Goal: Transaction & Acquisition: Purchase product/service

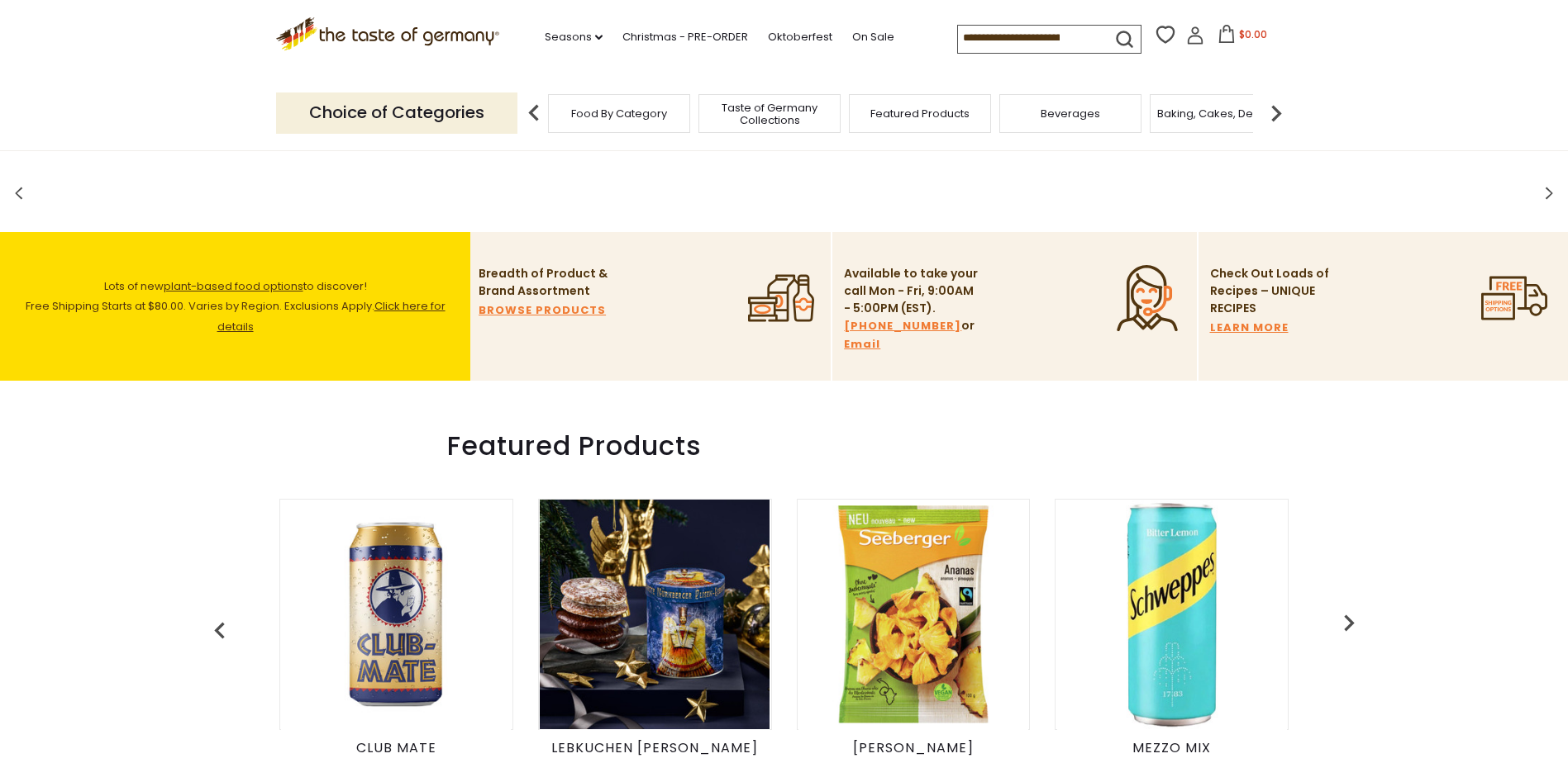
click at [1007, 43] on input at bounding box center [1028, 37] width 139 height 23
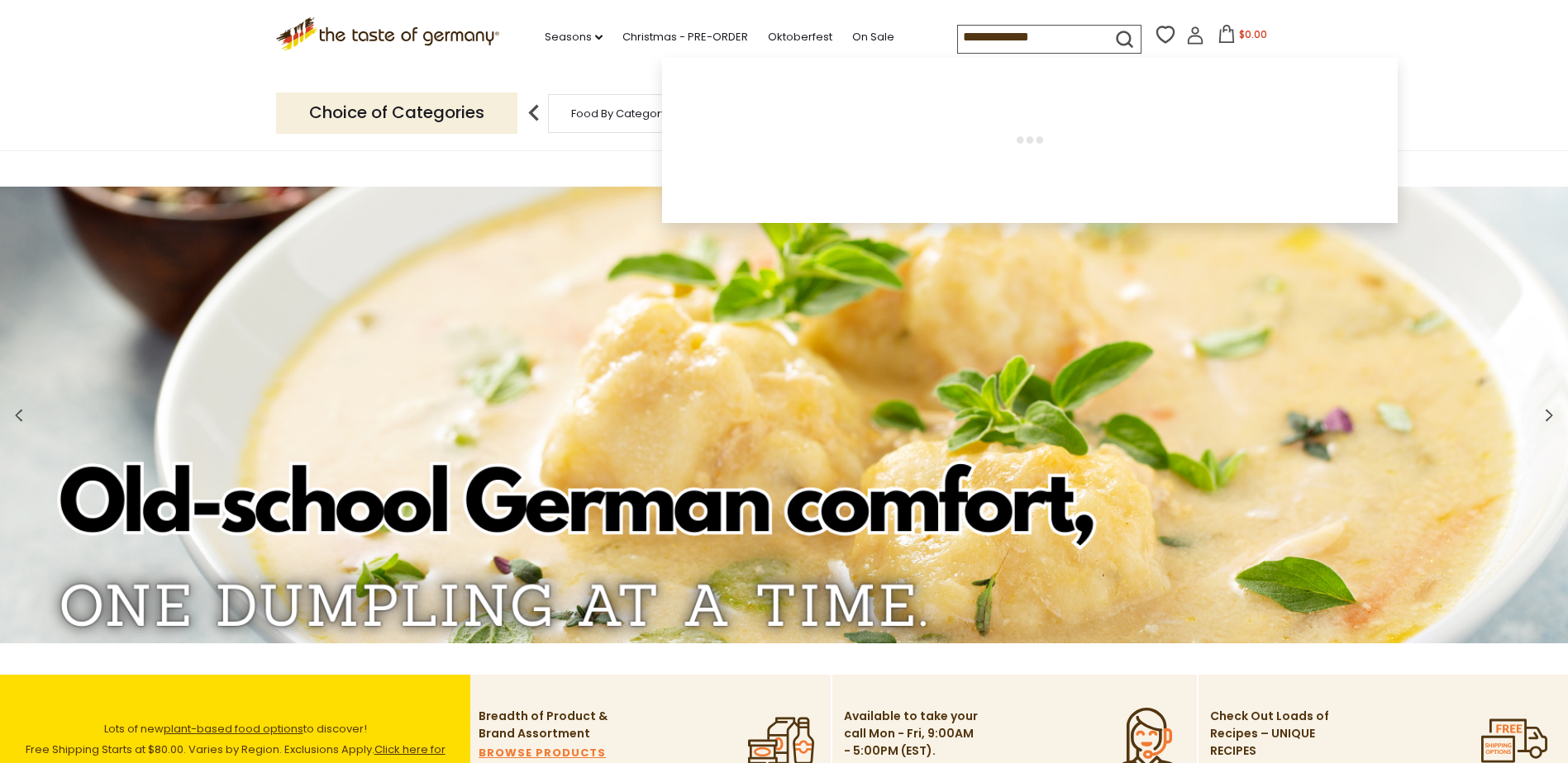
type input "**********"
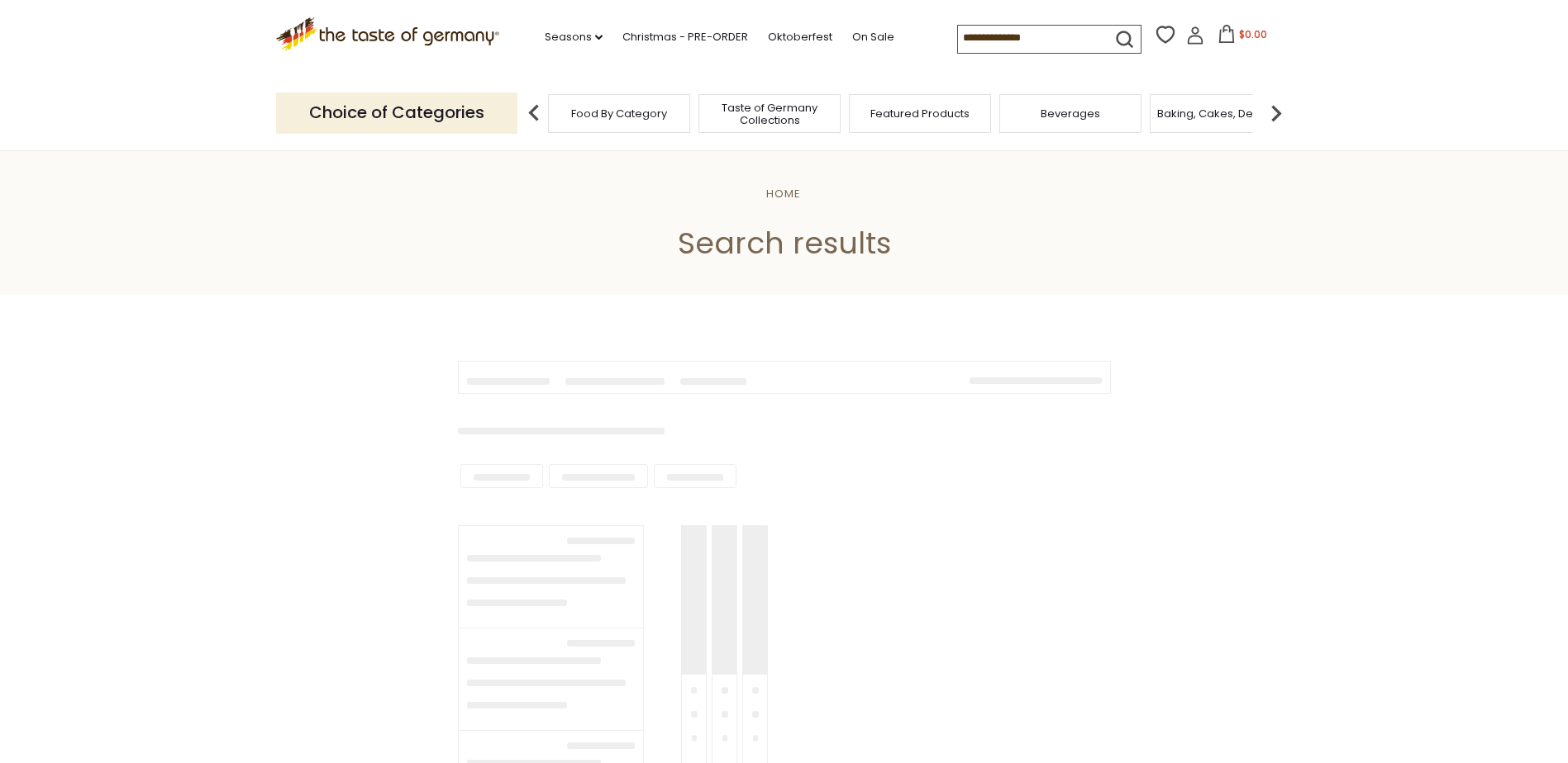
type input "**********"
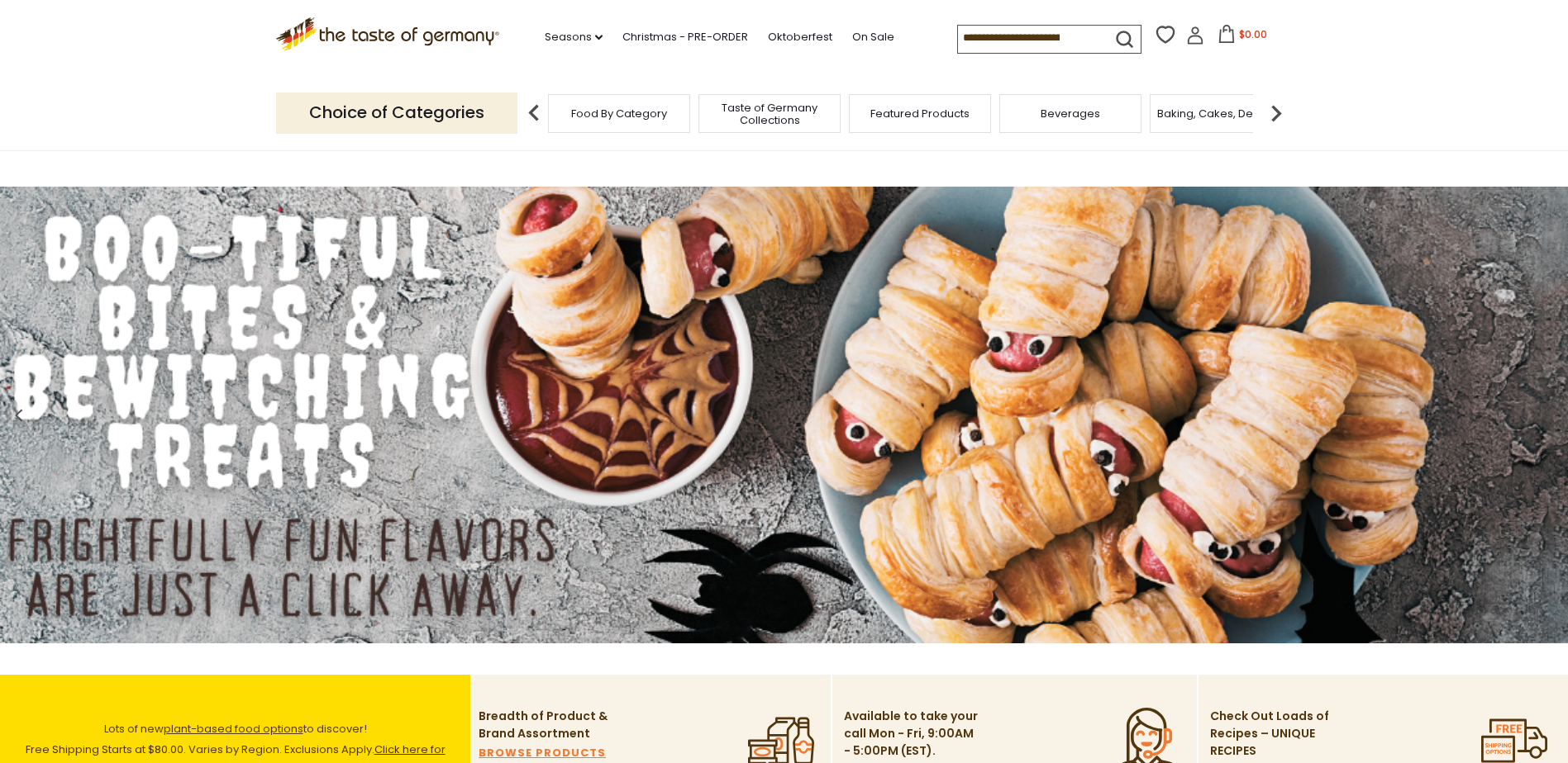
click at [1016, 41] on input at bounding box center [1028, 37] width 139 height 23
type input "*****"
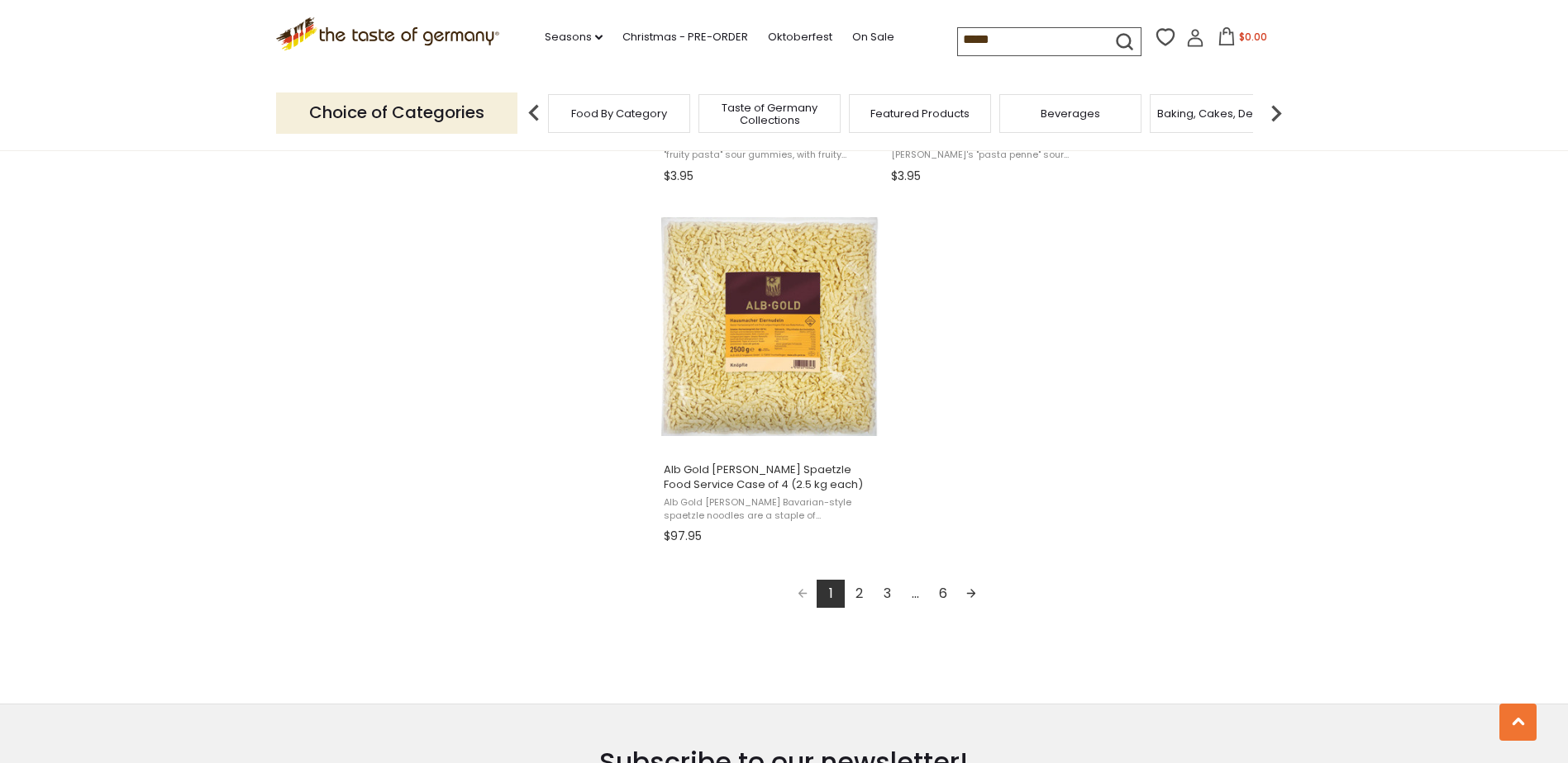
scroll to position [2727, 0]
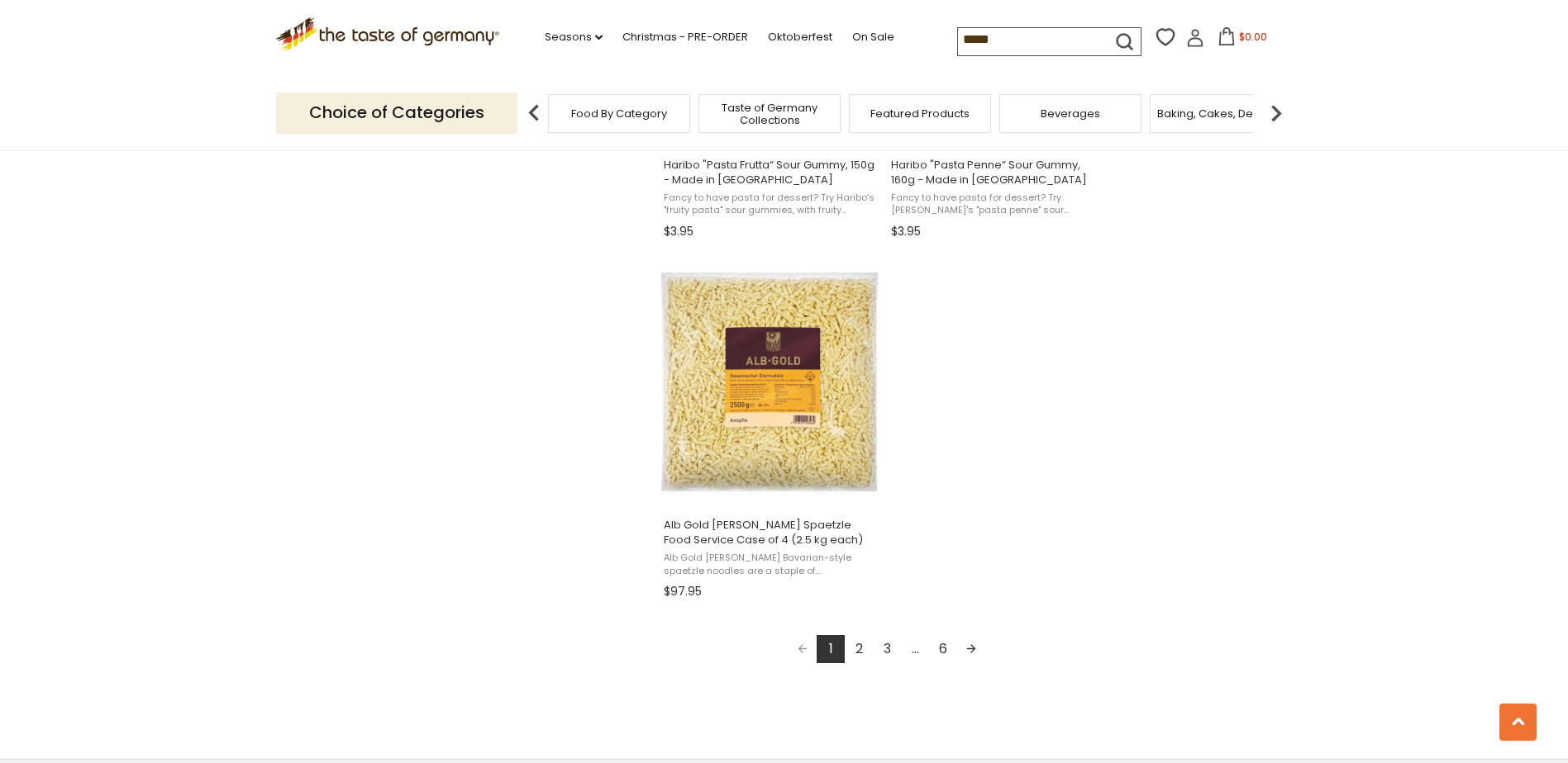
click at [859, 635] on link "2" at bounding box center [858, 649] width 28 height 28
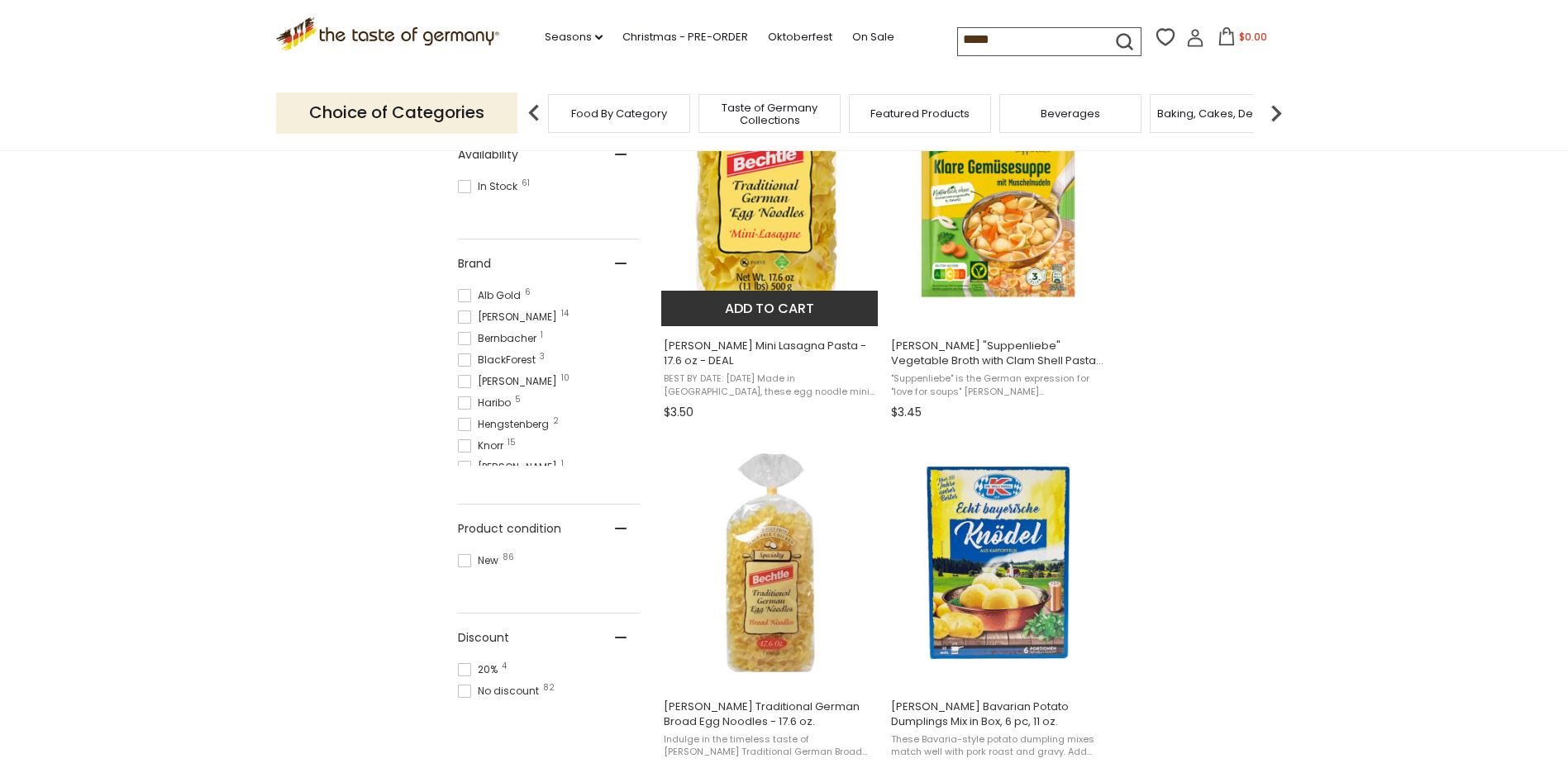
scroll to position [744, 0]
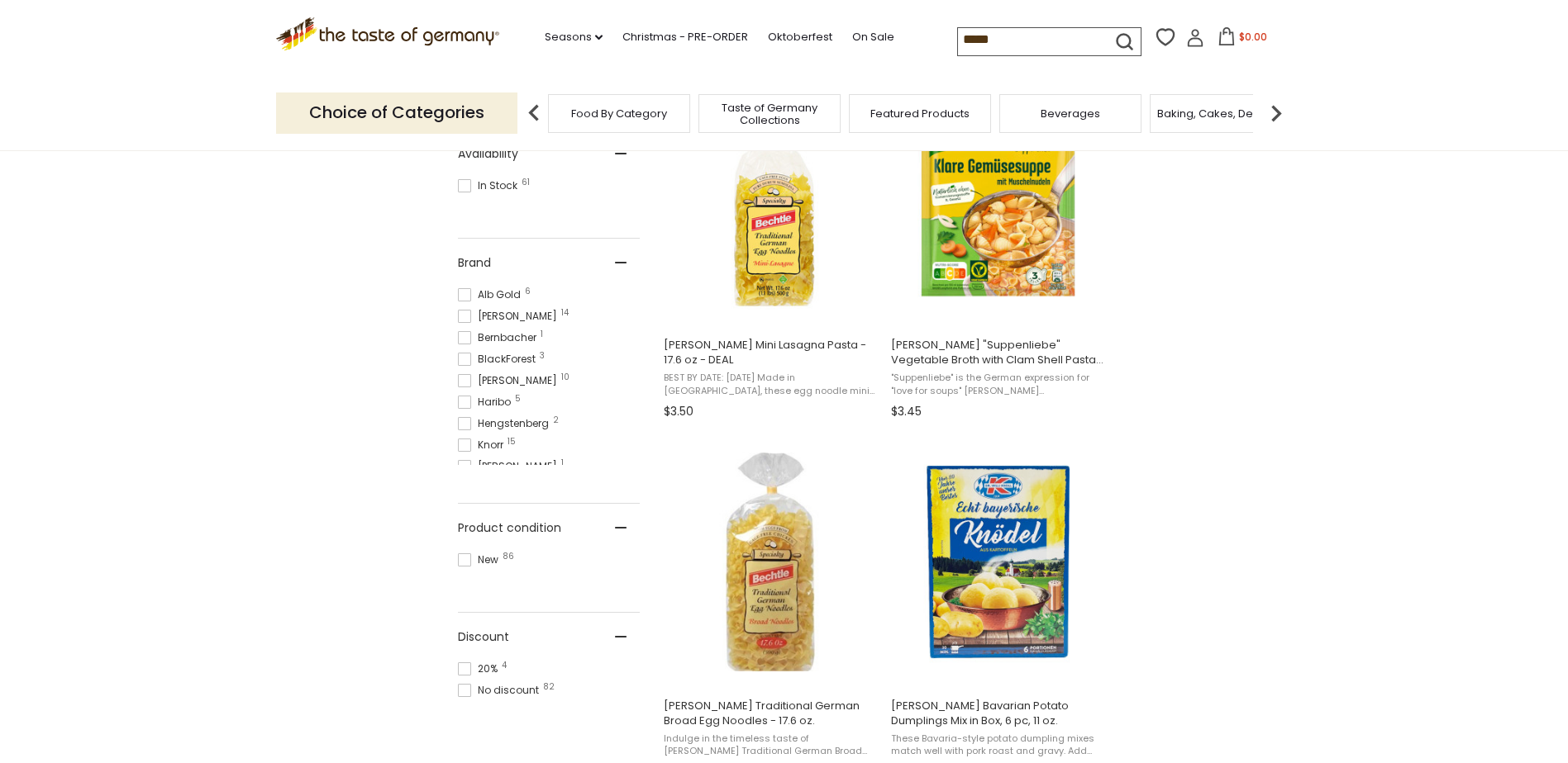
drag, startPoint x: 1005, startPoint y: 40, endPoint x: 920, endPoint y: 34, distance: 85.2
click at [920, 33] on div ".st0{fill:#EDD300;} .st1{fill:#D33E21;} .st0{fill:#EDD300;} .st1{fill:#D33E21;}…" at bounding box center [784, 38] width 1017 height 76
type input "*******"
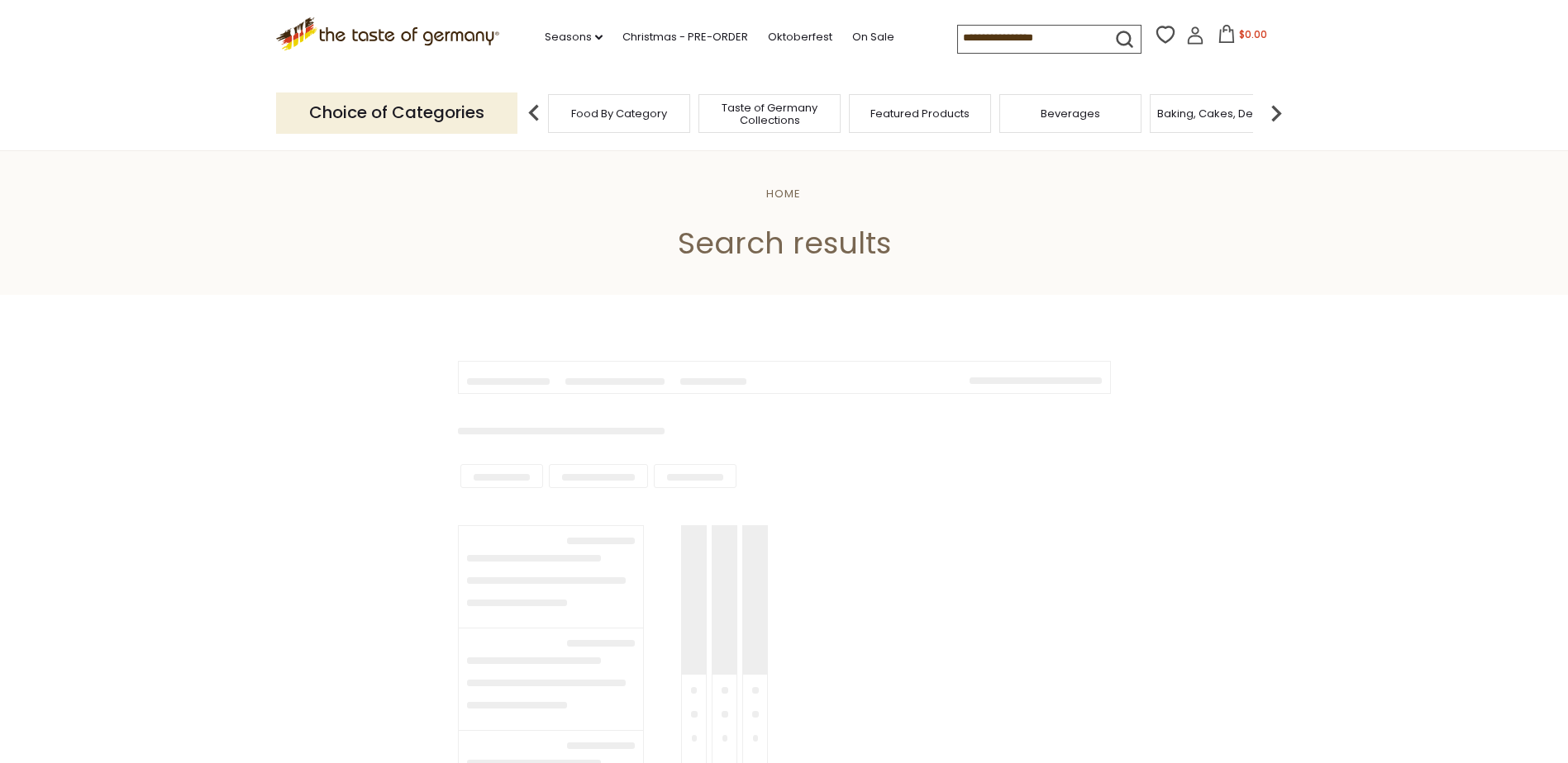
type input "*******"
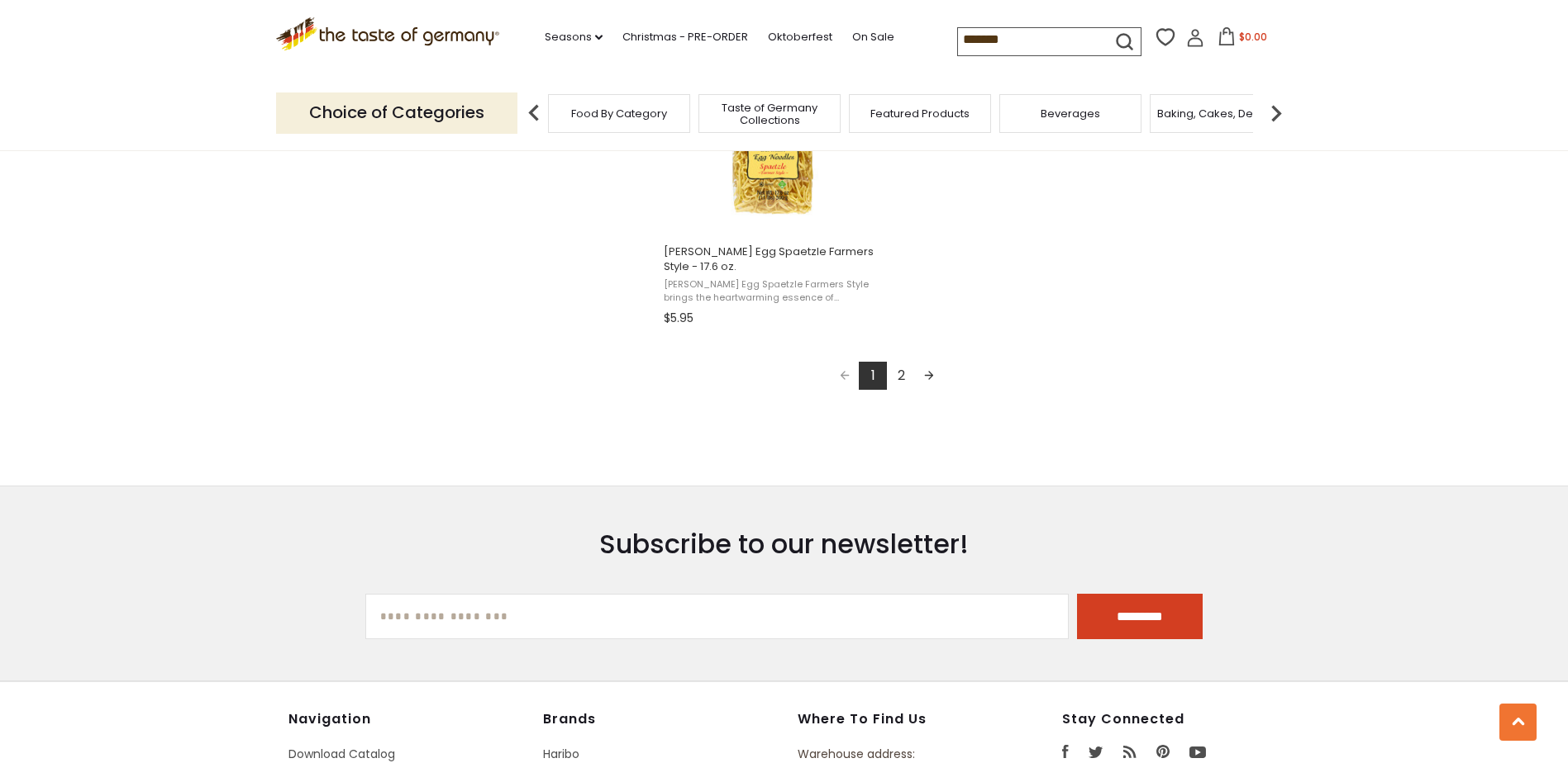
scroll to position [3057, 0]
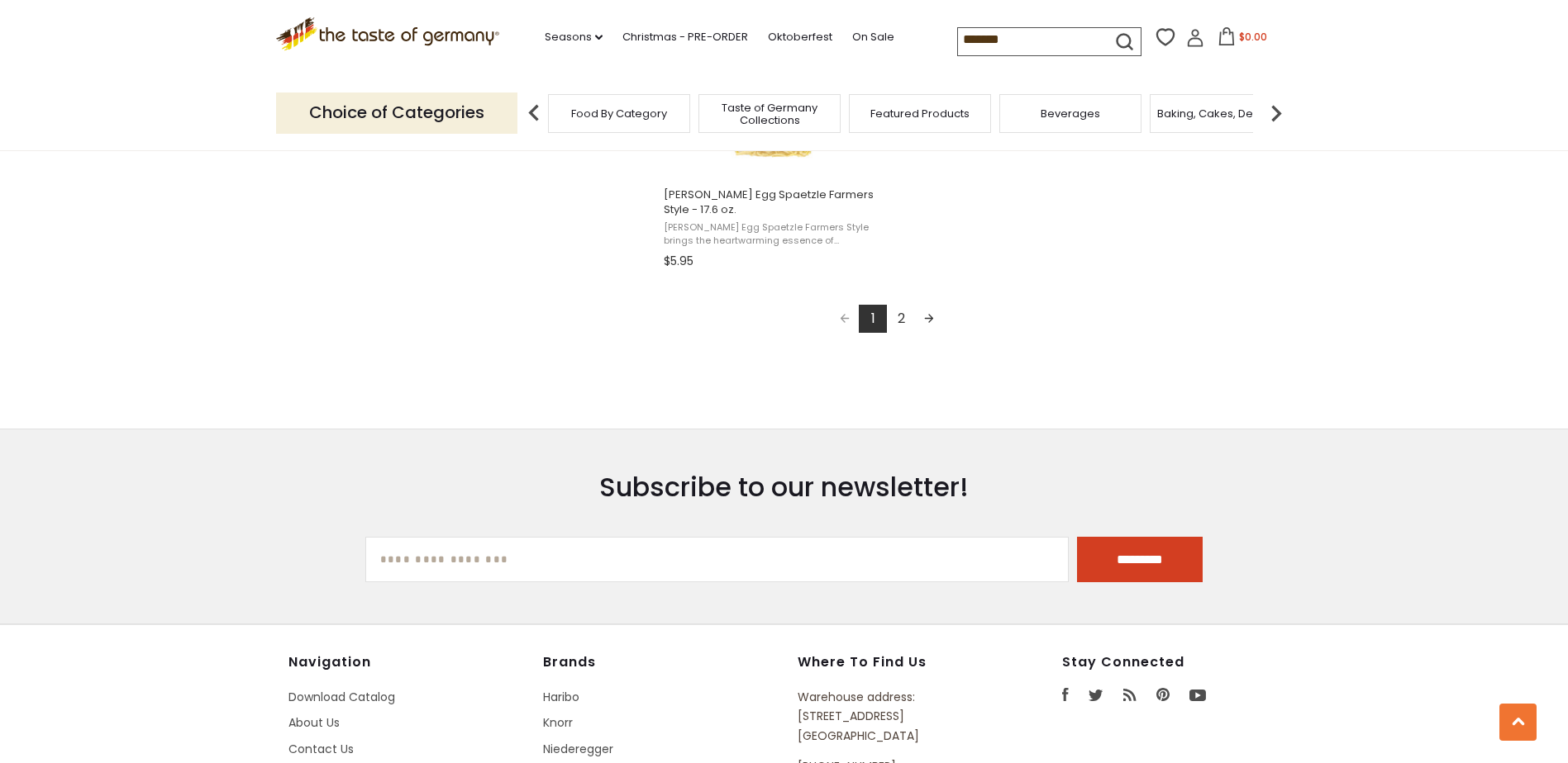
click at [901, 319] on link "2" at bounding box center [901, 319] width 28 height 28
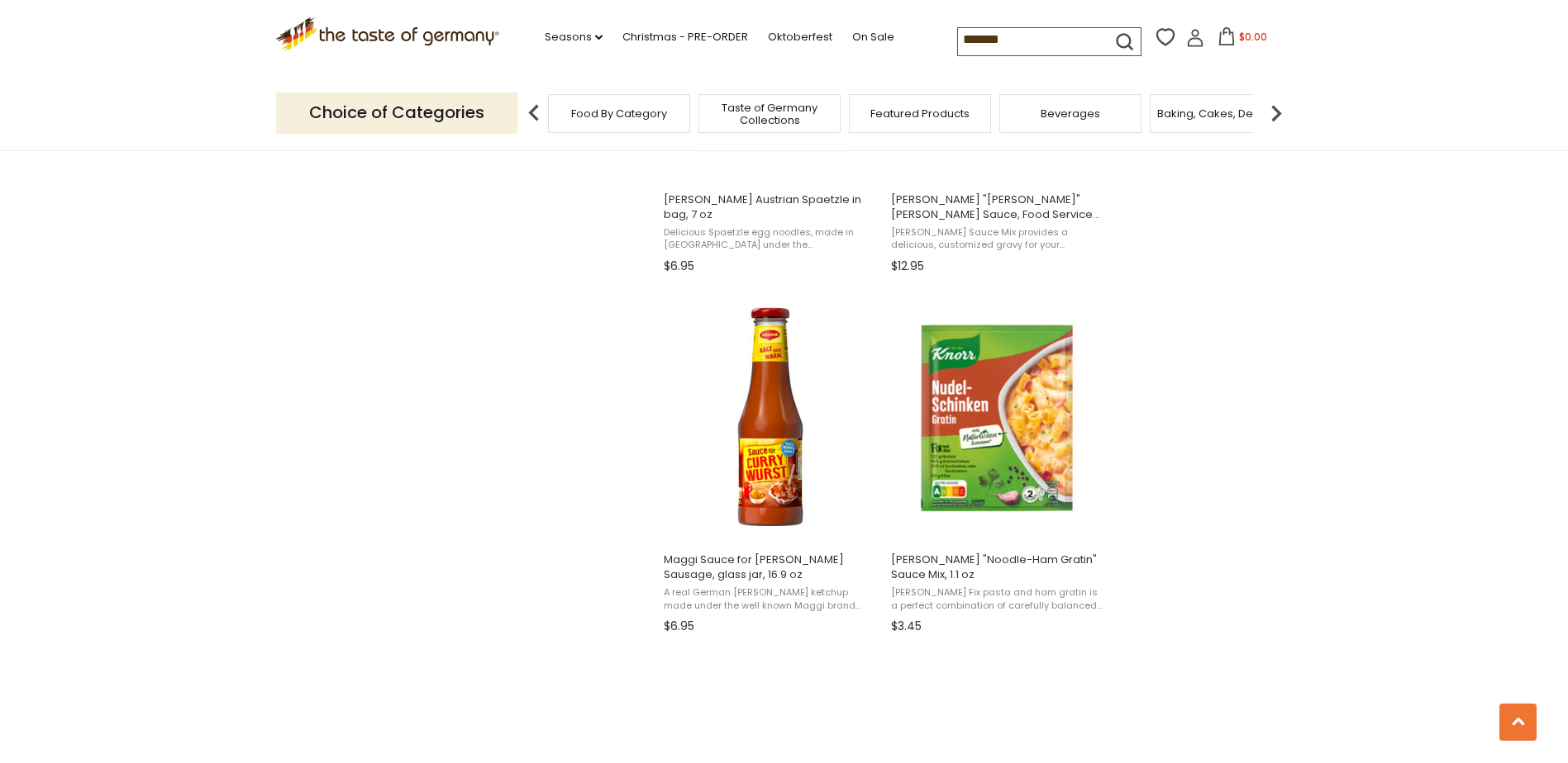
scroll to position [1322, 0]
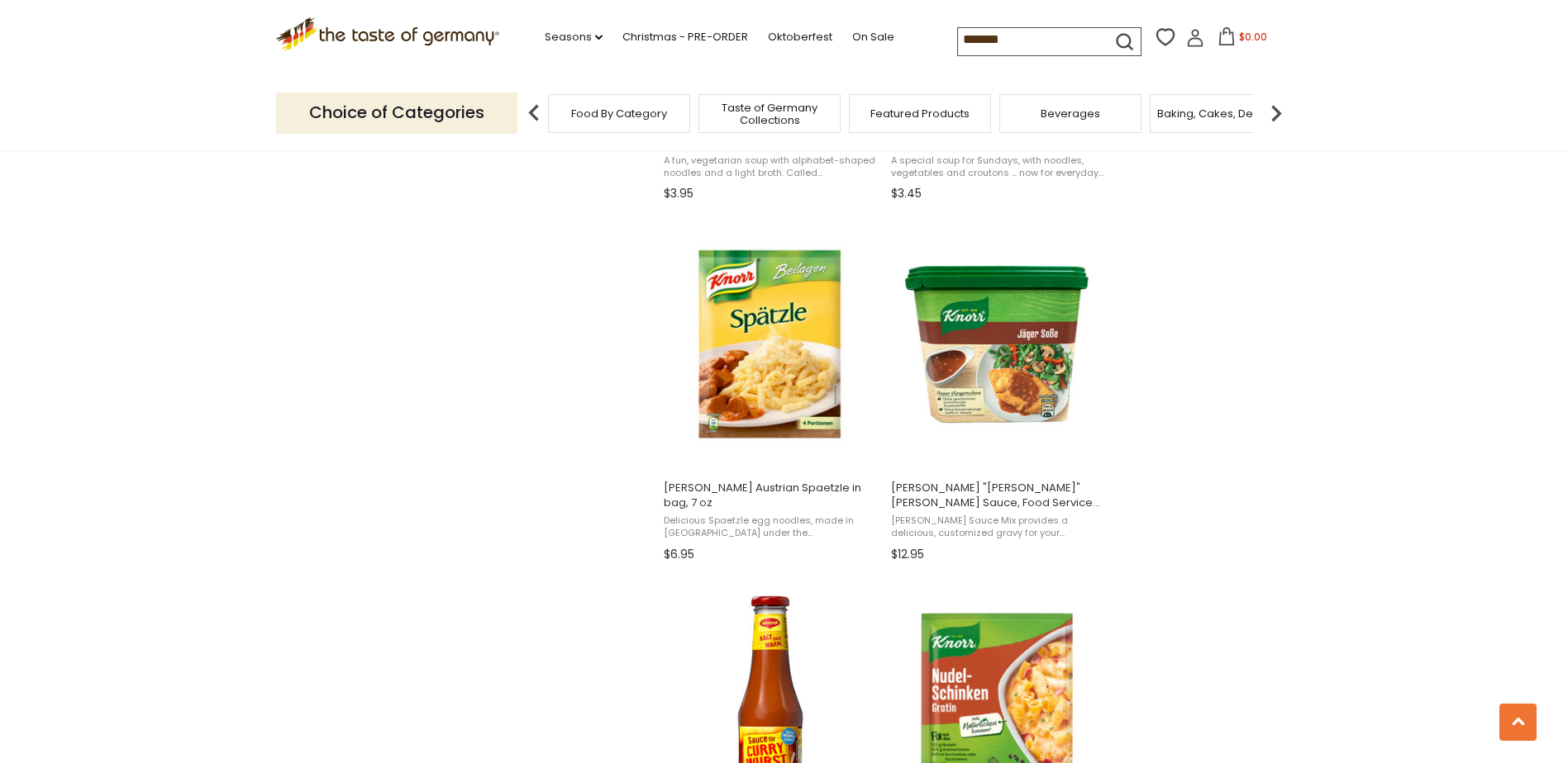
scroll to position [2190, 0]
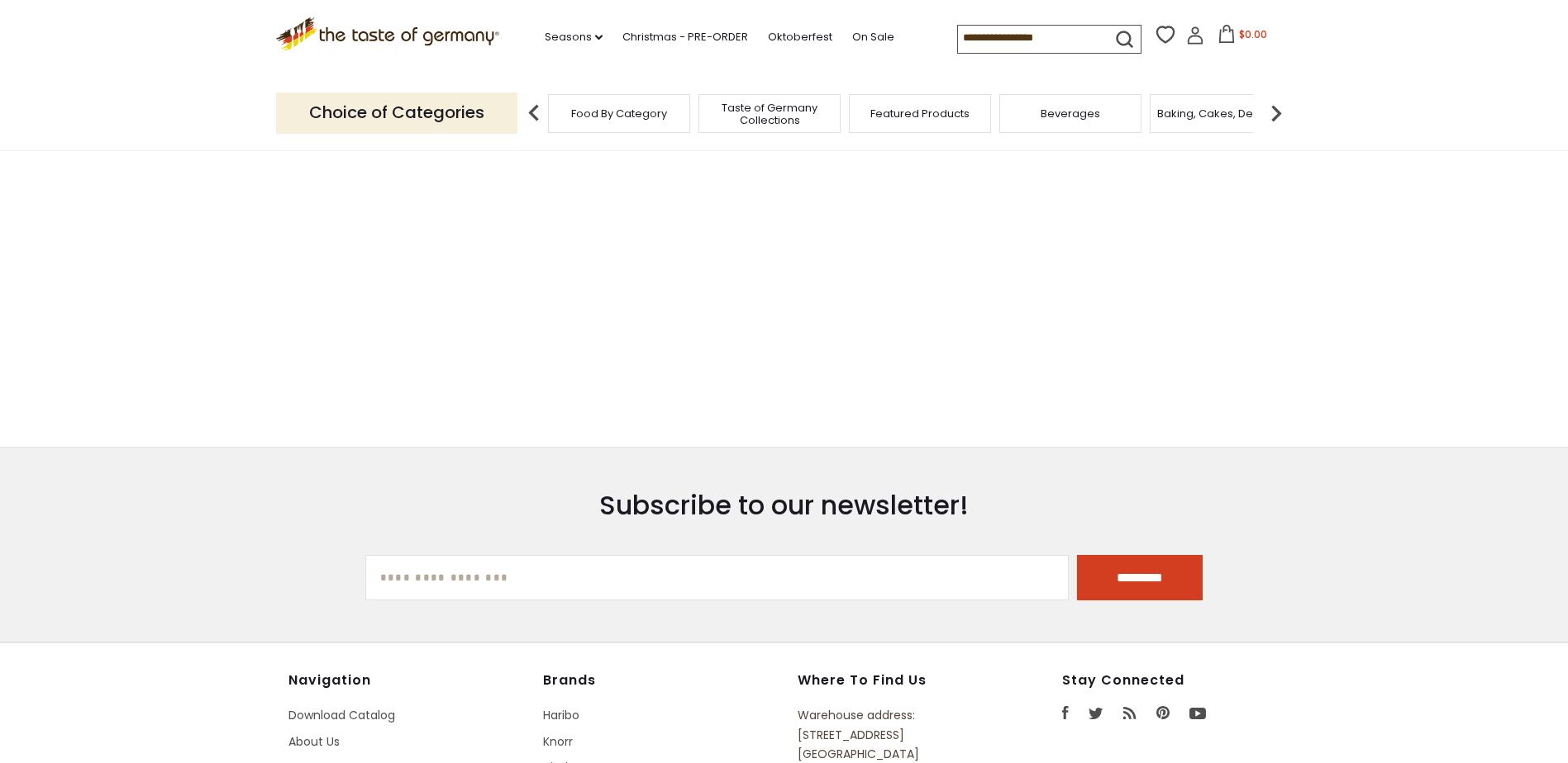
type input "*****"
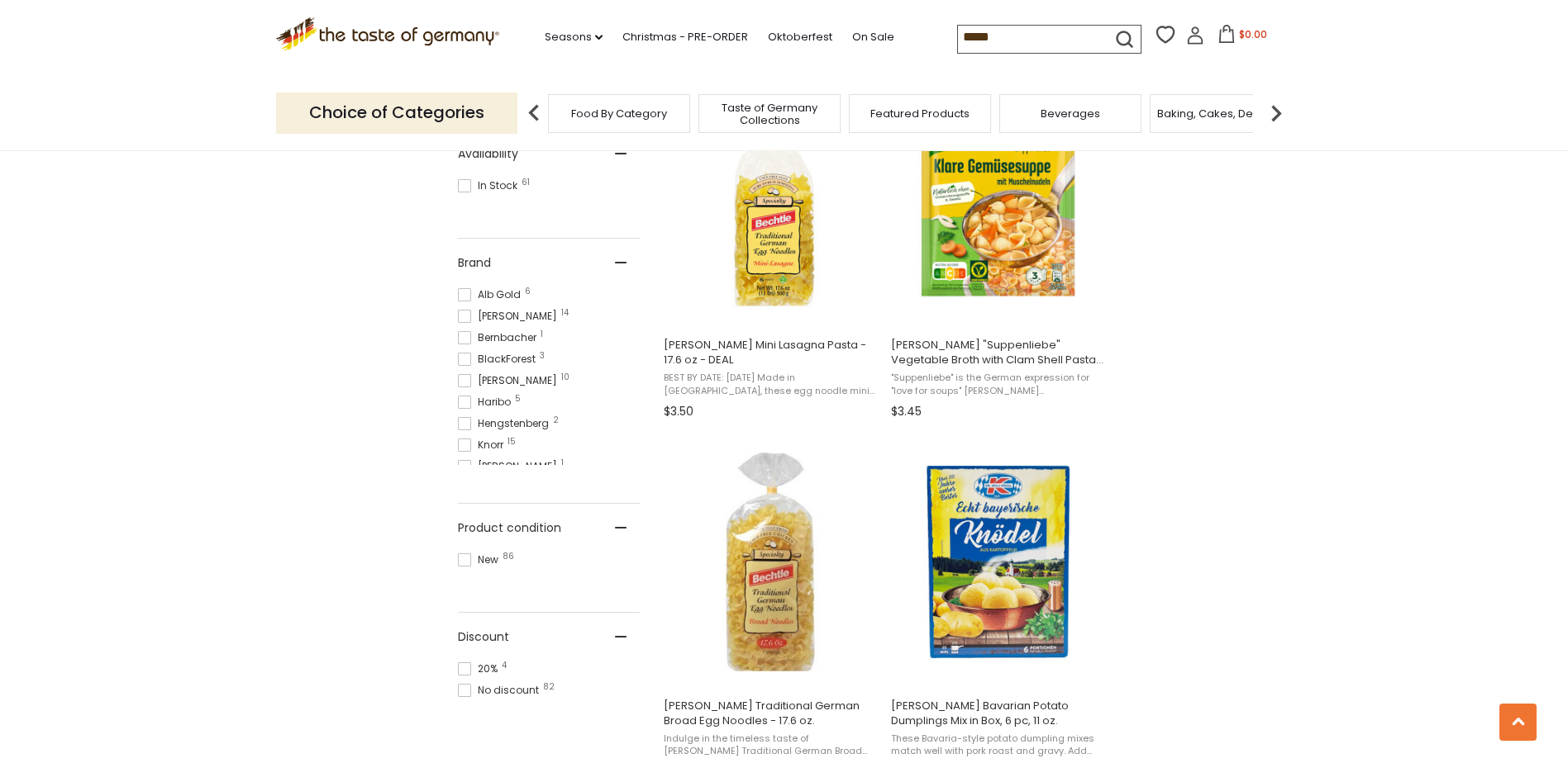
scroll to position [2182, 0]
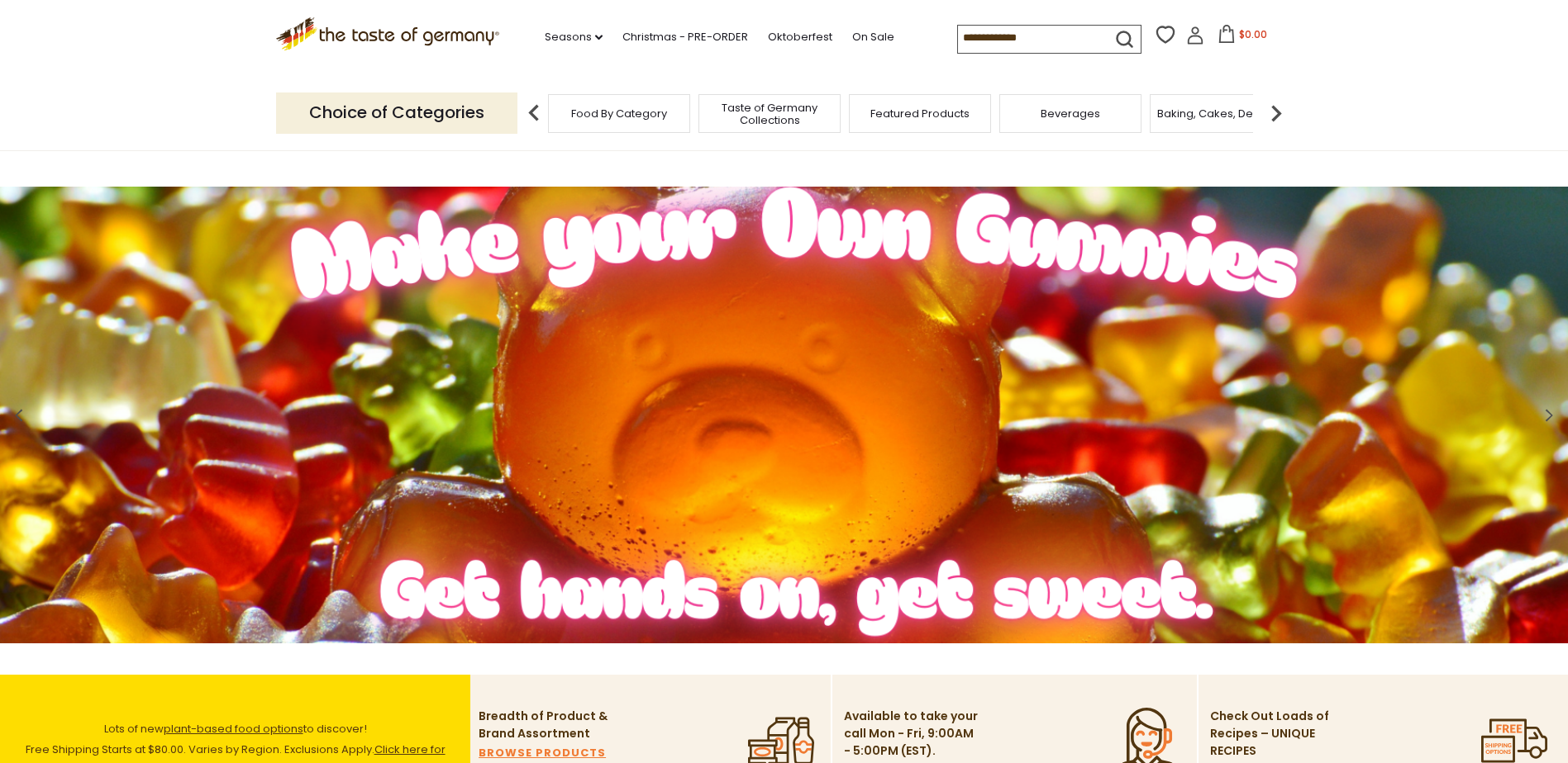
click at [1058, 44] on input at bounding box center [1028, 37] width 139 height 23
click at [785, 32] on link "Oktoberfest" at bounding box center [800, 37] width 65 height 18
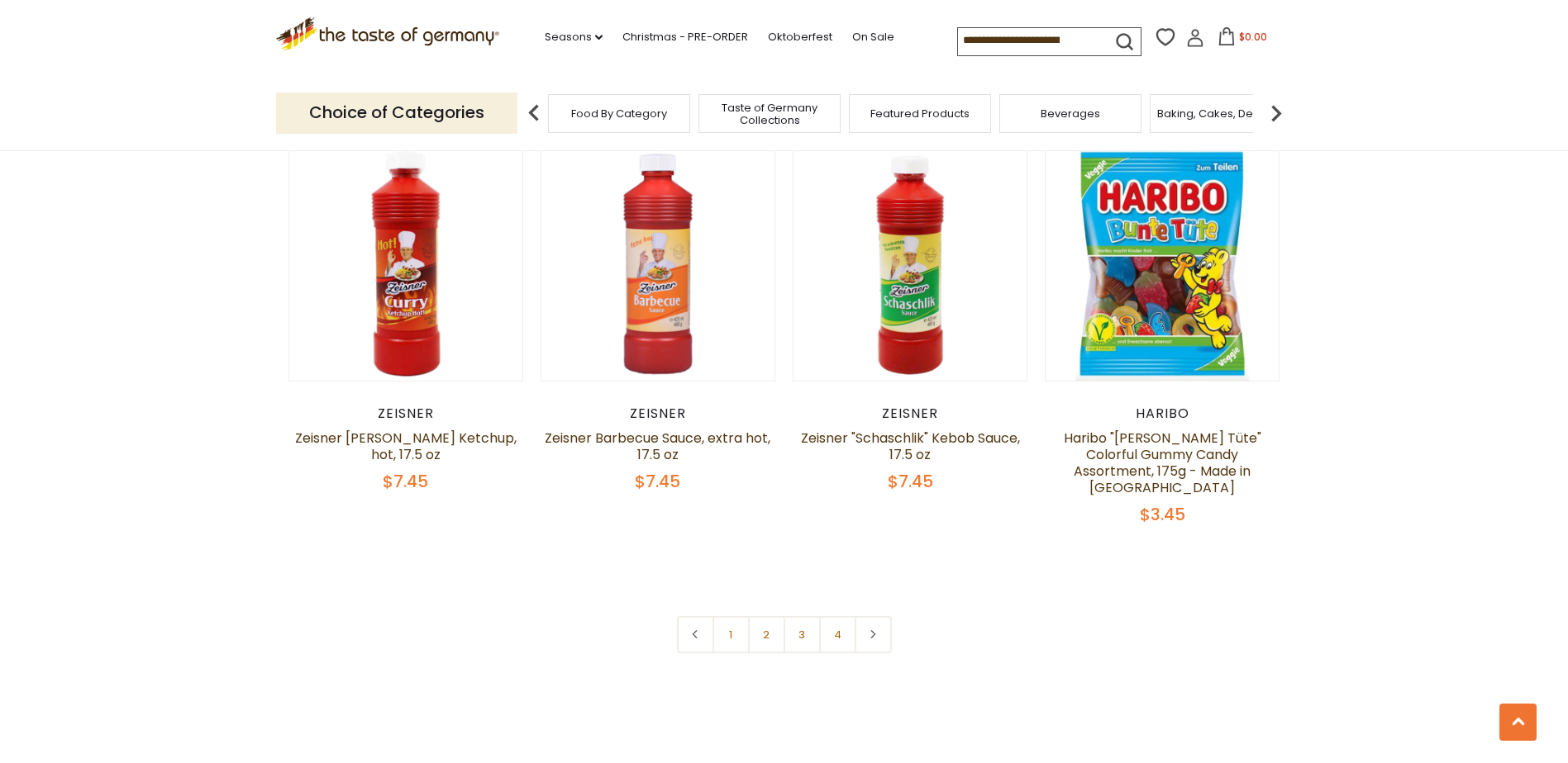
scroll to position [3966, 0]
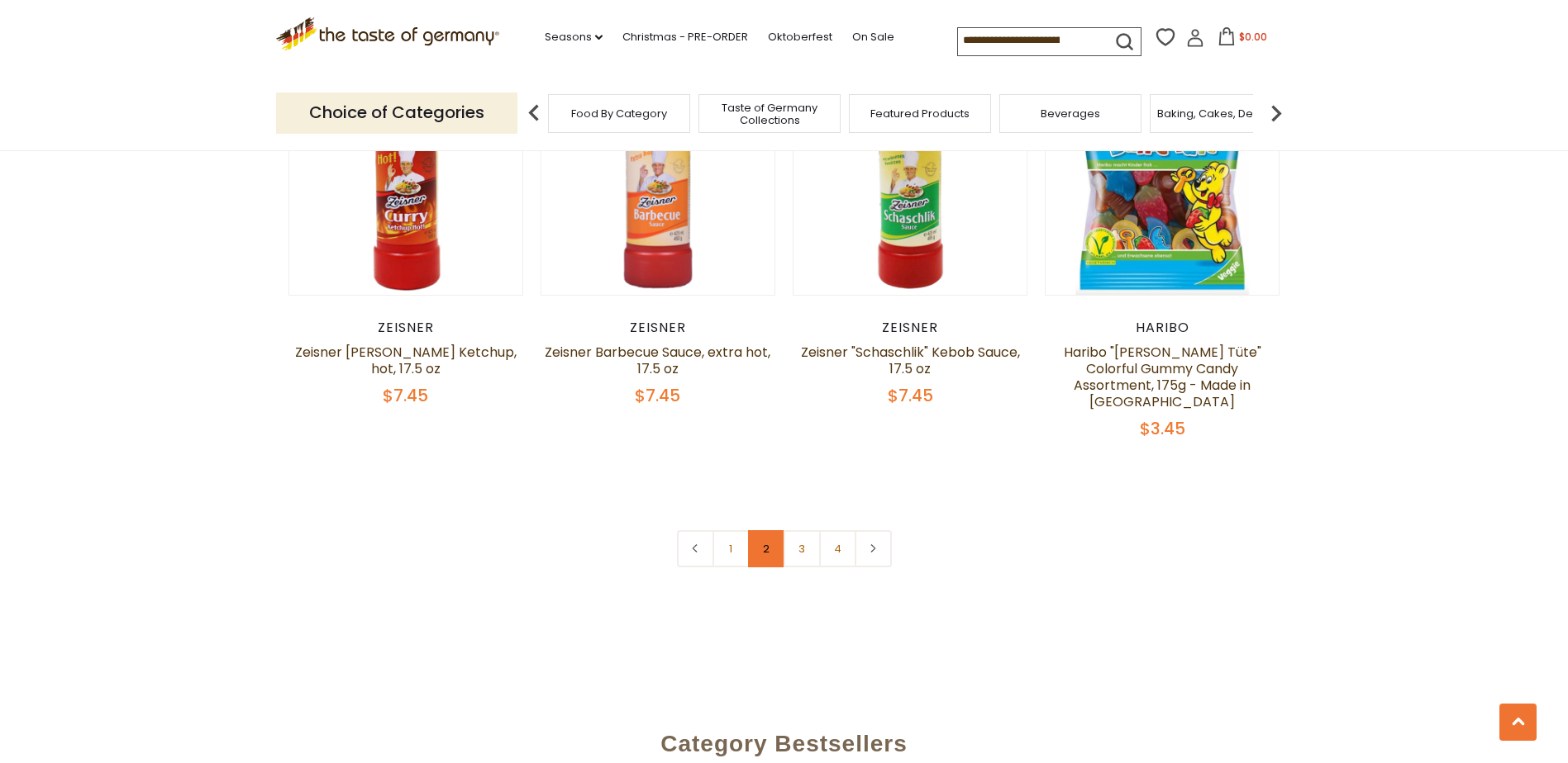
click at [767, 531] on link "2" at bounding box center [766, 549] width 37 height 37
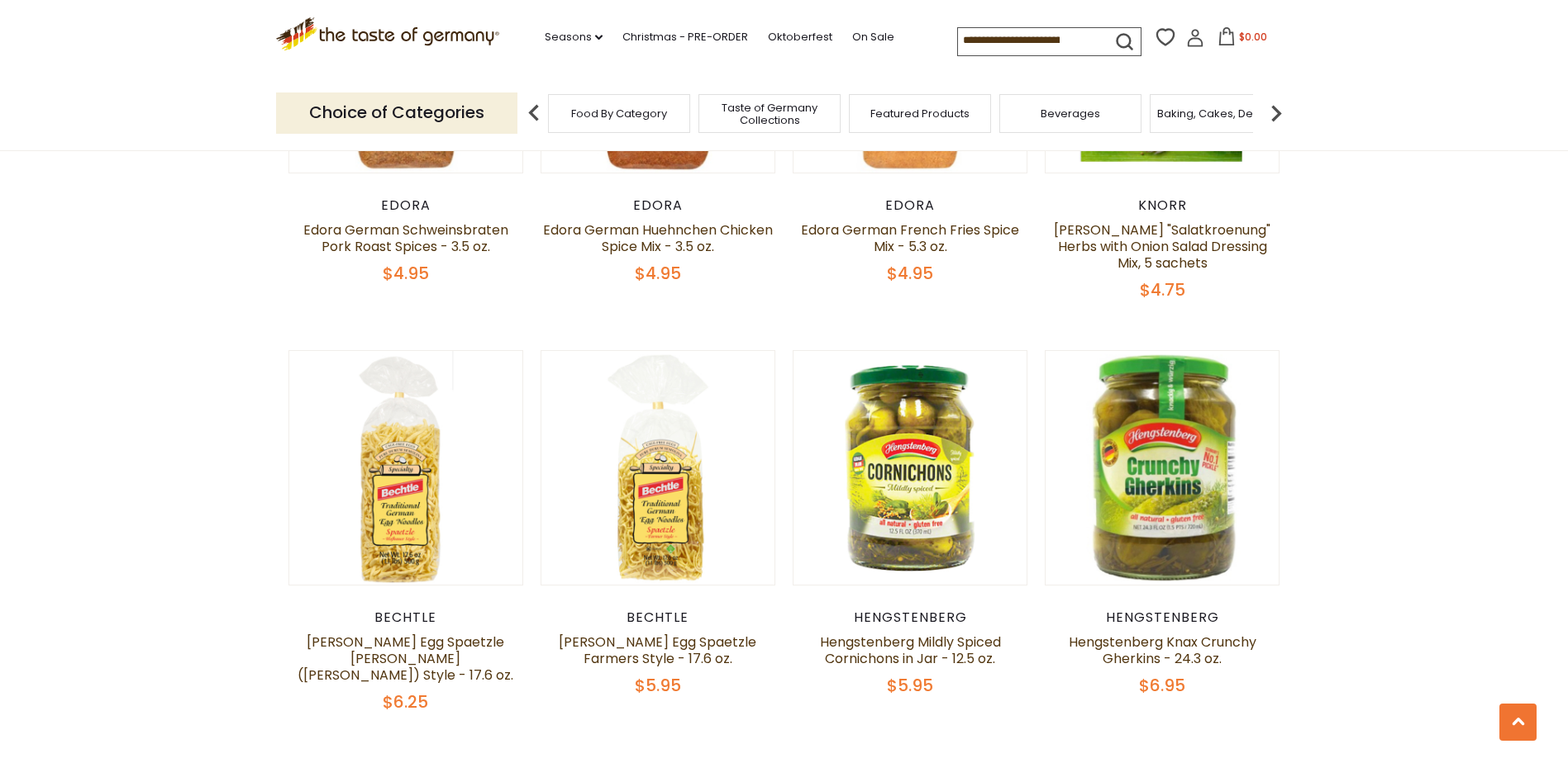
scroll to position [3789, 0]
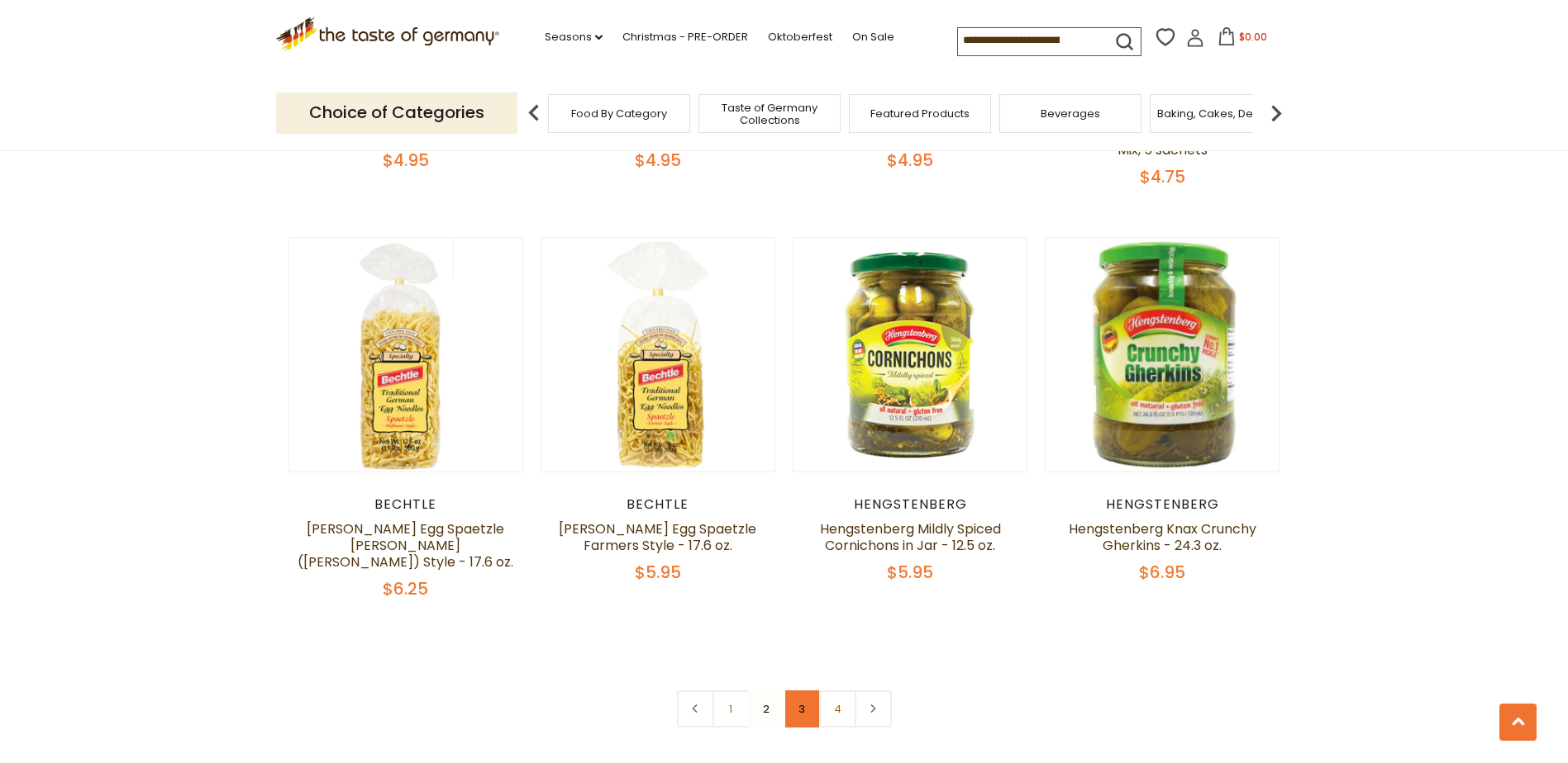
click at [805, 690] on link "3" at bounding box center [802, 709] width 37 height 37
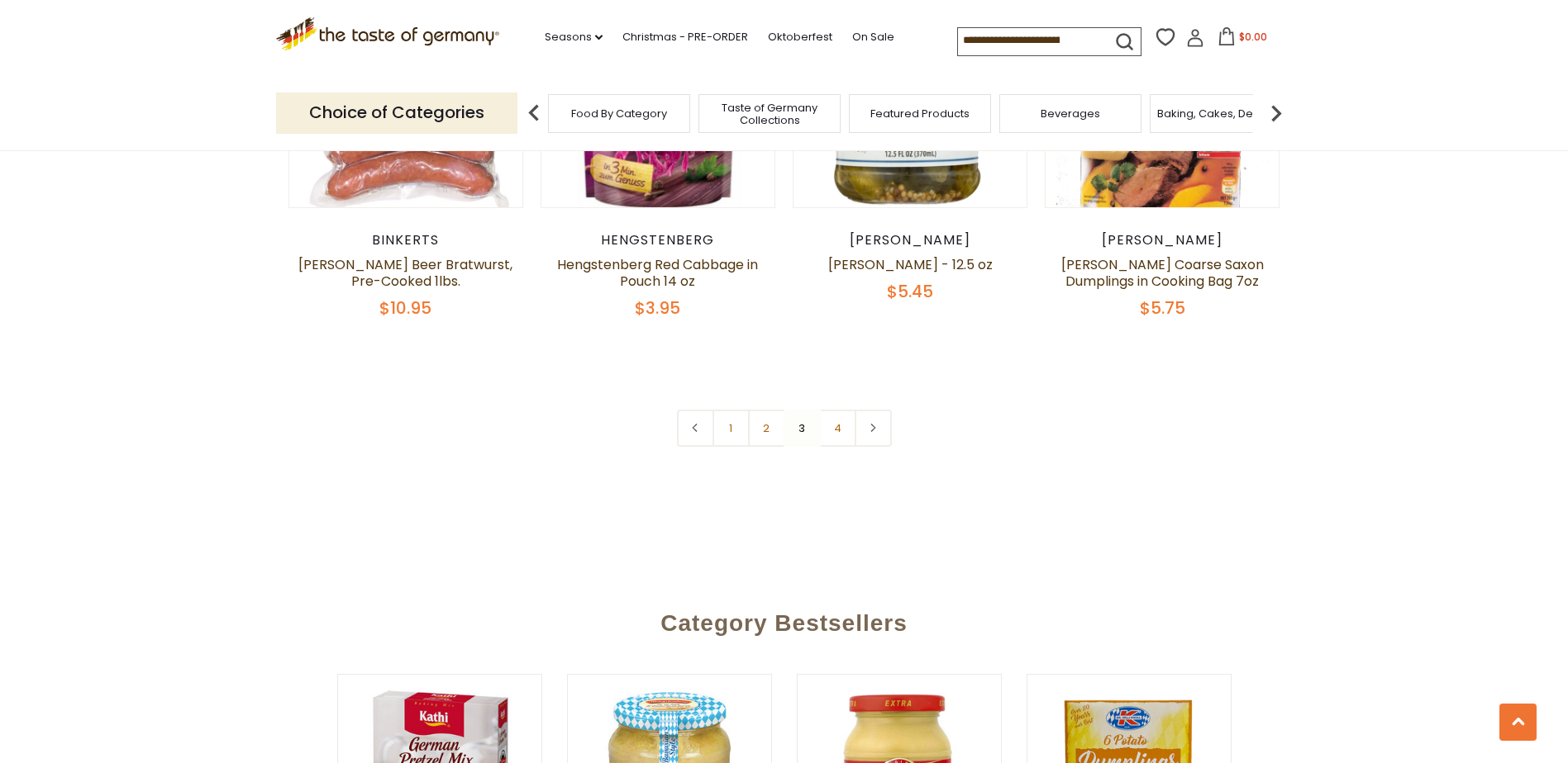
scroll to position [3954, 0]
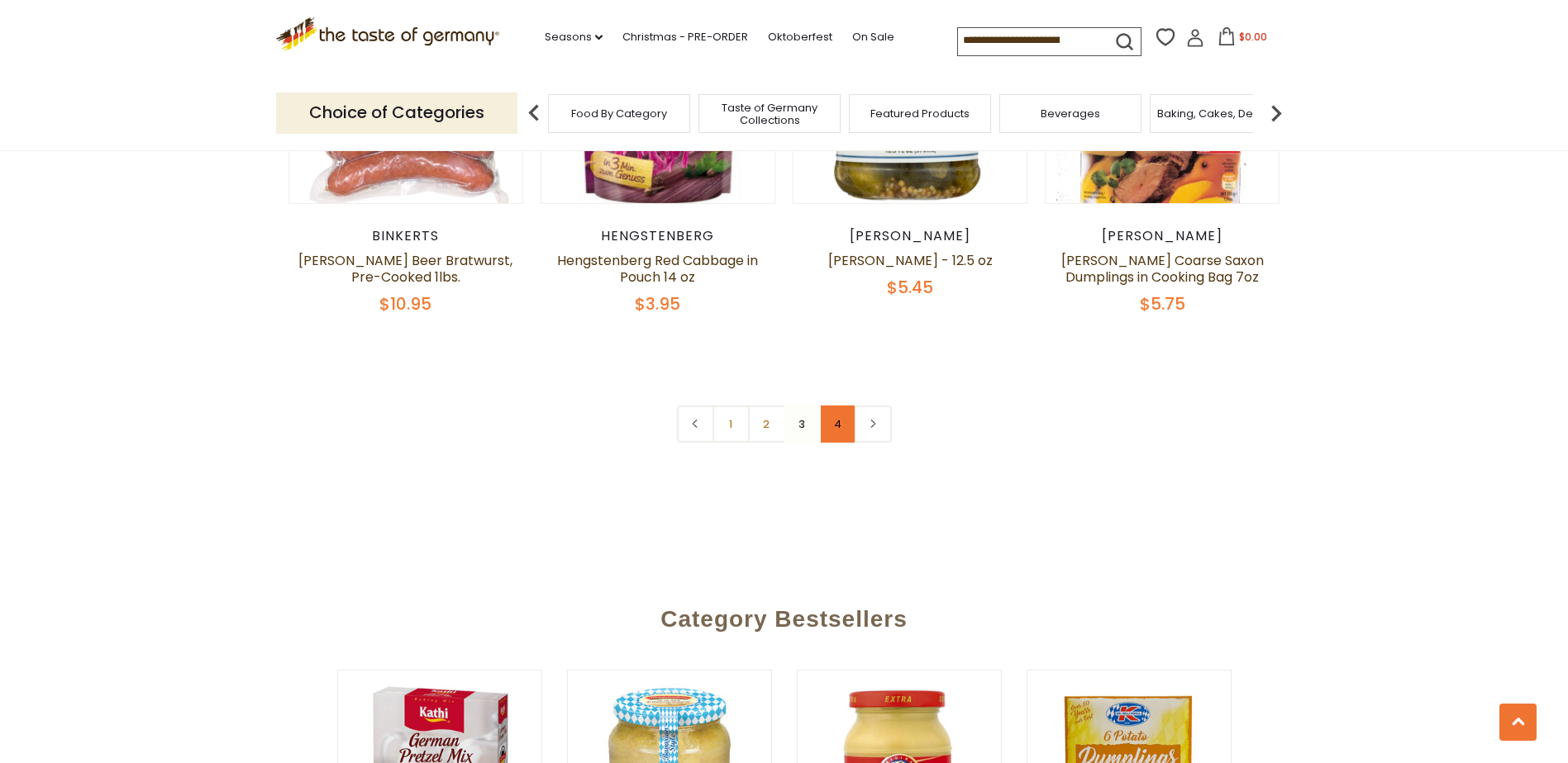
click at [842, 423] on link "4" at bounding box center [838, 424] width 37 height 37
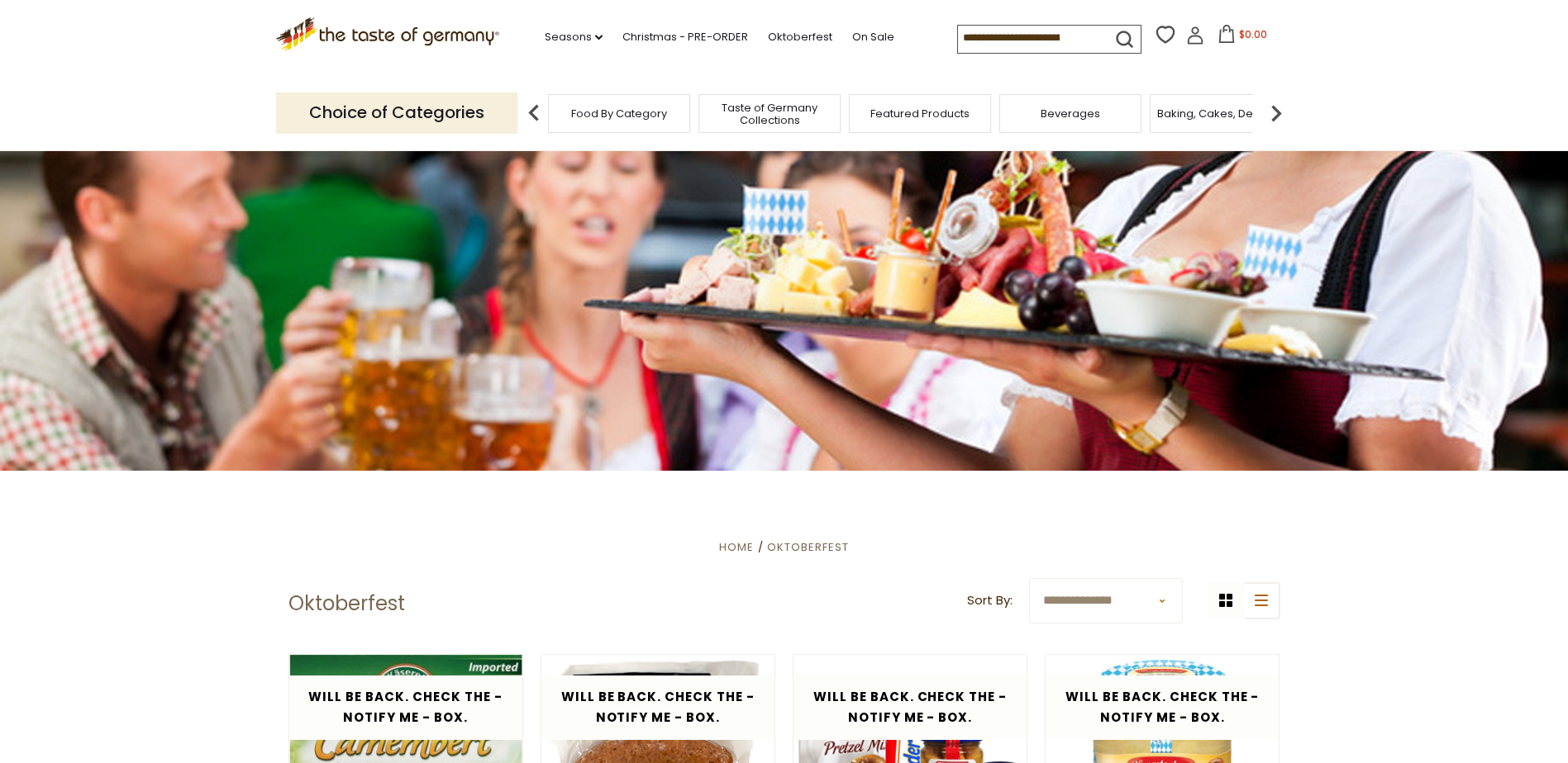
scroll to position [0, 0]
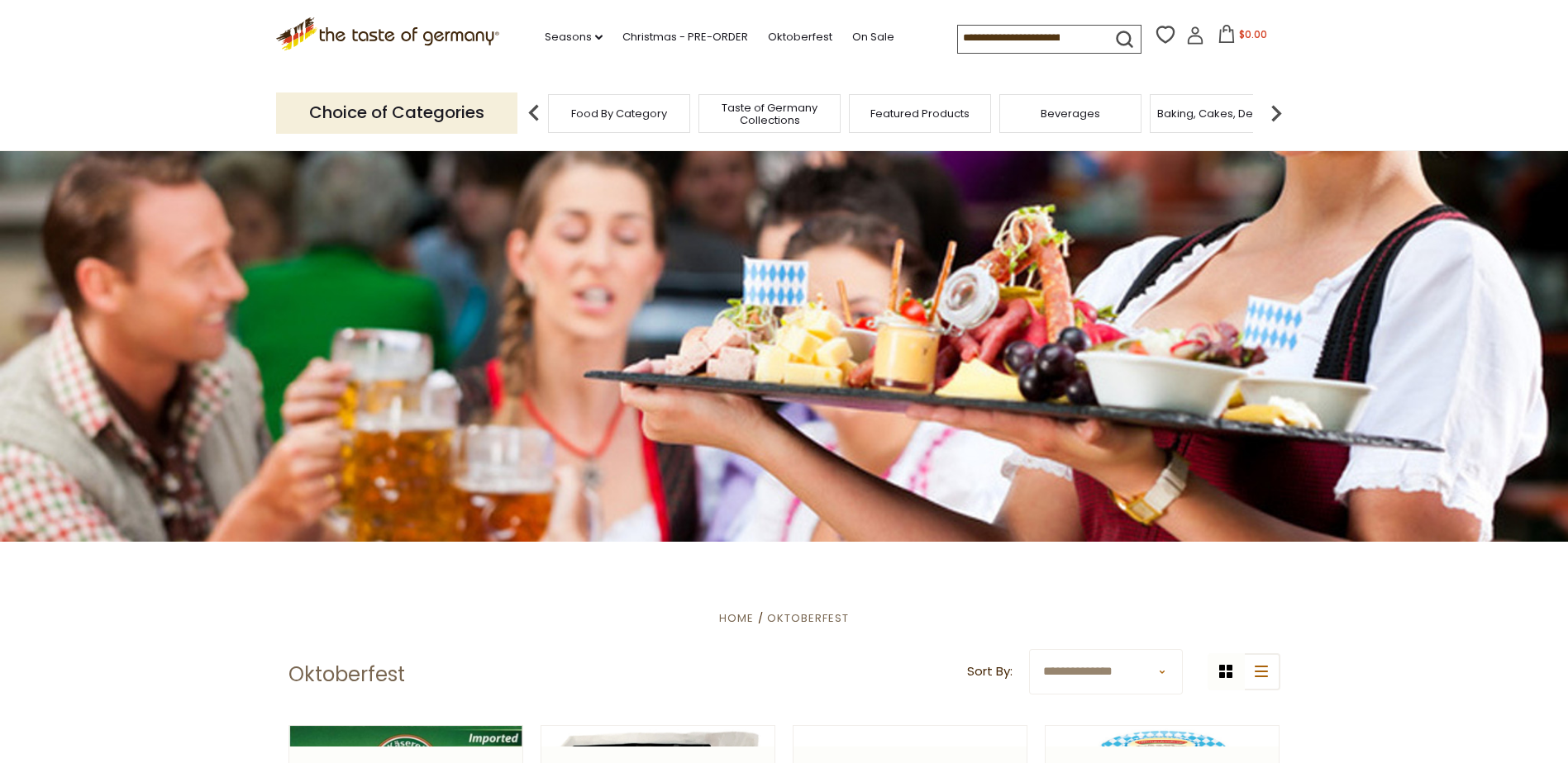
click at [935, 117] on span "Featured Products" at bounding box center [919, 113] width 99 height 13
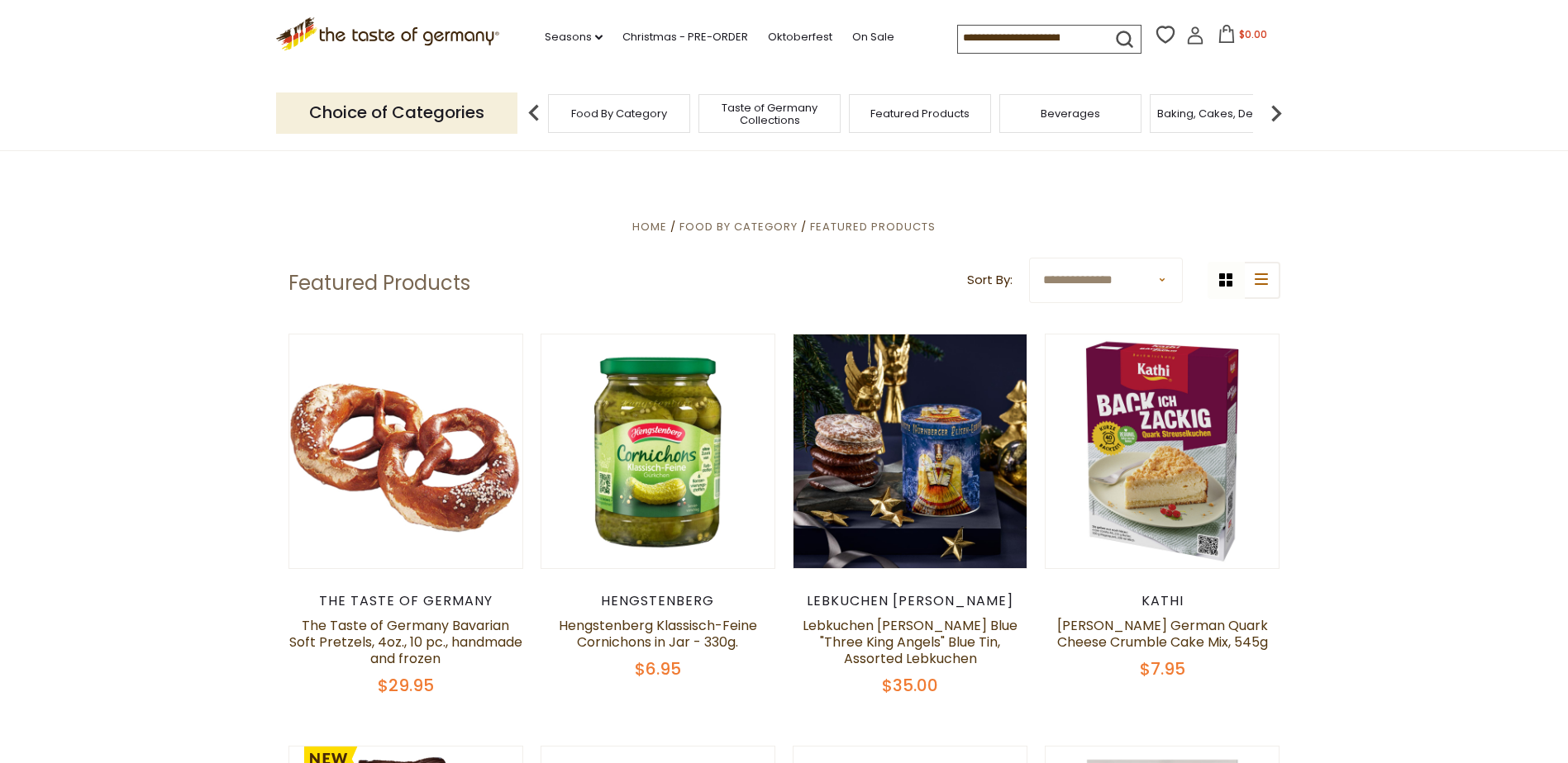
click at [761, 114] on span "Taste of Germany Collections" at bounding box center [769, 114] width 133 height 25
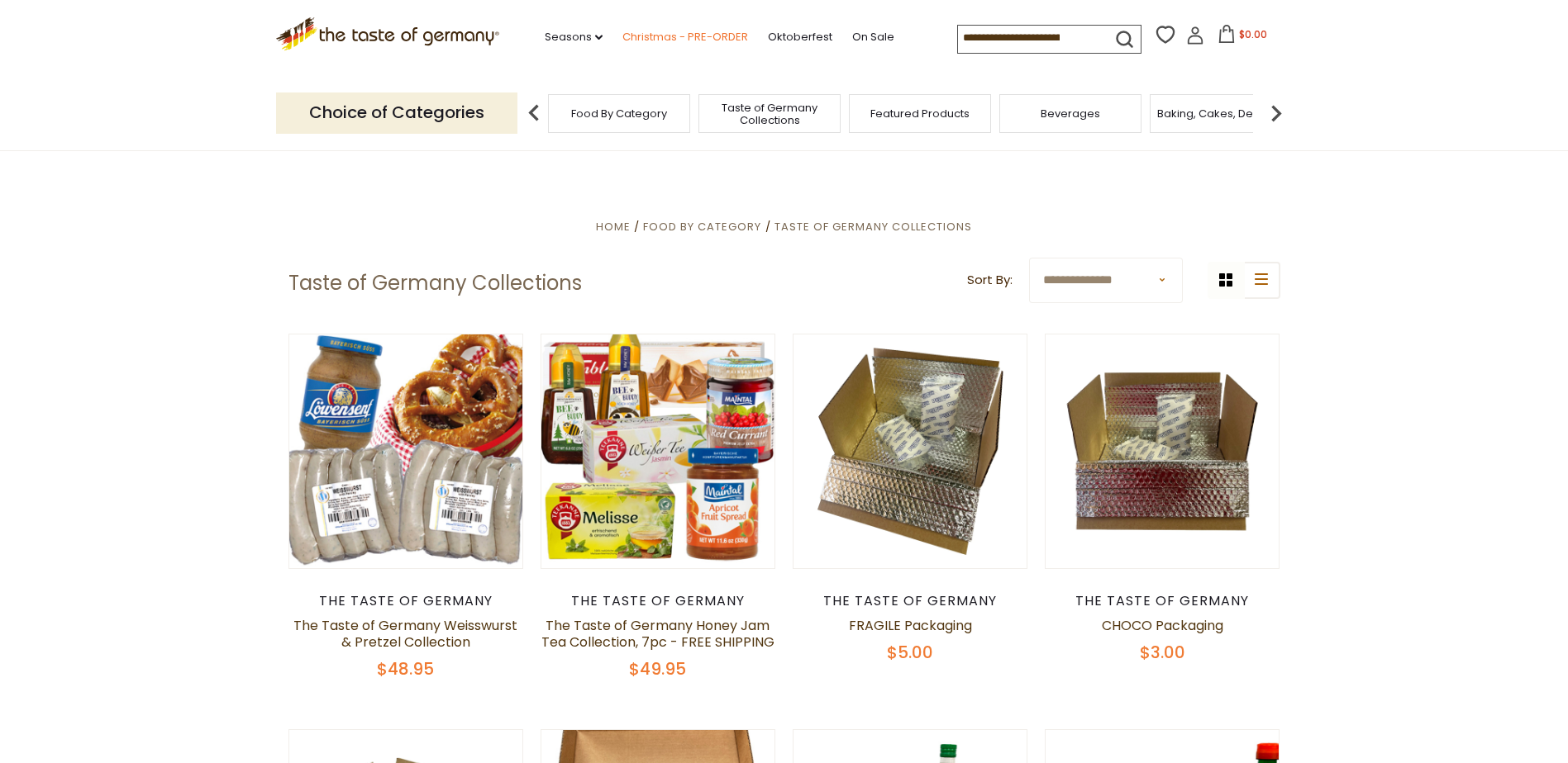
click at [686, 41] on link "Christmas - PRE-ORDER" at bounding box center [686, 37] width 126 height 18
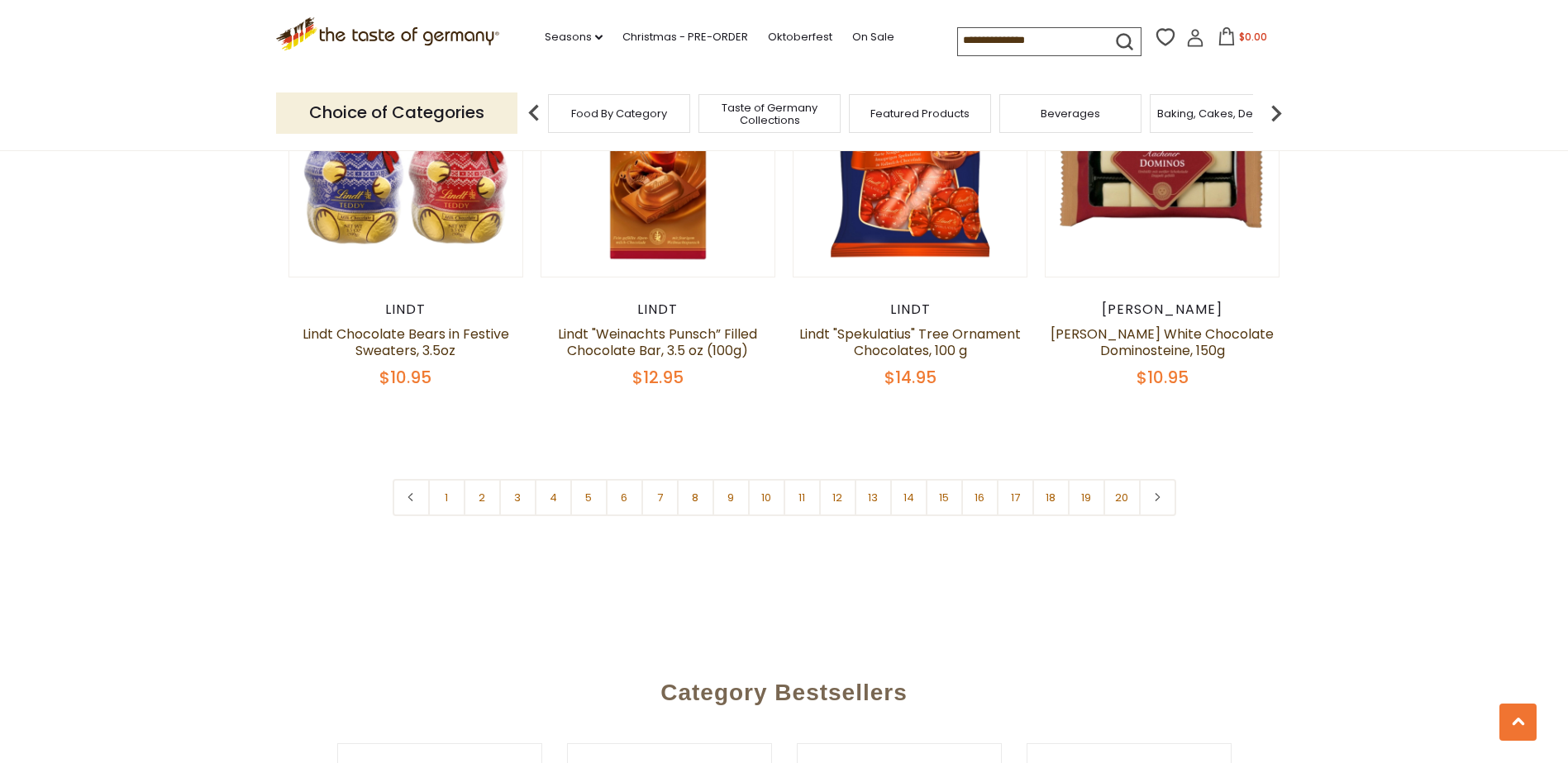
scroll to position [4131, 0]
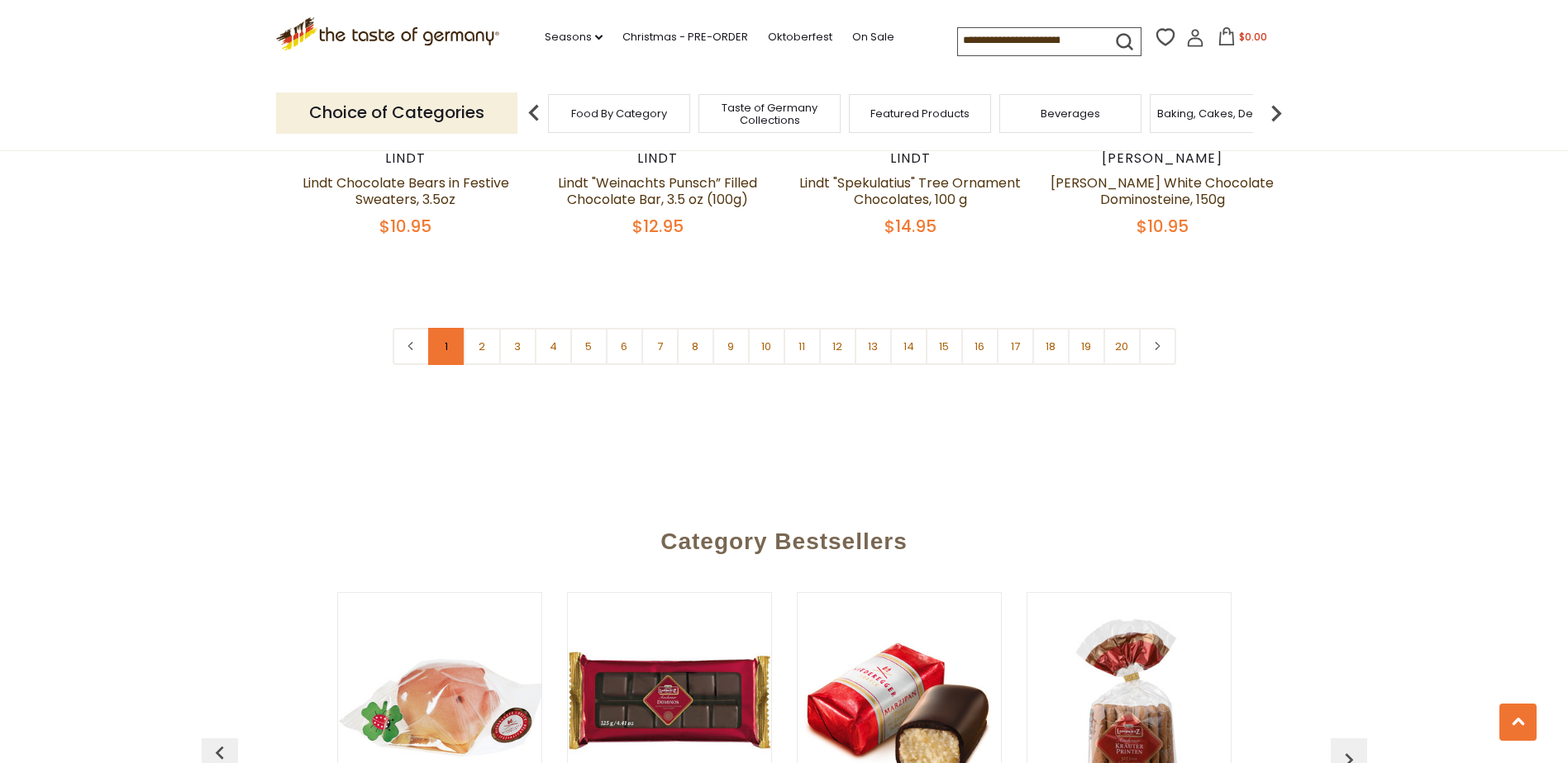
click at [446, 328] on link "1" at bounding box center [446, 347] width 37 height 37
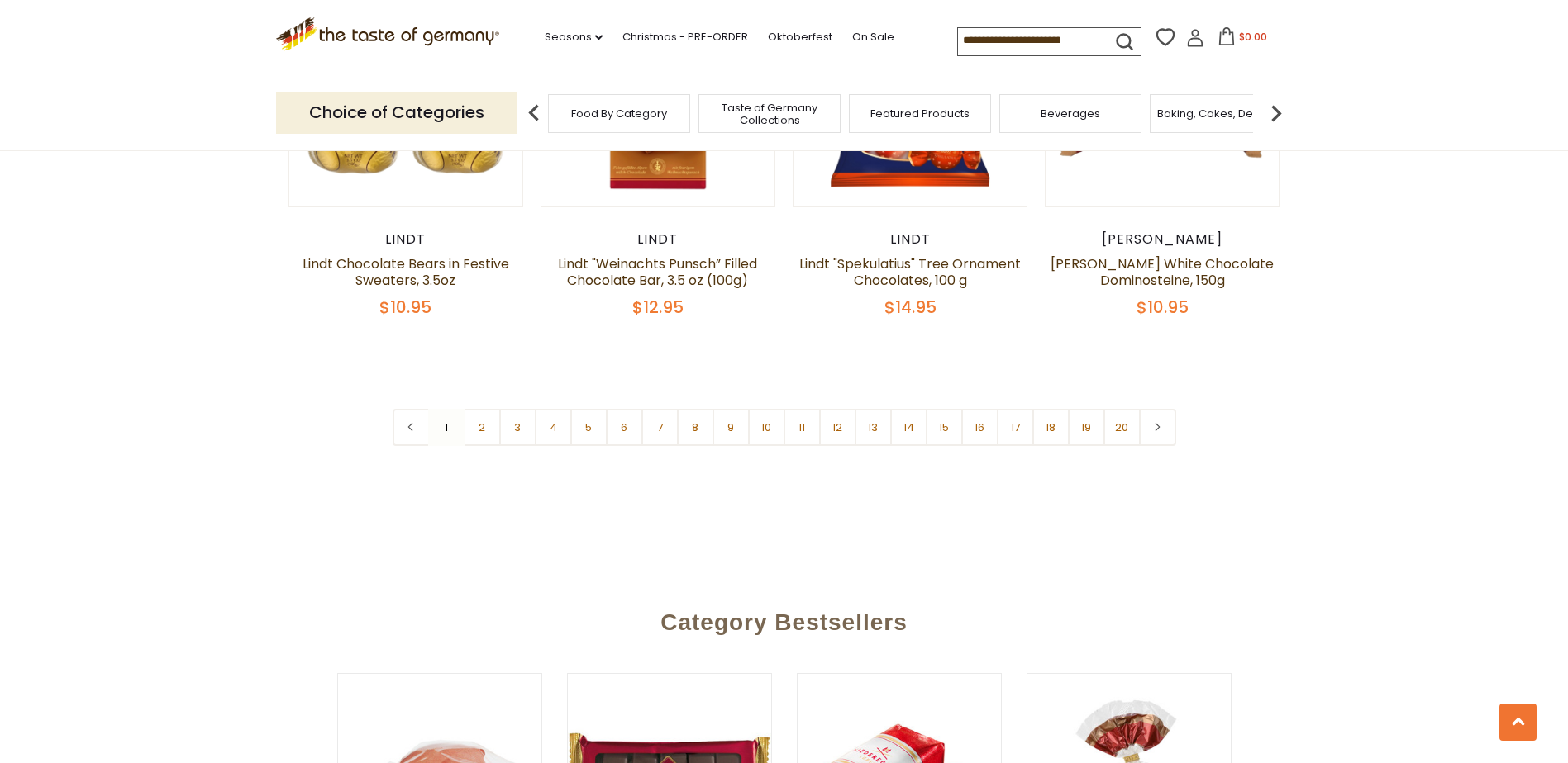
scroll to position [4037, 0]
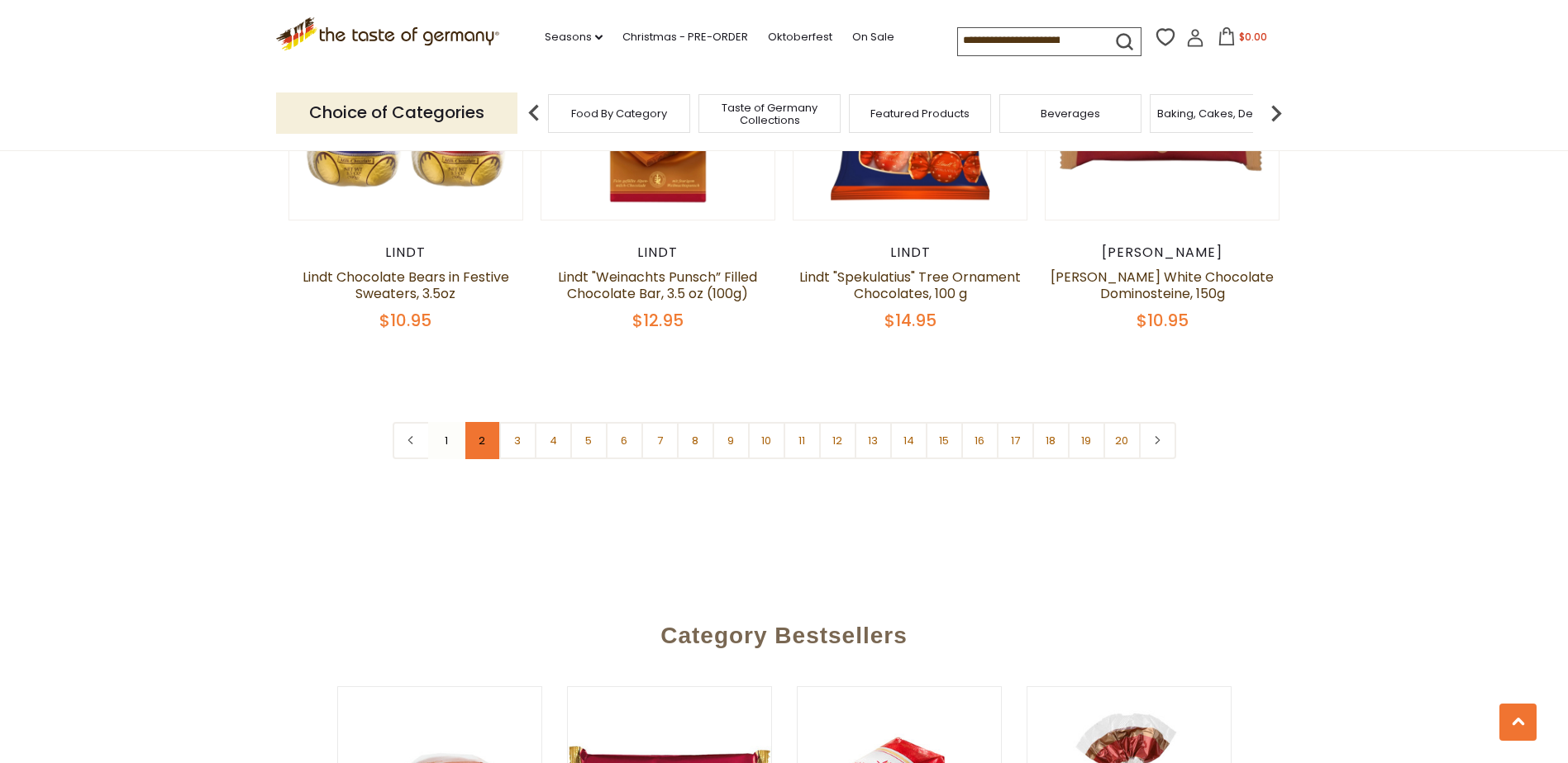
click at [481, 422] on link "2" at bounding box center [482, 441] width 37 height 37
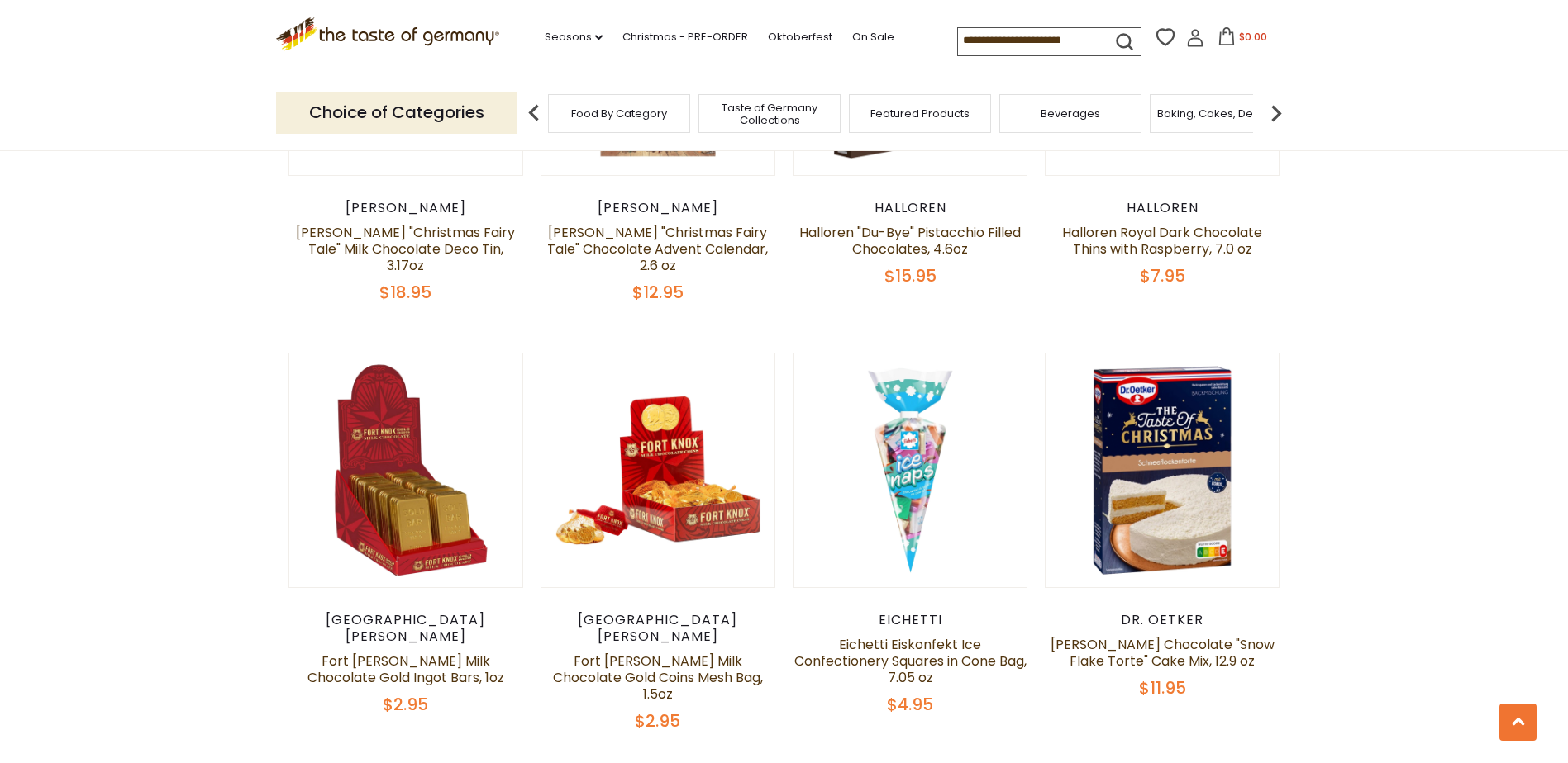
scroll to position [1310, 0]
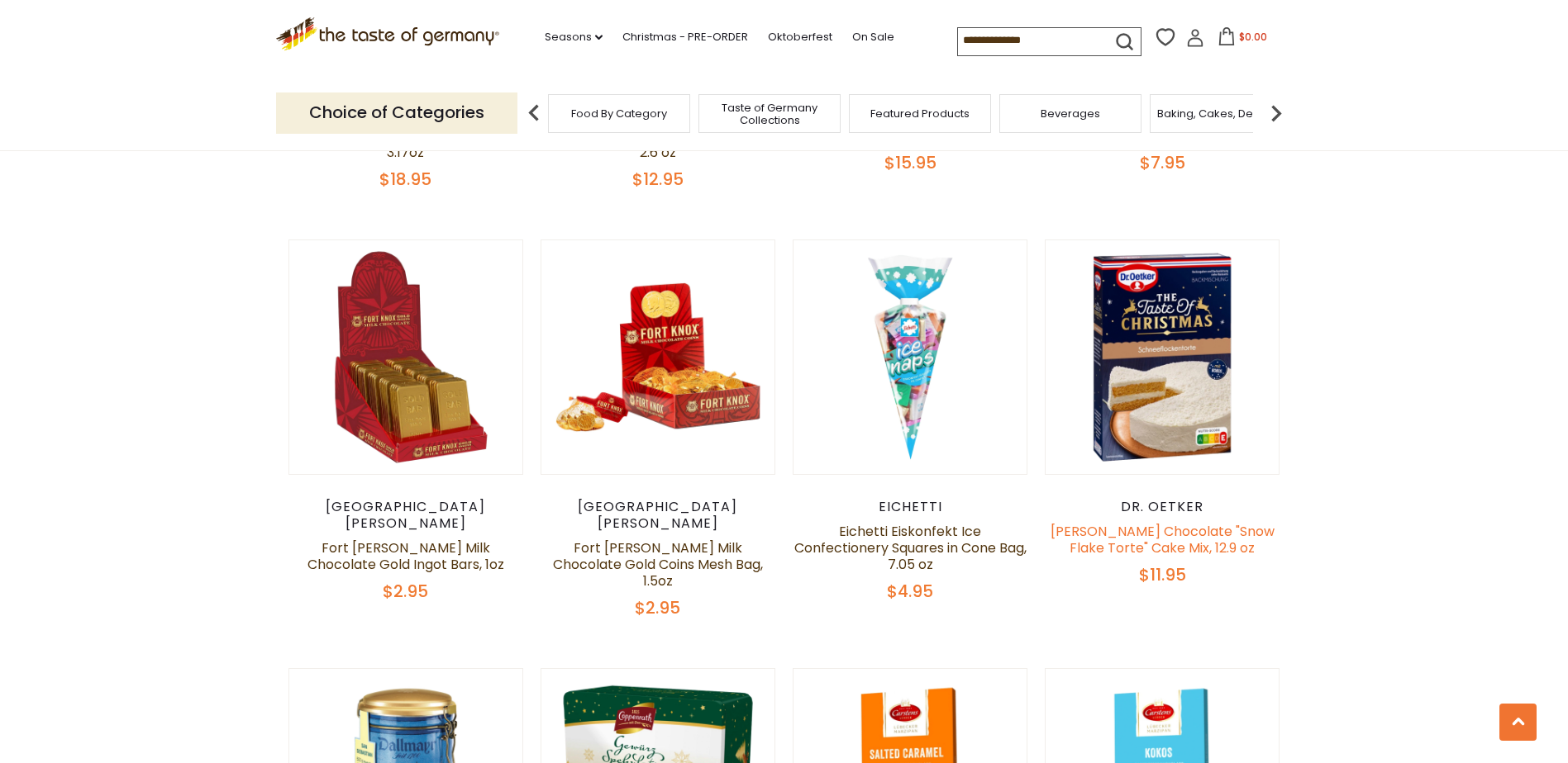
click at [1152, 527] on link "[PERSON_NAME] Chocolate "Snow Flake Torte" Cake Mix, 12.9 oz" at bounding box center [1161, 539] width 224 height 36
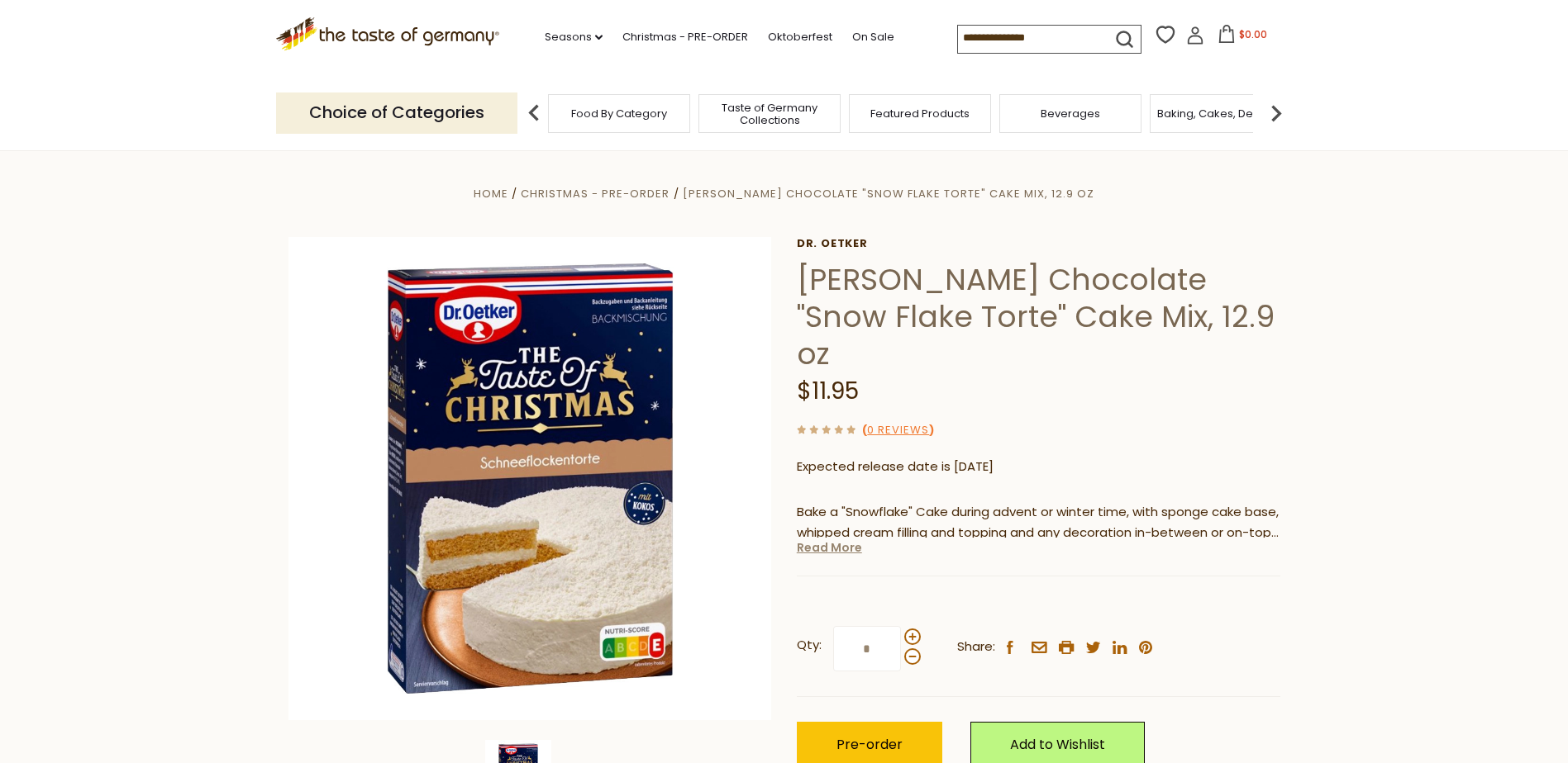
click at [840, 539] on link "Read More" at bounding box center [829, 547] width 65 height 16
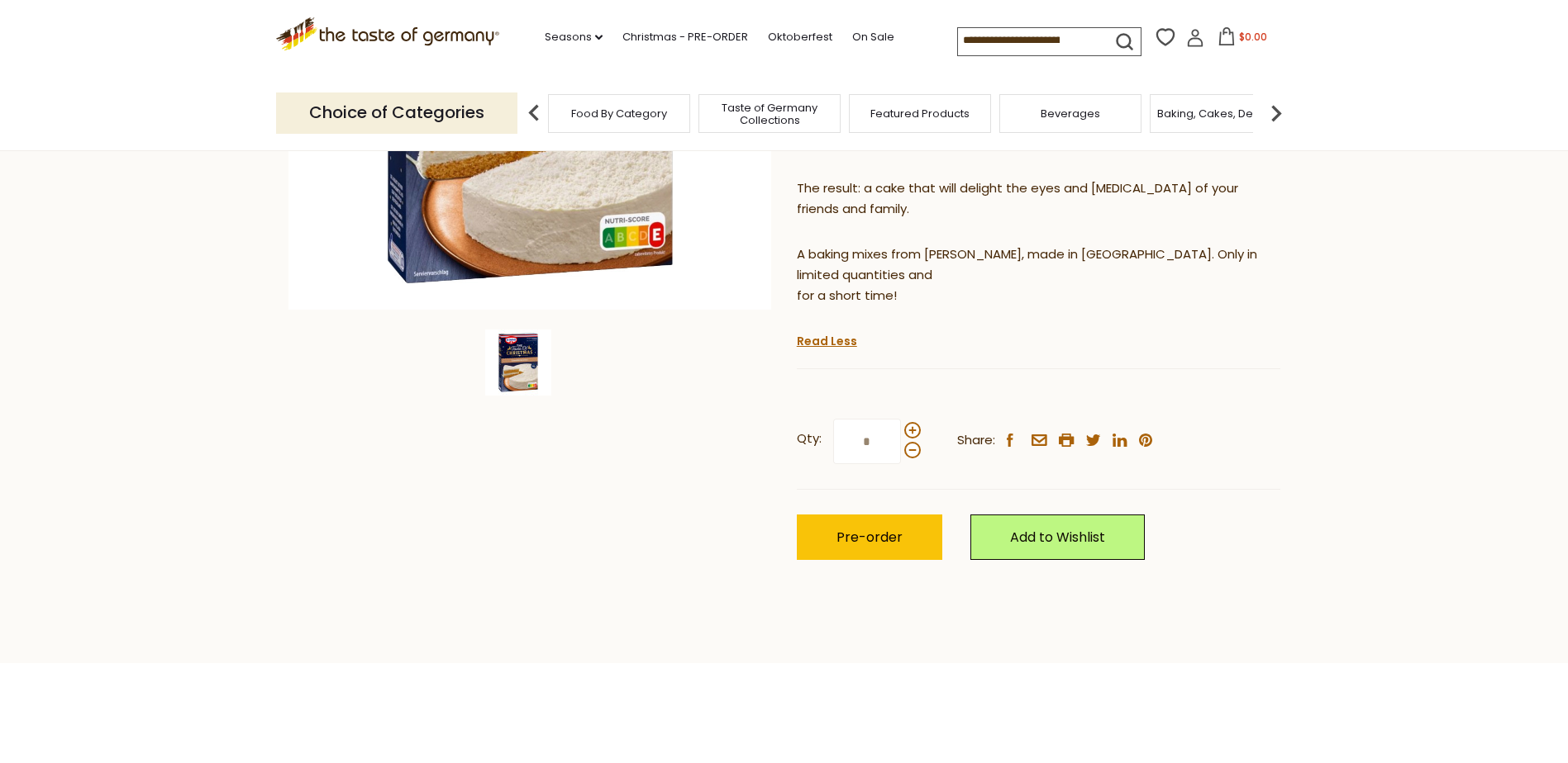
scroll to position [413, 0]
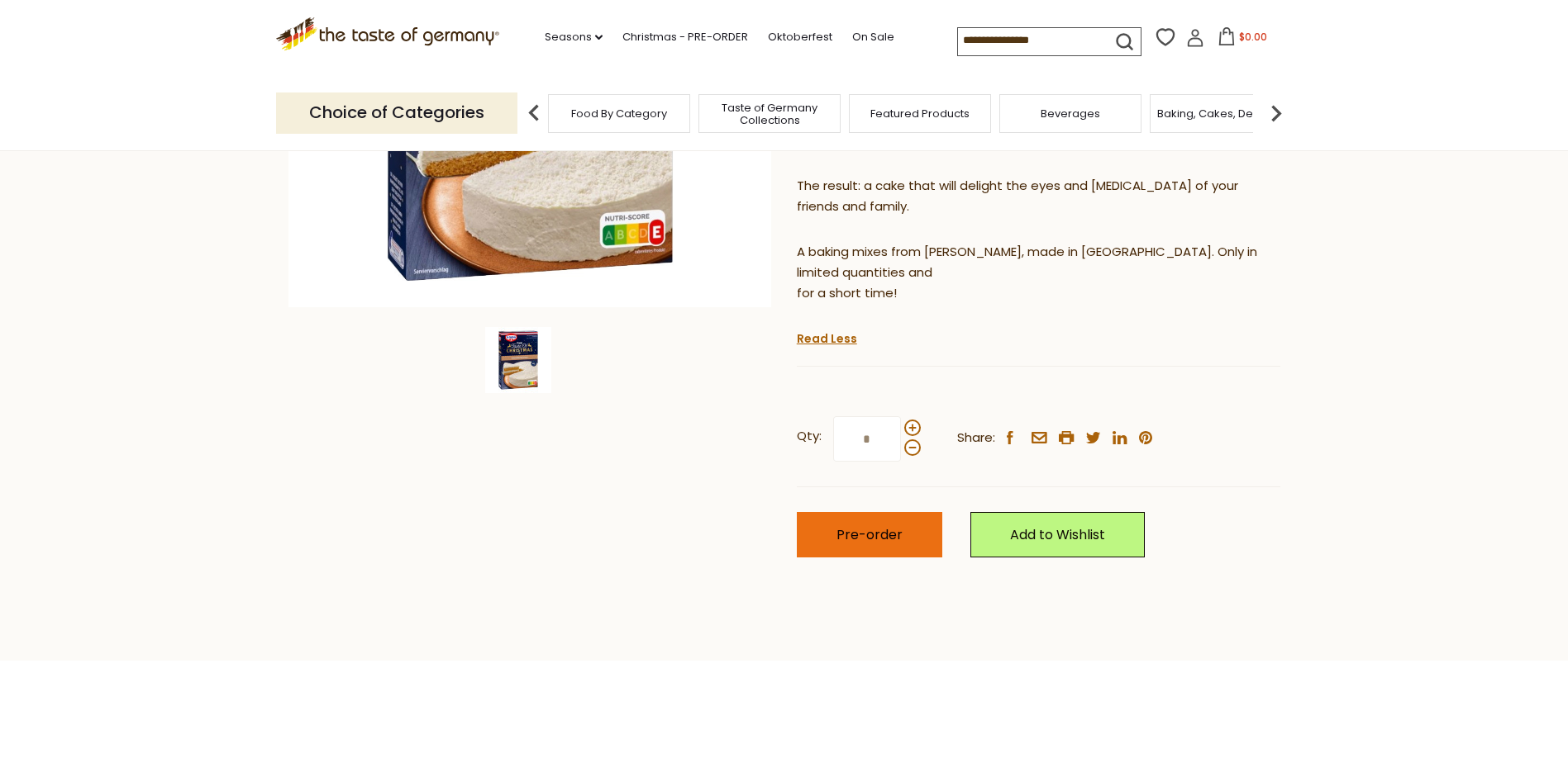
click at [853, 526] on span "Pre-order" at bounding box center [870, 535] width 66 height 19
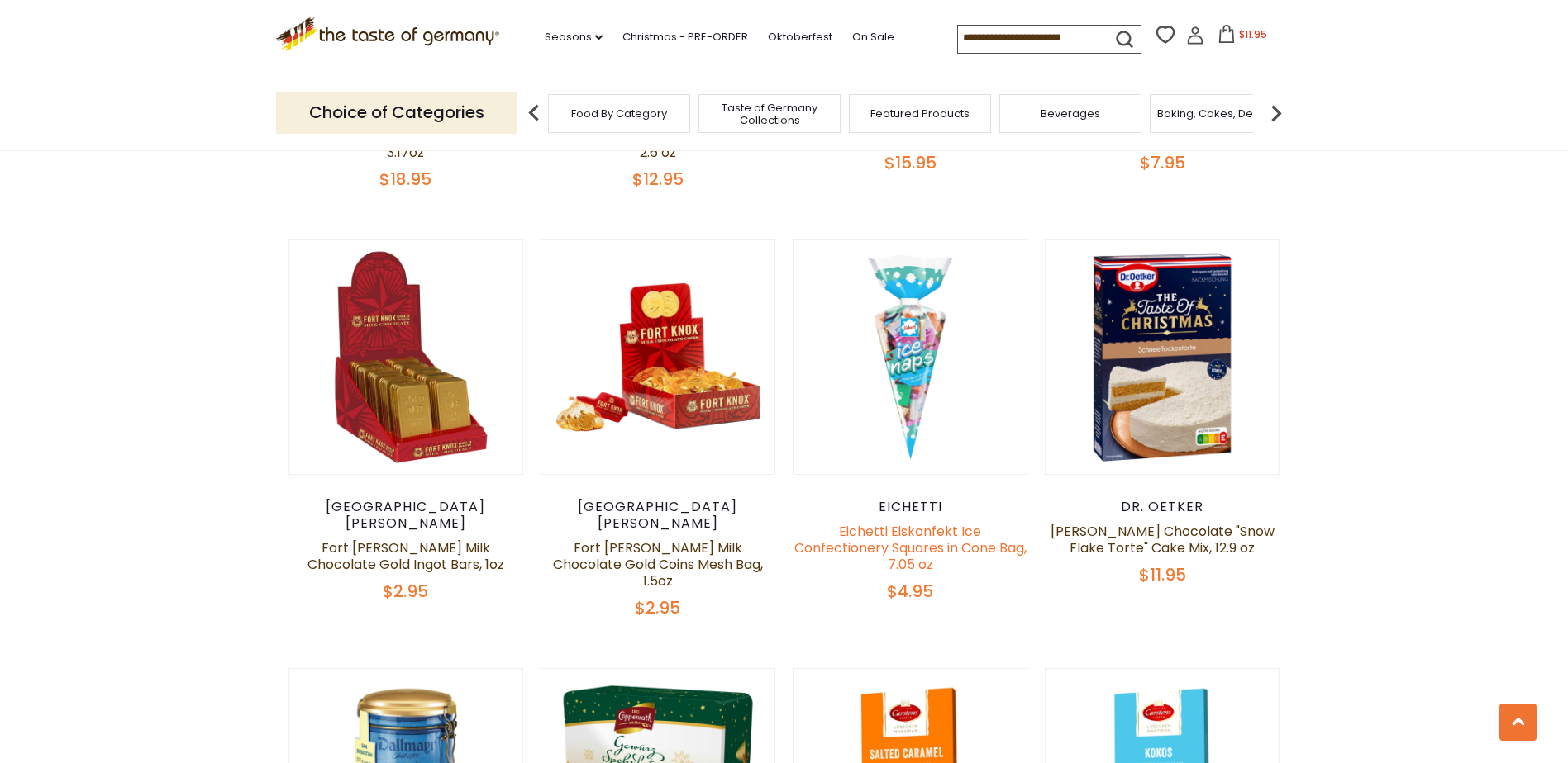
click at [947, 530] on link "Eichetti Eiskonfekt Ice Confectionery Squares in Cone Bag, 7.05 oz" at bounding box center [910, 548] width 232 height 52
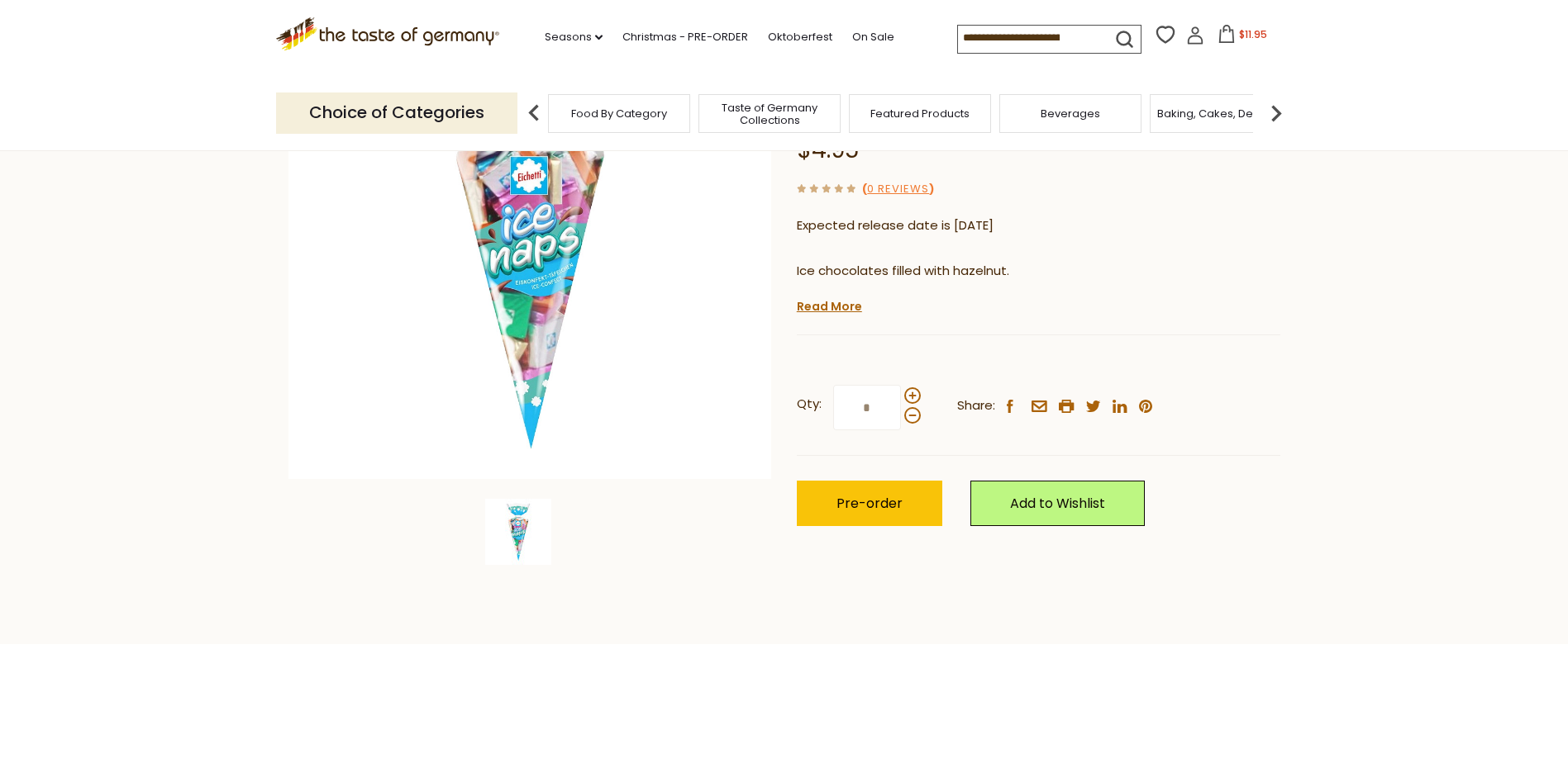
scroll to position [248, 0]
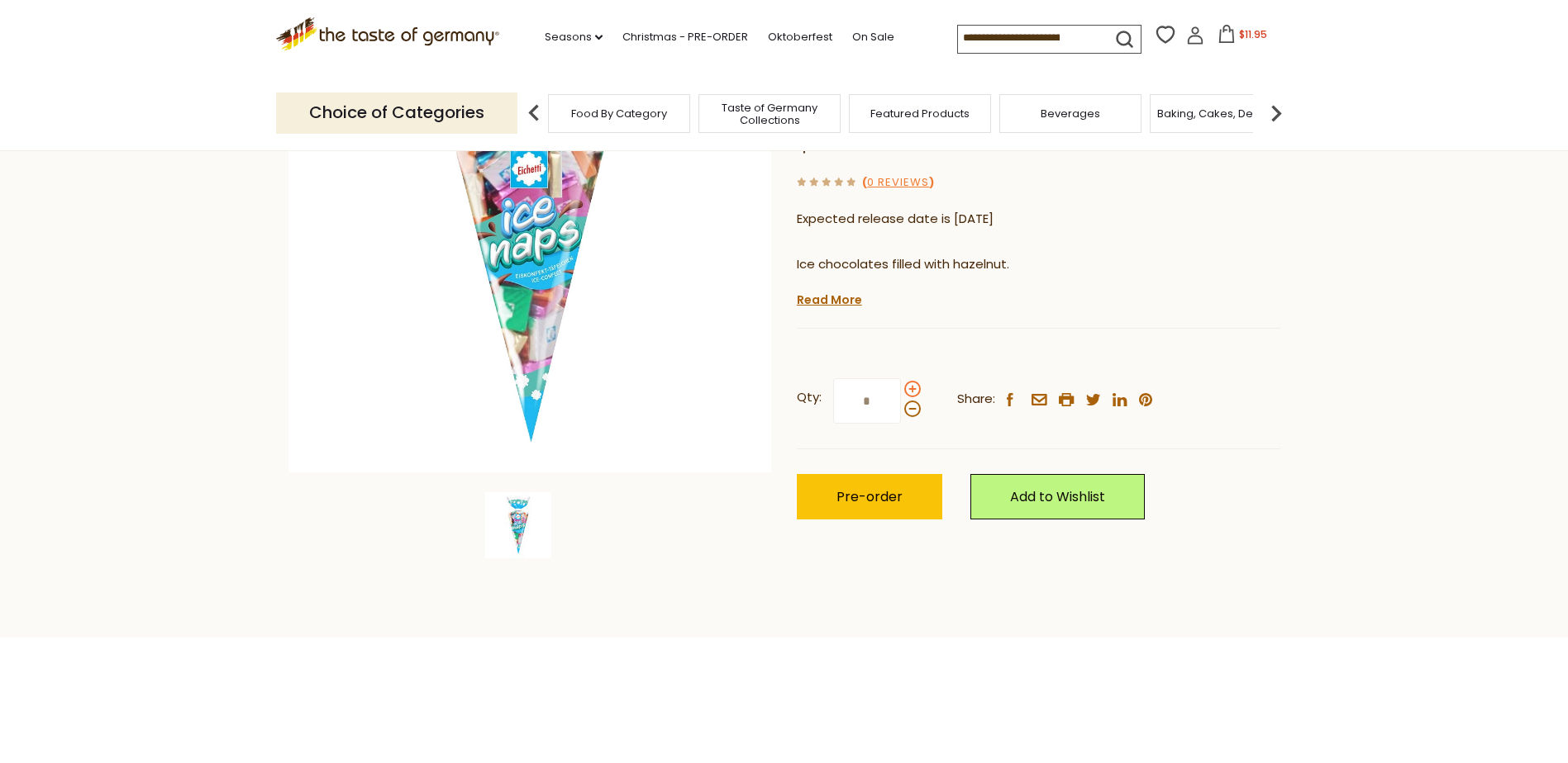
click at [914, 389] on span at bounding box center [911, 388] width 16 height 16
click at [901, 389] on input "*" at bounding box center [867, 401] width 68 height 46
type input "*"
click at [884, 489] on span "Pre-order" at bounding box center [870, 497] width 66 height 19
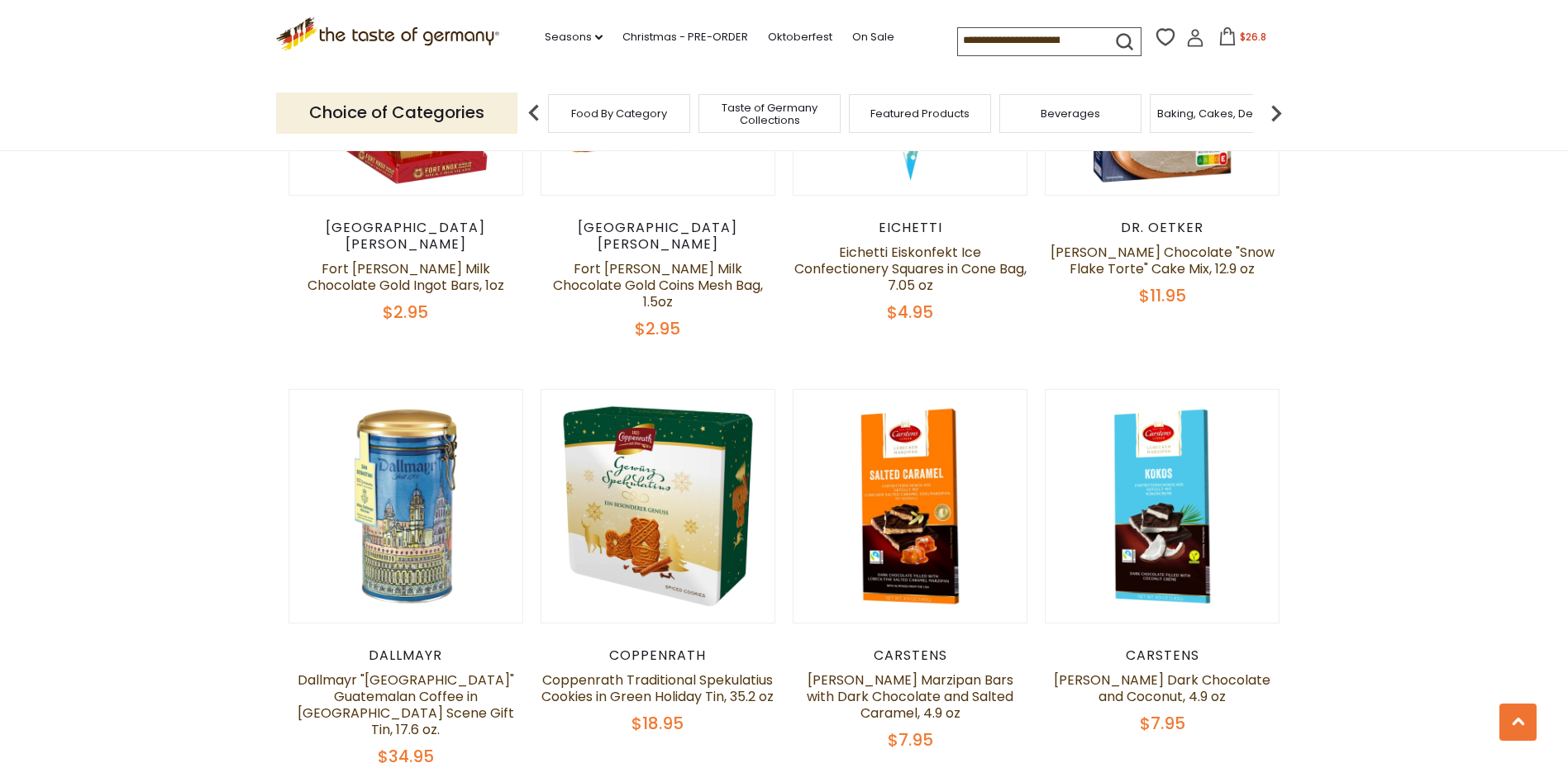
scroll to position [1724, 0]
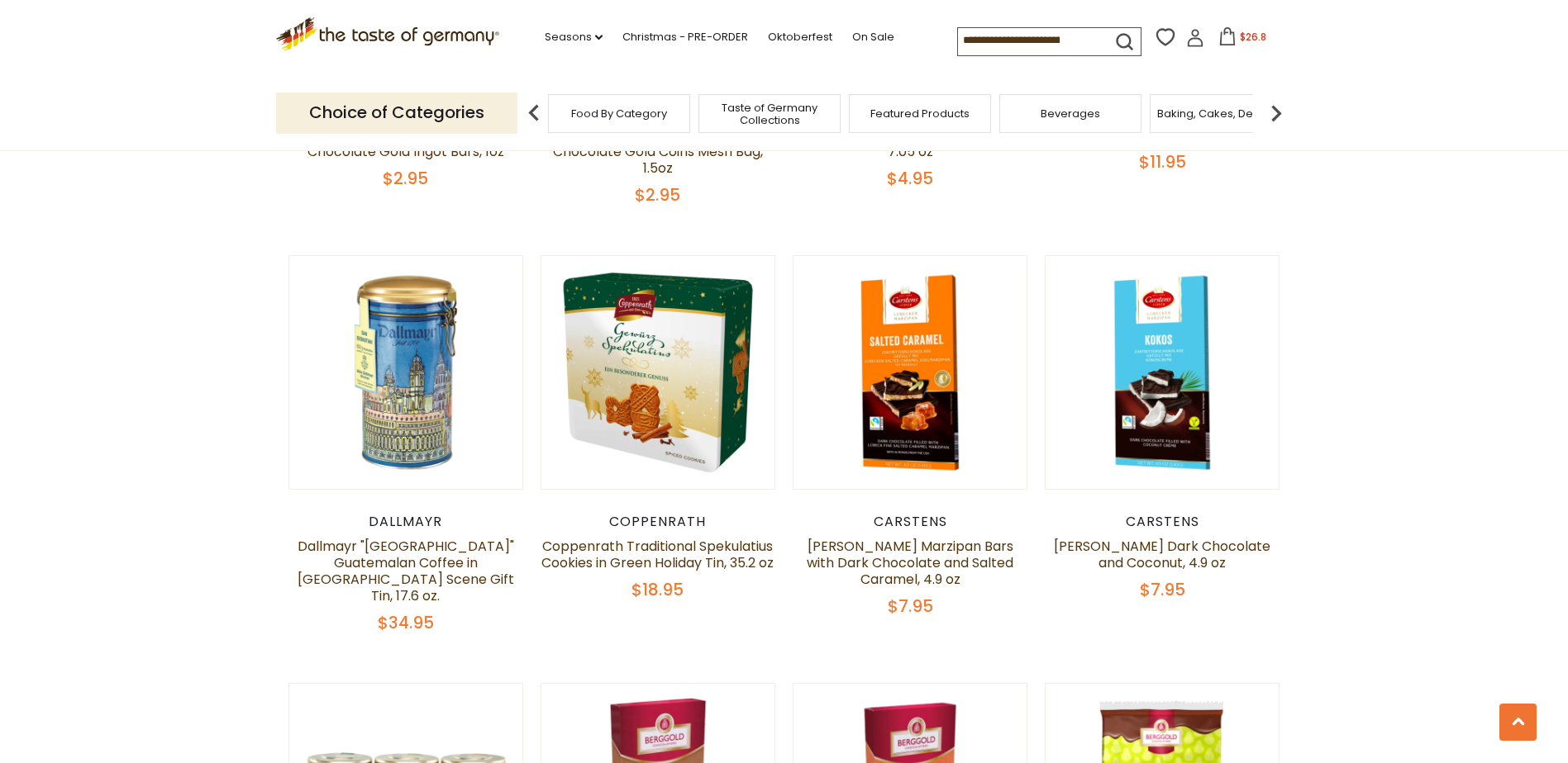
click at [443, 514] on div "Dallmayr Dallmayr "San Sebastian" Guatemalan Coffee in Munich Scene Gift Tin, 1…" at bounding box center [406, 574] width 235 height 120
click at [435, 537] on link "Dallmayr "San Sebastian" Guatemalan Coffee in Munich Scene Gift Tin, 17.6 oz." at bounding box center [406, 571] width 217 height 69
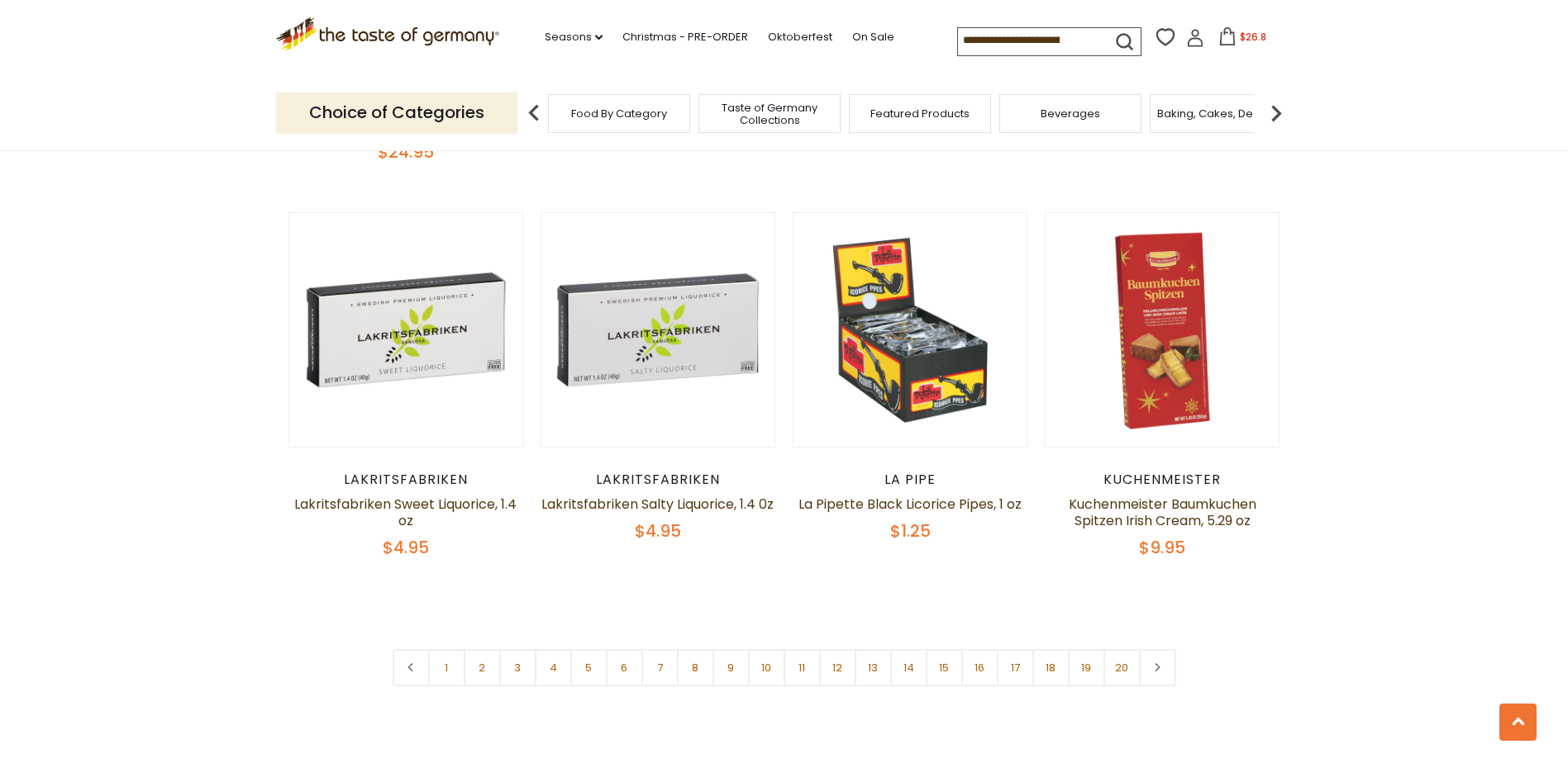
scroll to position [3871, 0]
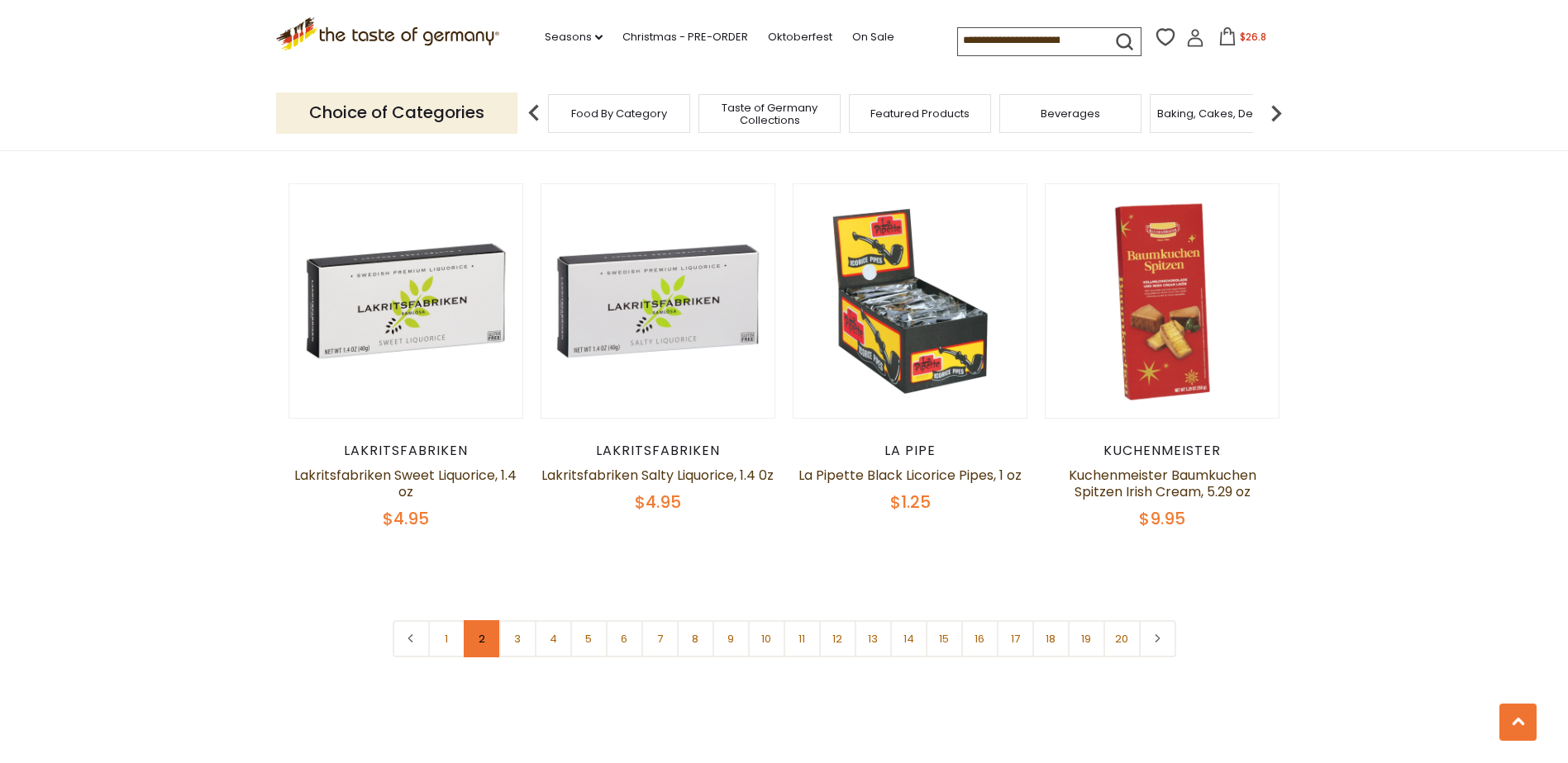
click at [479, 621] on link "2" at bounding box center [482, 639] width 37 height 37
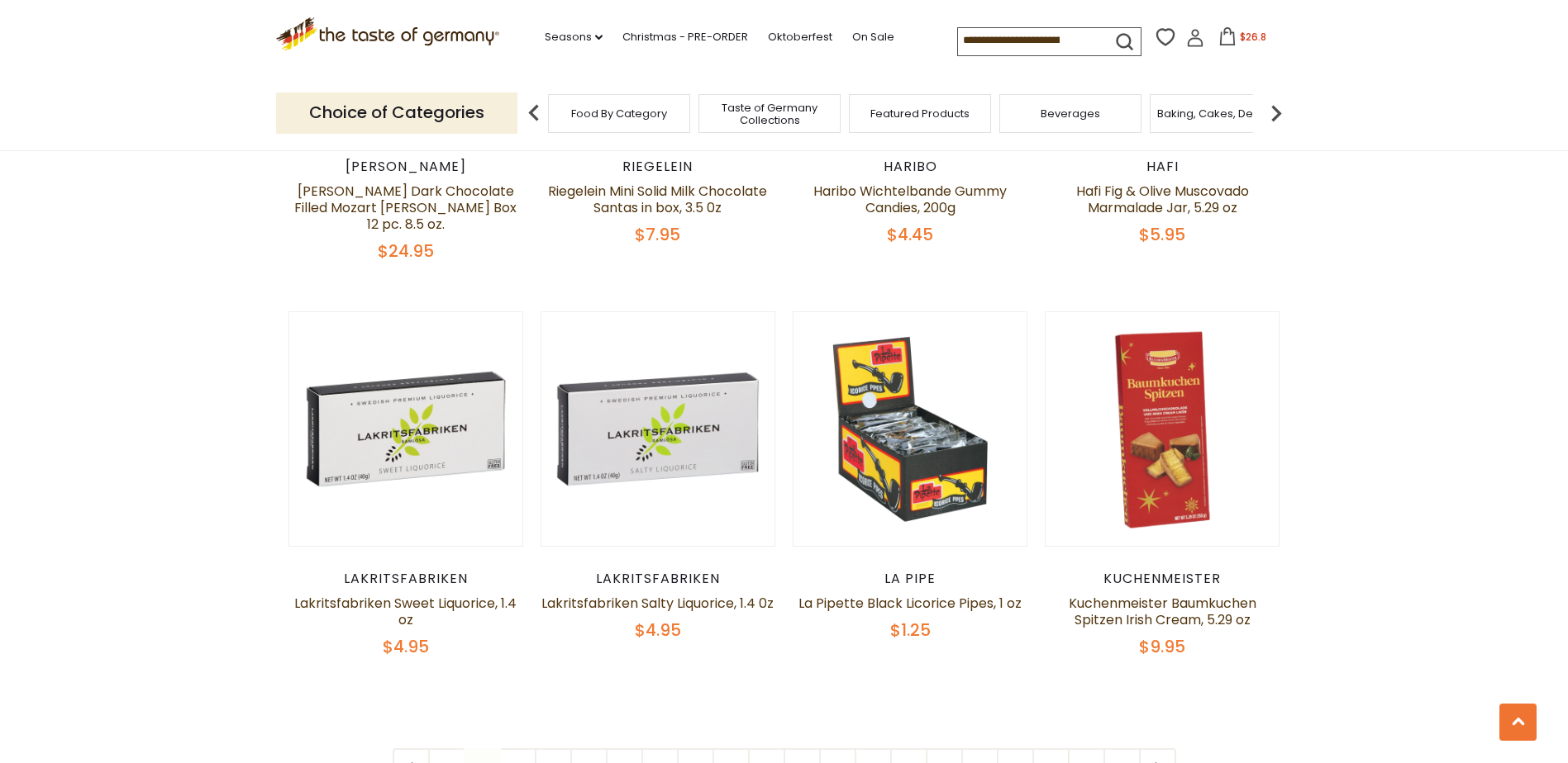
scroll to position [3789, 0]
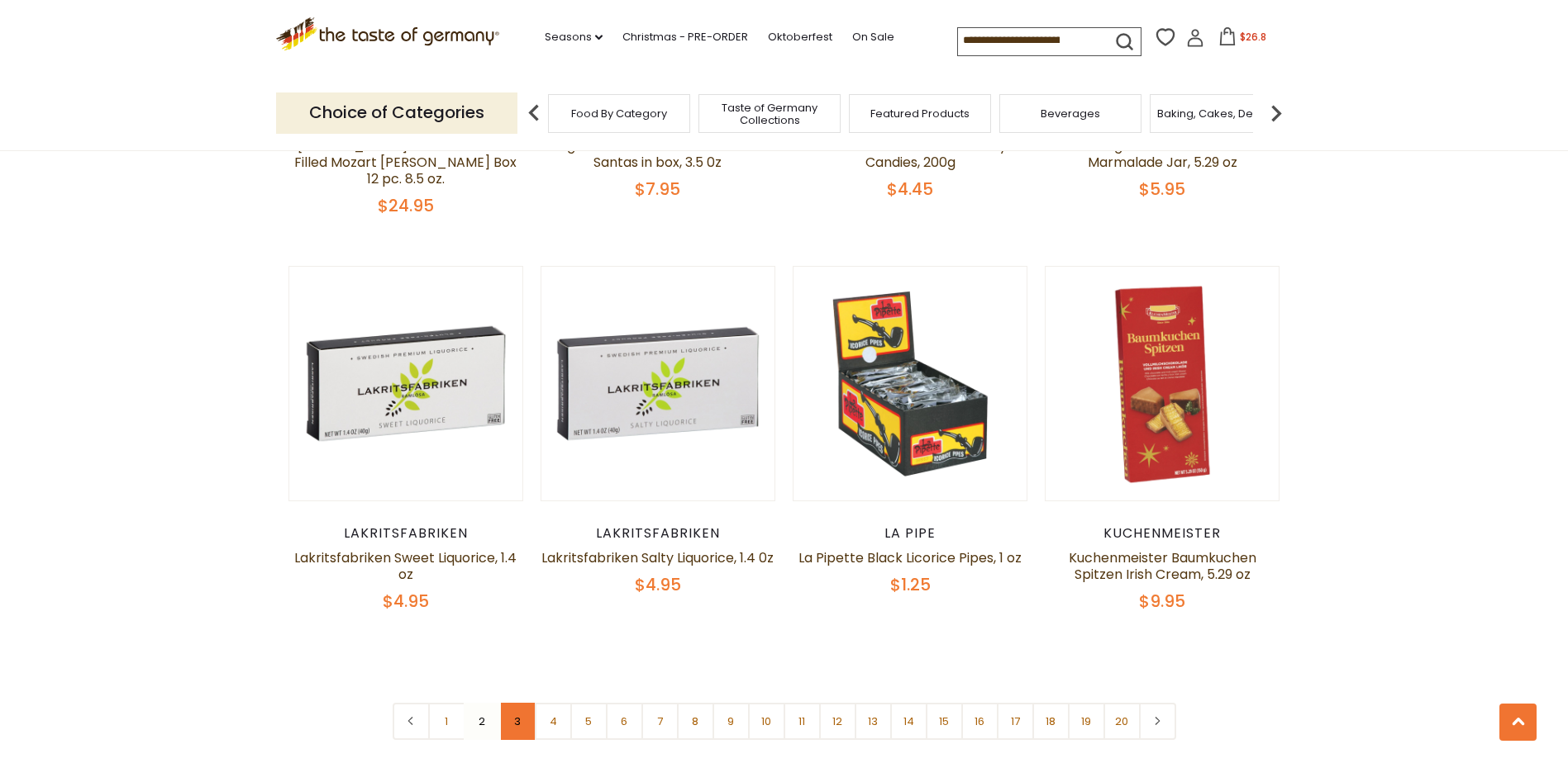
click at [521, 703] on link "3" at bounding box center [517, 721] width 37 height 37
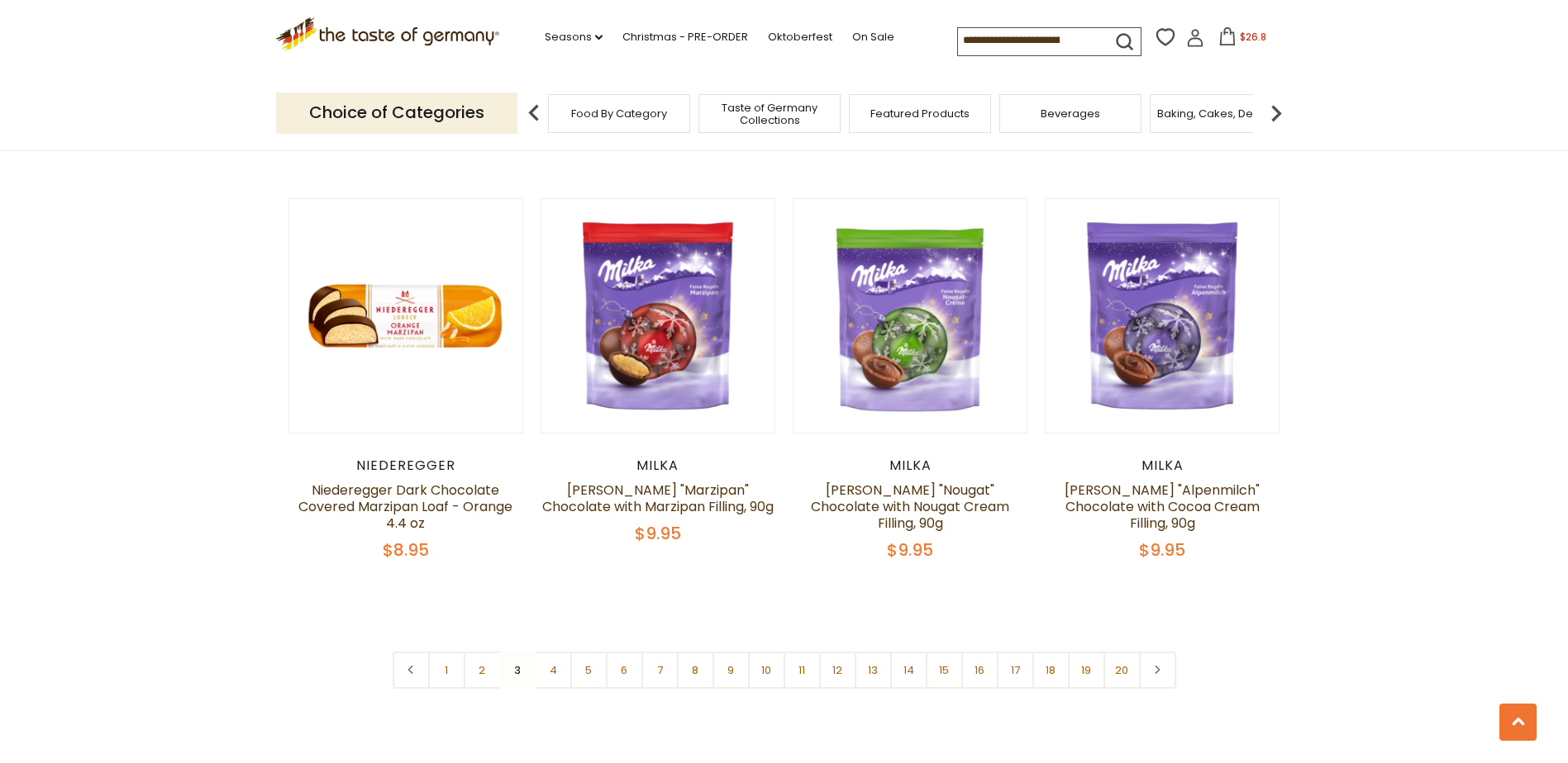
scroll to position [3954, 0]
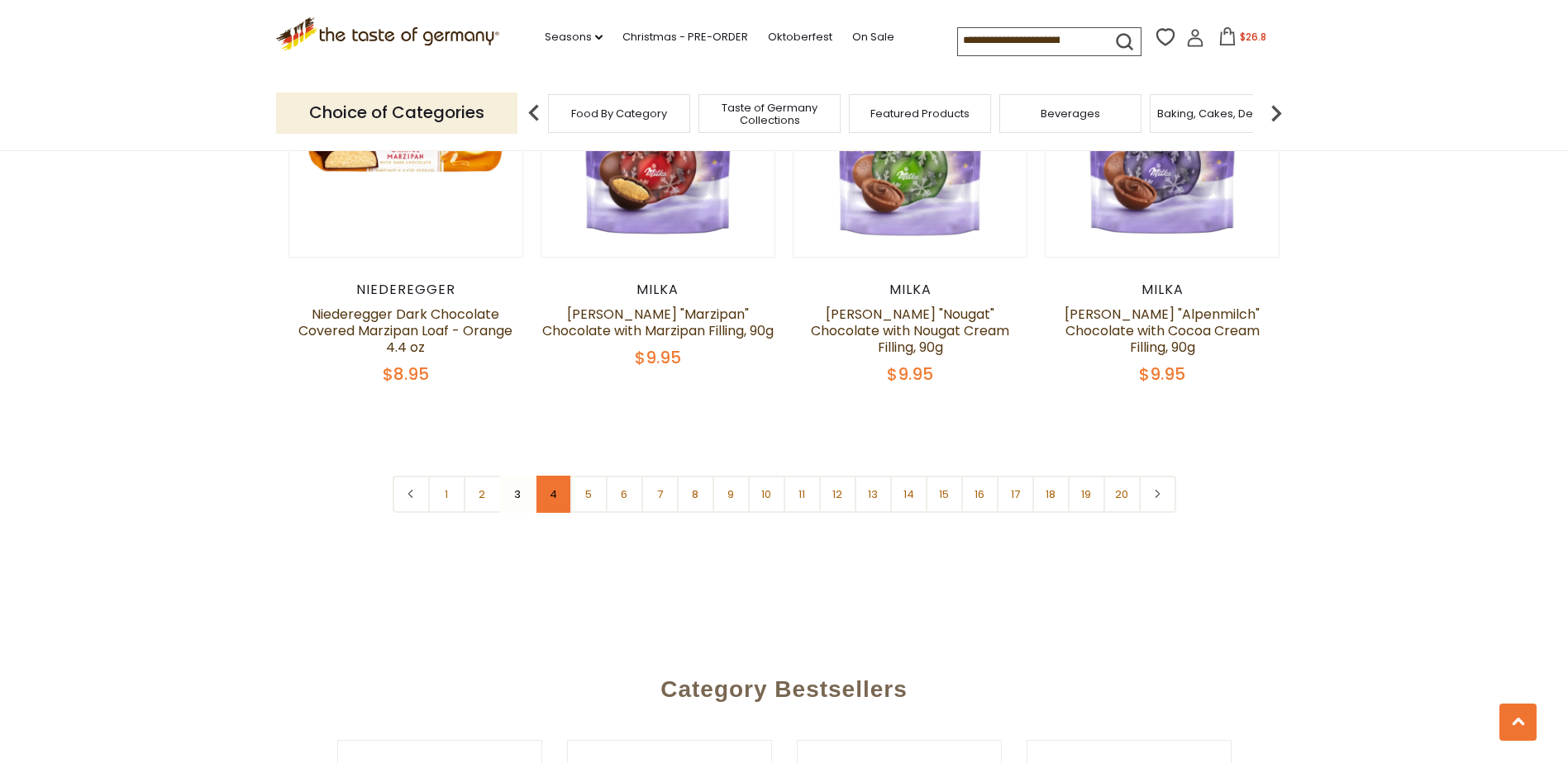
click at [551, 475] on link "4" at bounding box center [553, 494] width 37 height 37
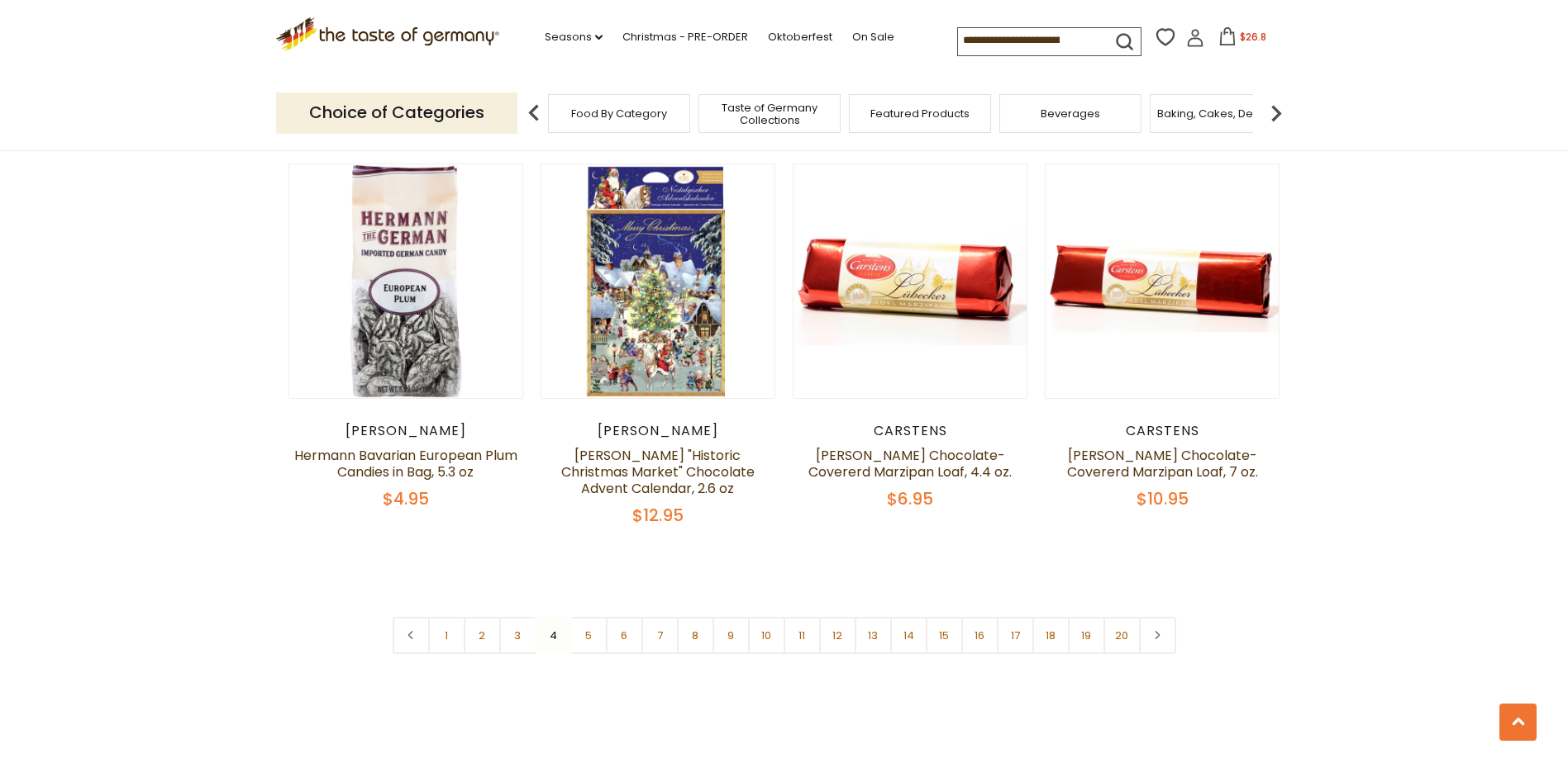
scroll to position [3871, 0]
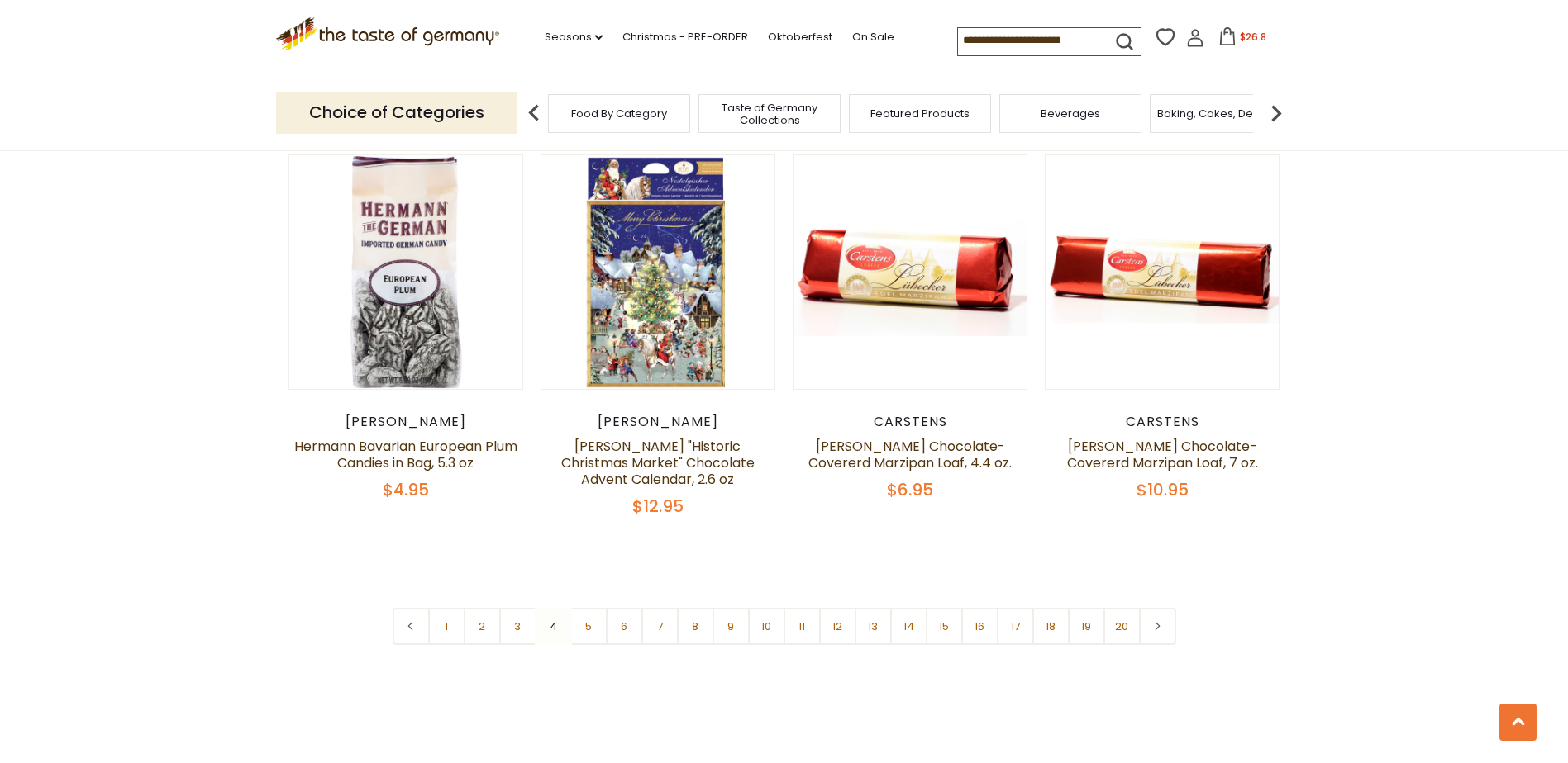
click at [591, 608] on link "5" at bounding box center [589, 626] width 37 height 37
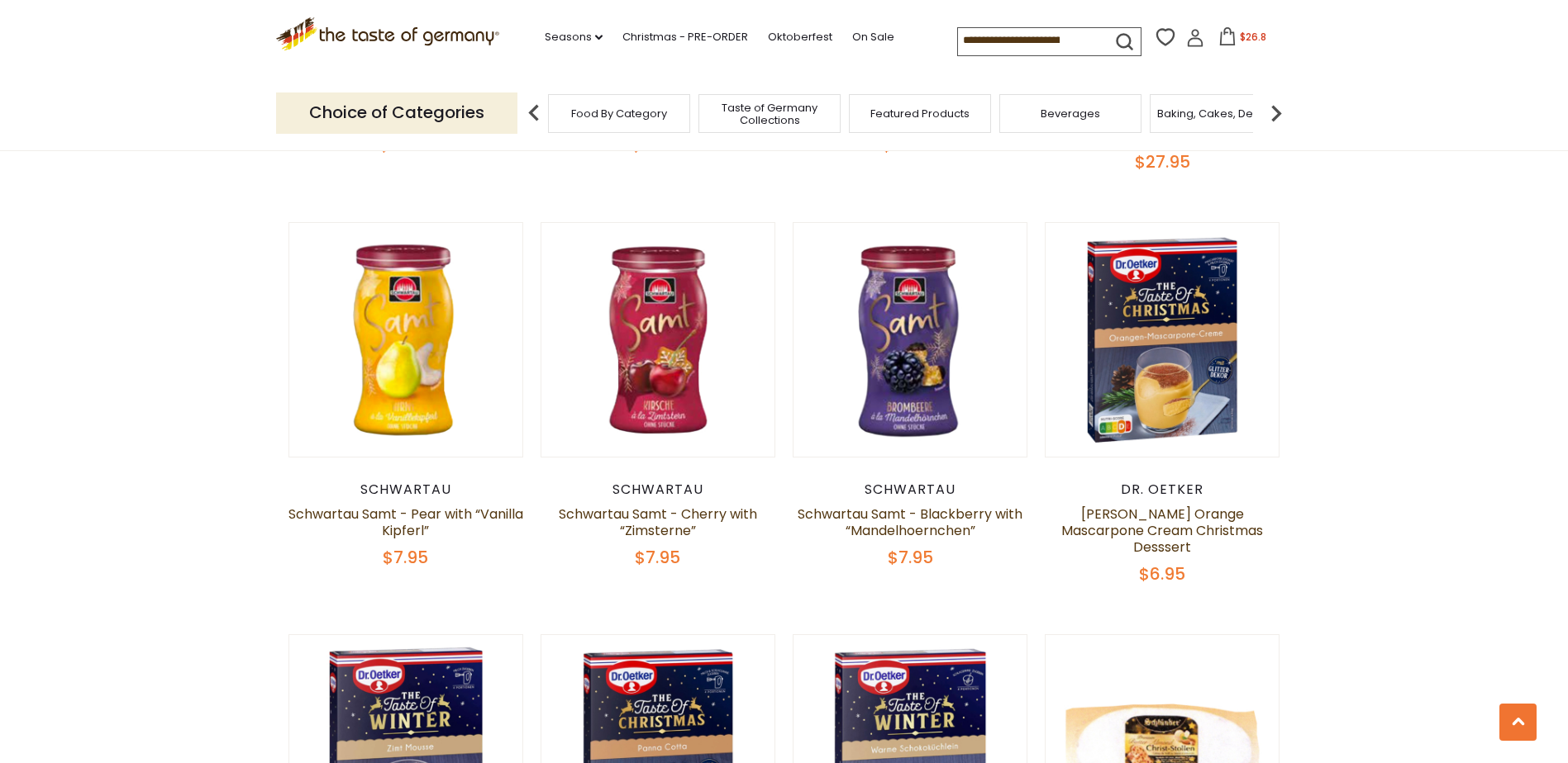
scroll to position [2137, 0]
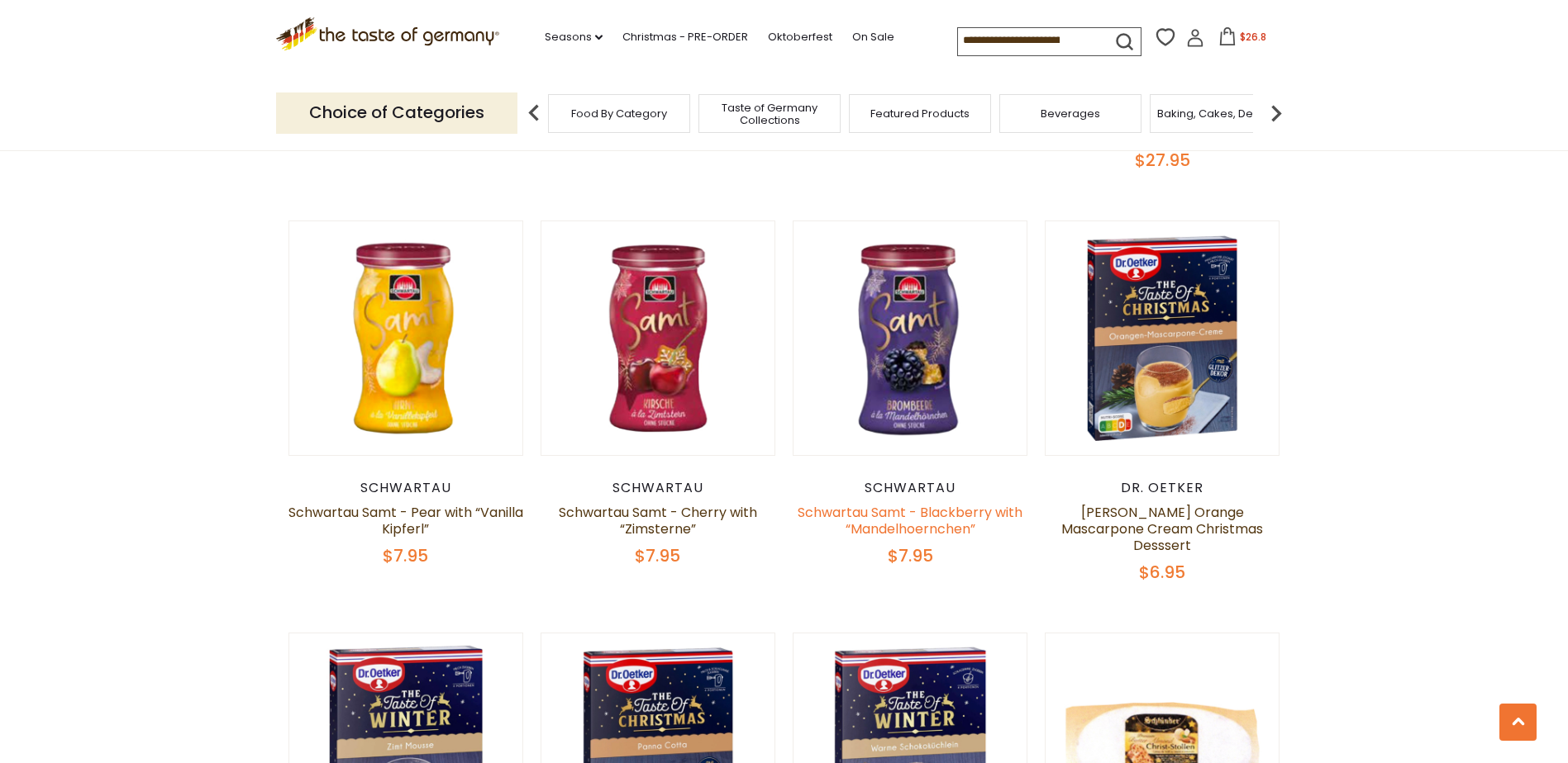
click at [900, 519] on link "Schwartau Samt - Blackberry with “Mandelhoernchen”" at bounding box center [909, 521] width 225 height 36
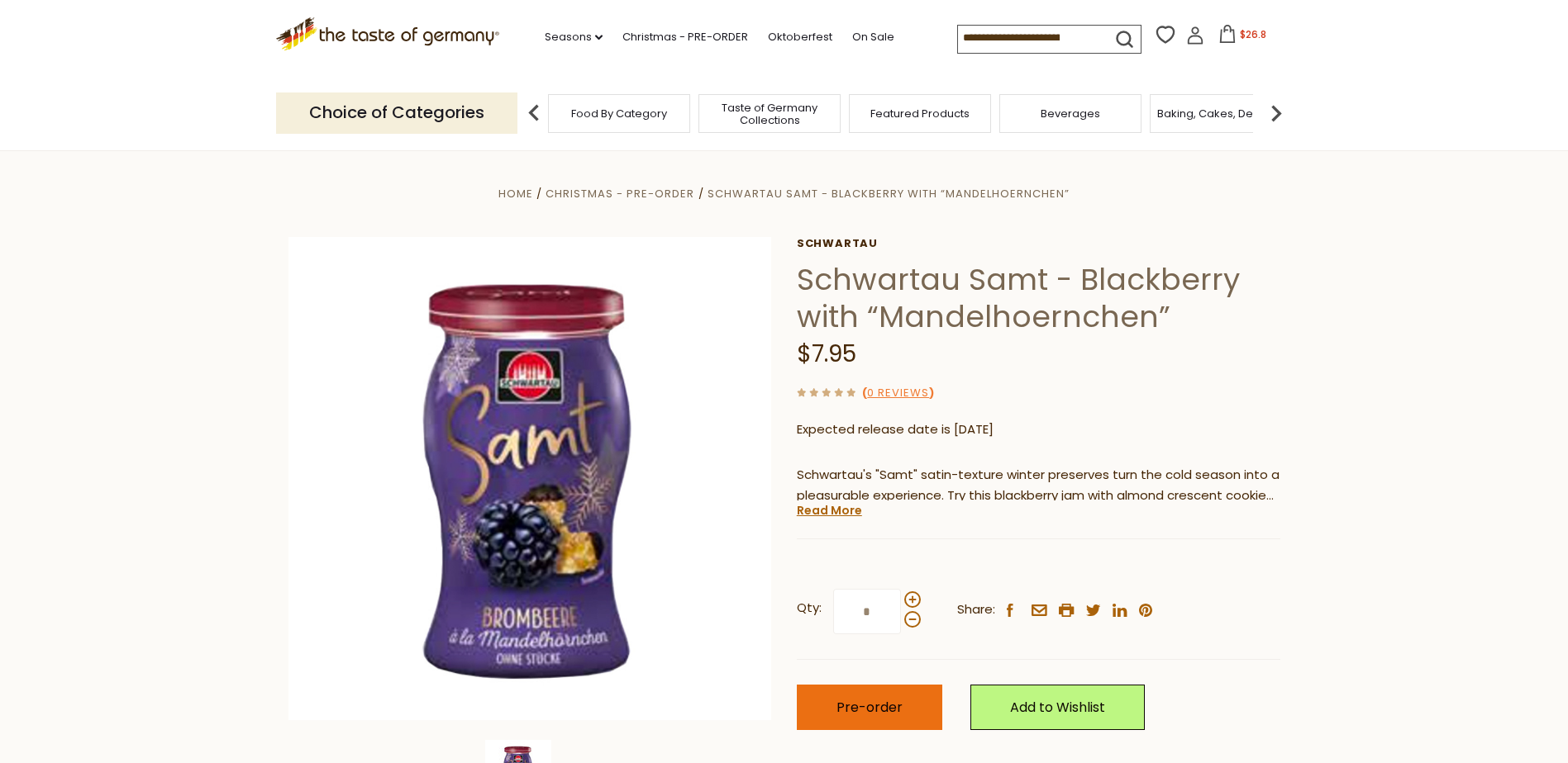
click at [884, 707] on span "Pre-order" at bounding box center [870, 708] width 66 height 19
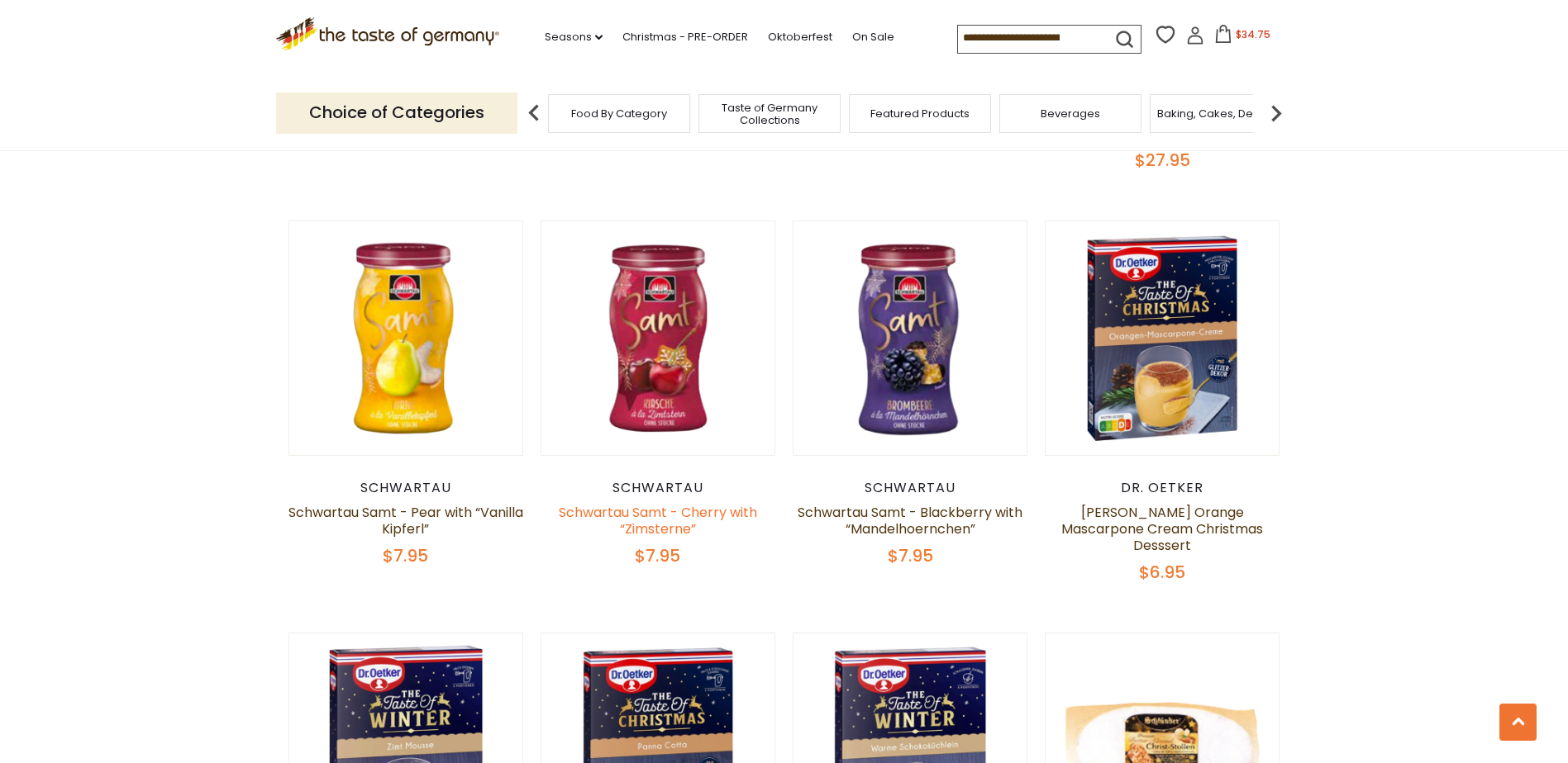
click at [649, 513] on link "Schwartau Samt - Cherry with “Zimsterne”" at bounding box center [658, 521] width 199 height 36
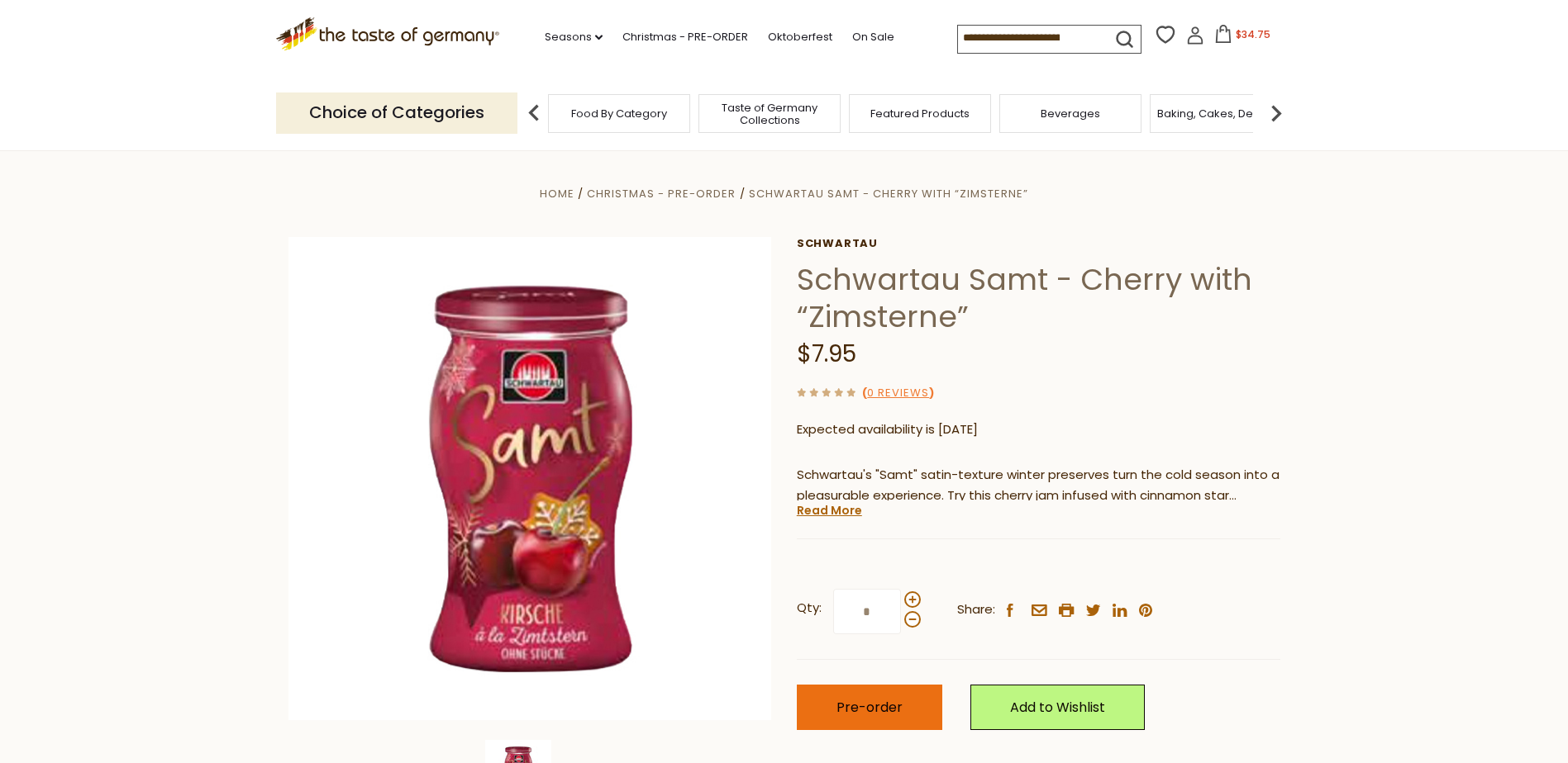
click at [872, 701] on span "Pre-order" at bounding box center [870, 708] width 66 height 19
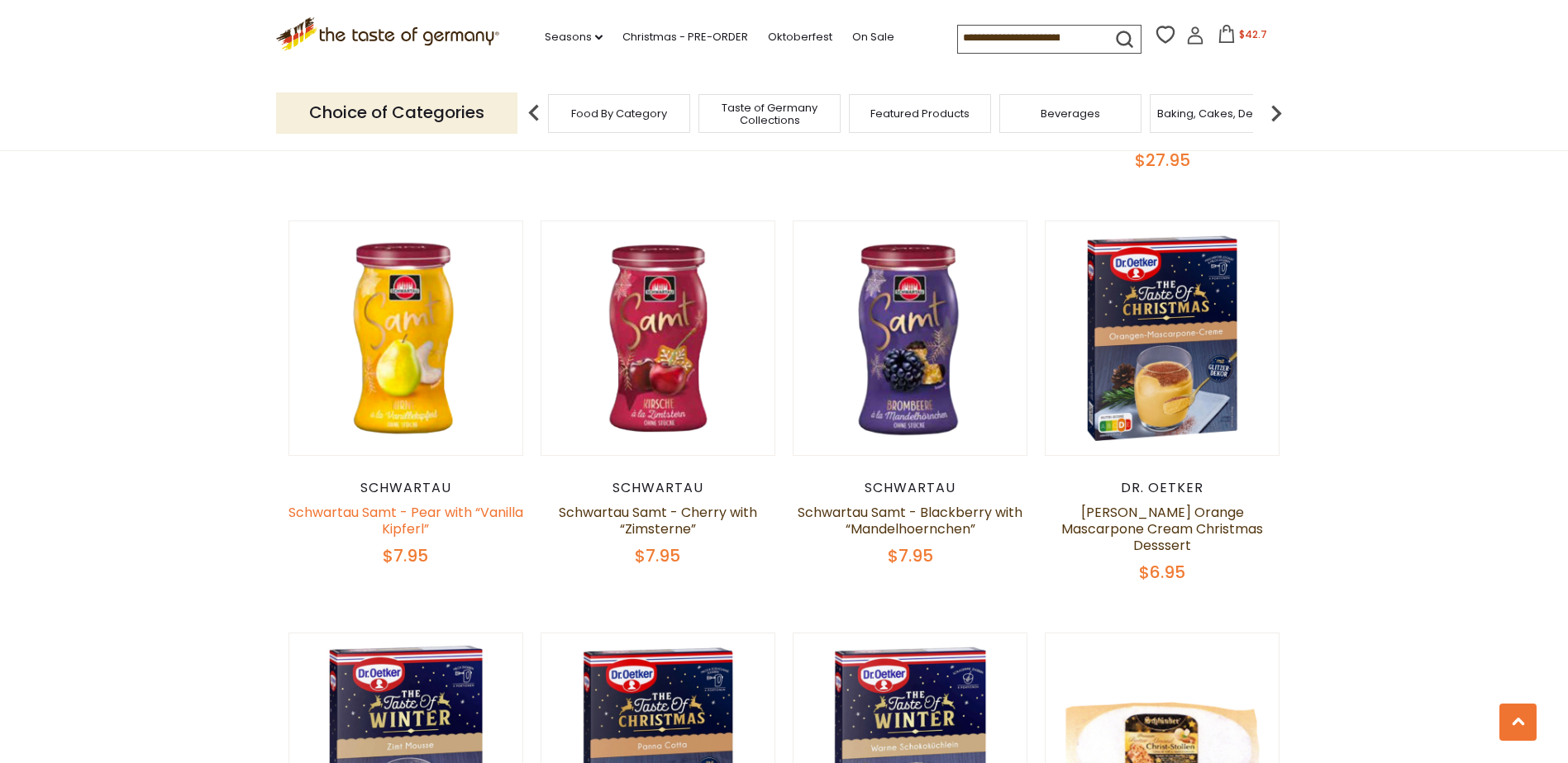
click at [395, 515] on link "Schwartau Samt - Pear with “Vanilla Kipferl”" at bounding box center [406, 521] width 234 height 36
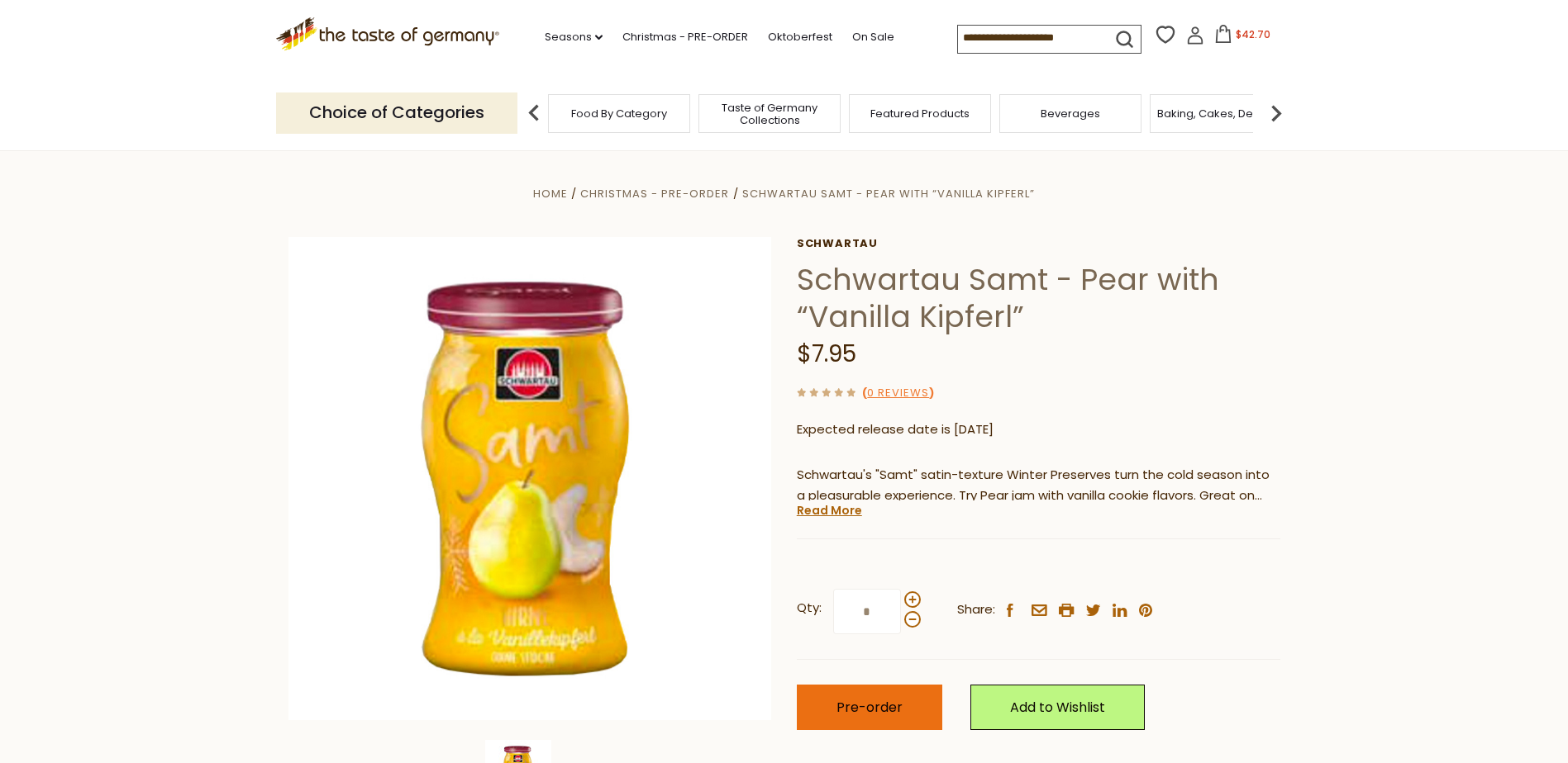
click at [846, 708] on span "Pre-order" at bounding box center [870, 708] width 66 height 19
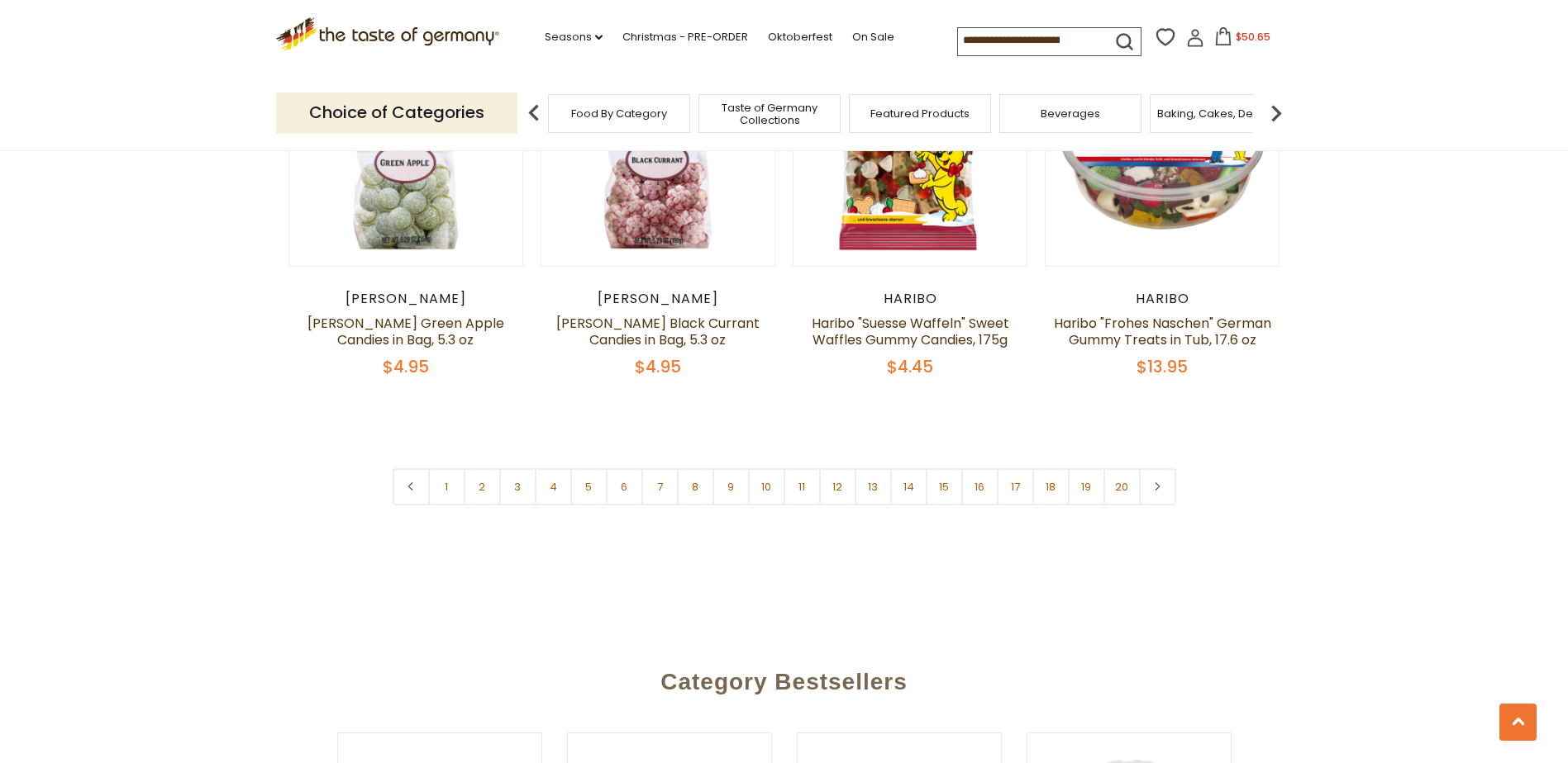
scroll to position [4037, 0]
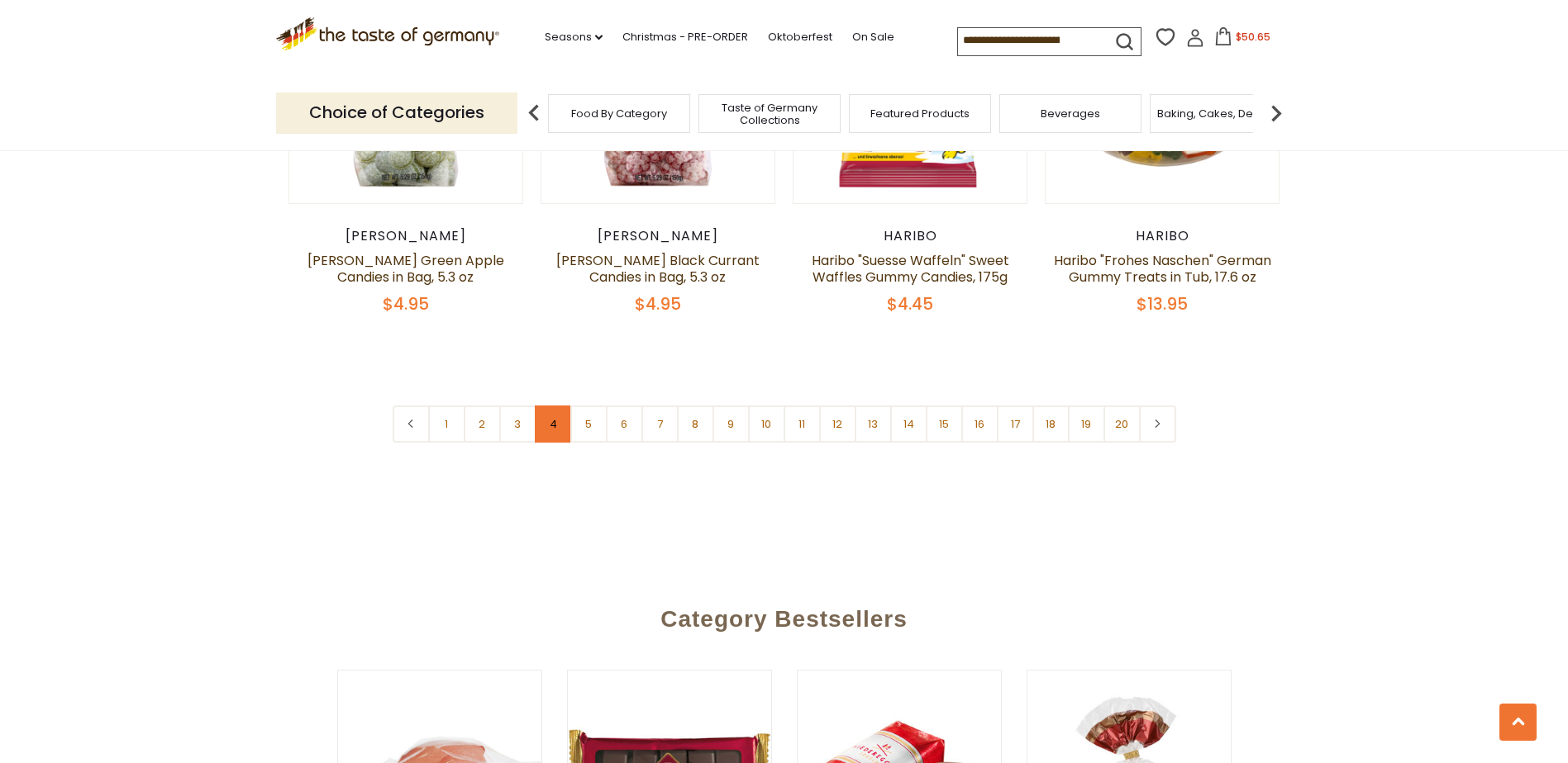
click at [555, 406] on link "4" at bounding box center [553, 424] width 37 height 37
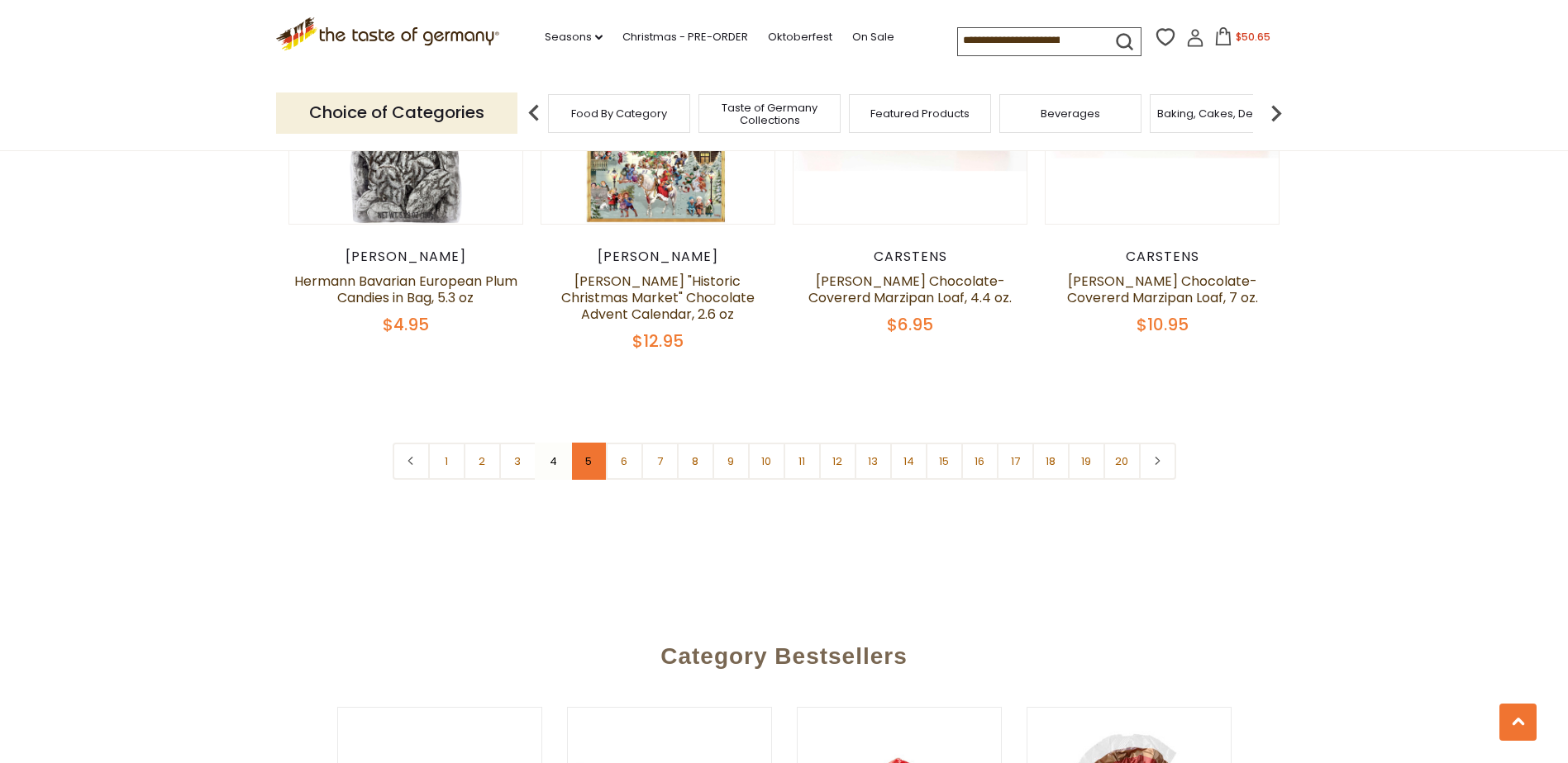
click at [583, 443] on link "5" at bounding box center [589, 461] width 37 height 37
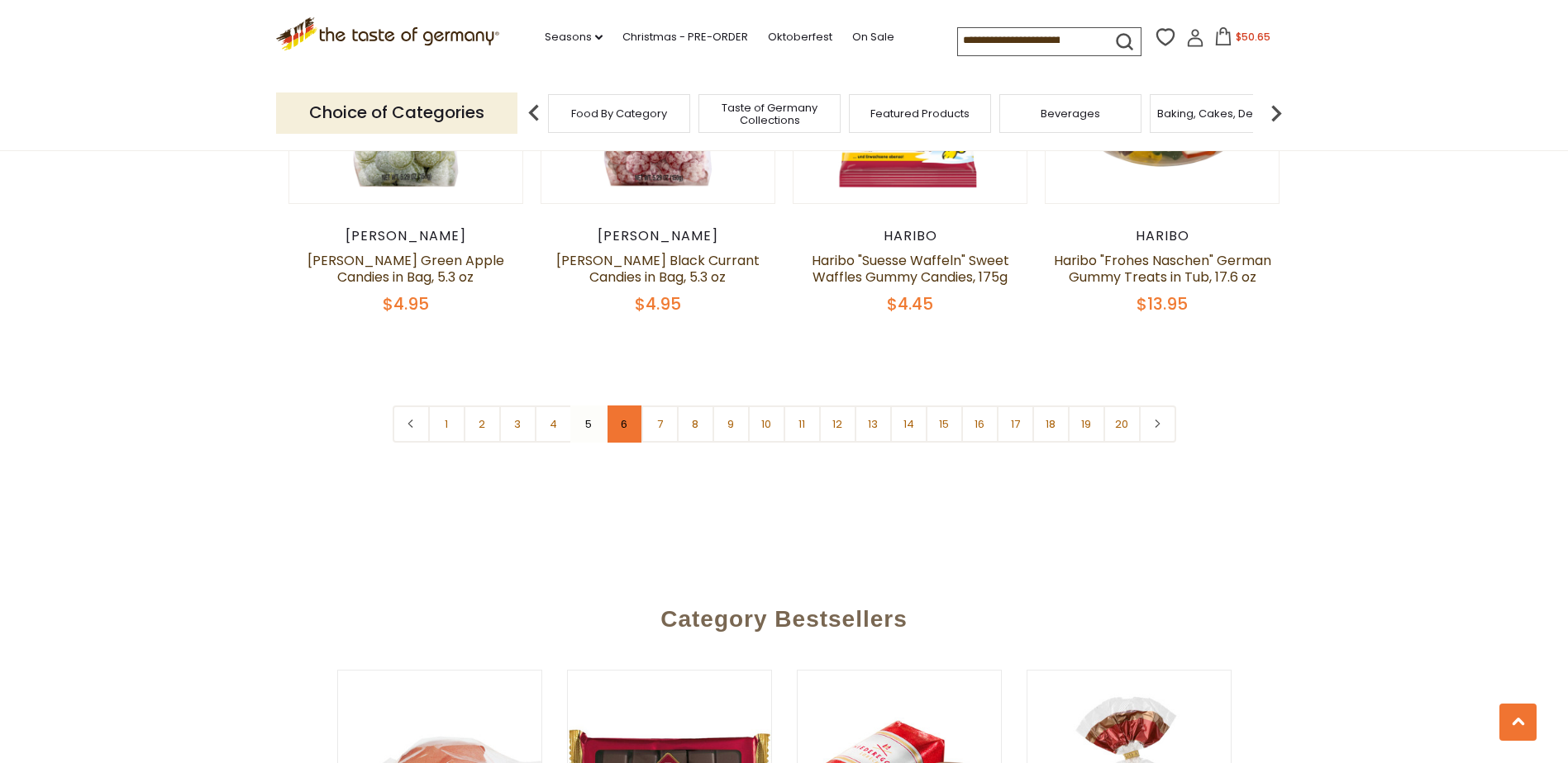
click at [630, 406] on link "6" at bounding box center [624, 424] width 37 height 37
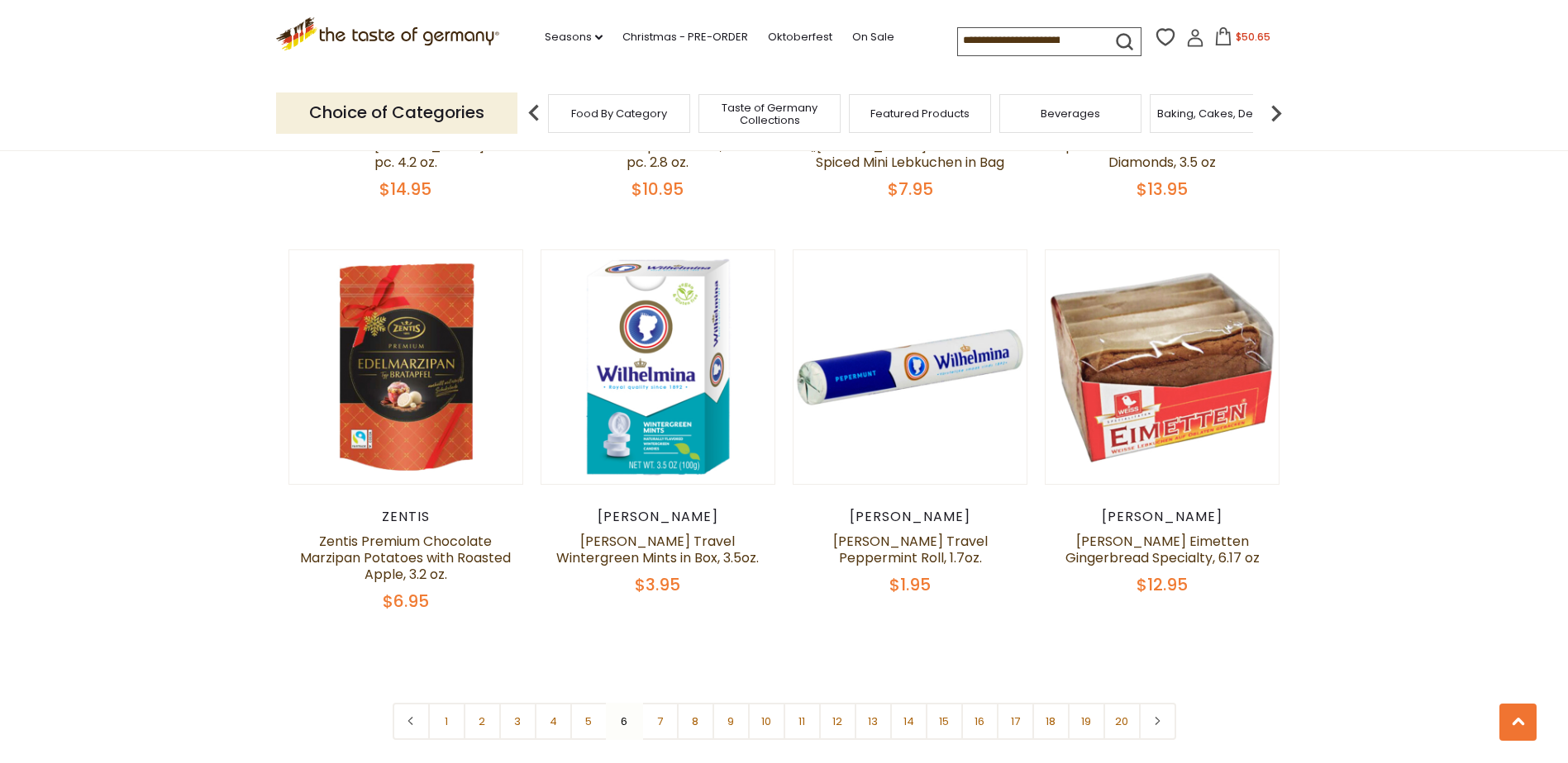
scroll to position [3789, 0]
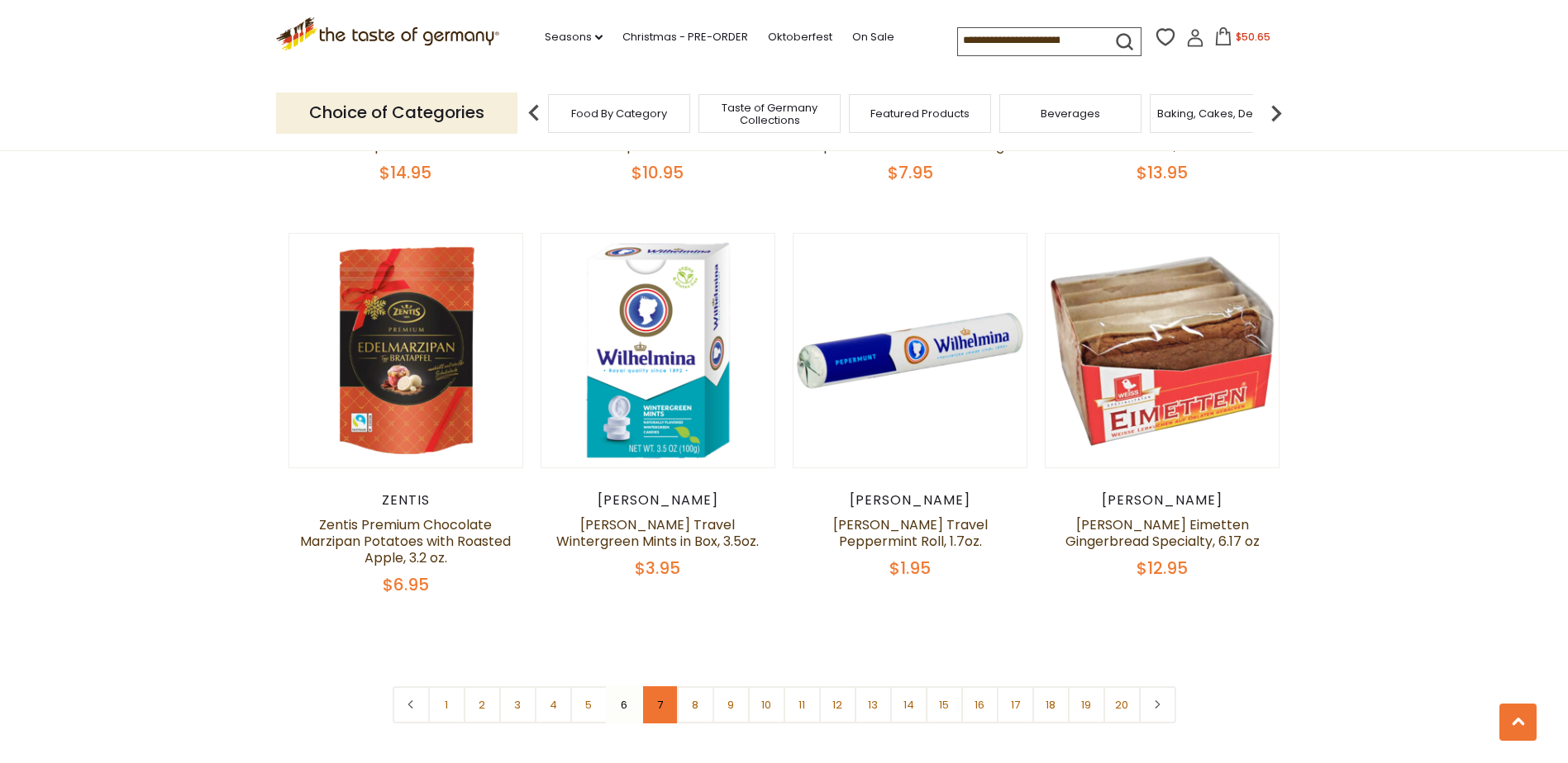
click at [657, 687] on link "7" at bounding box center [660, 705] width 37 height 37
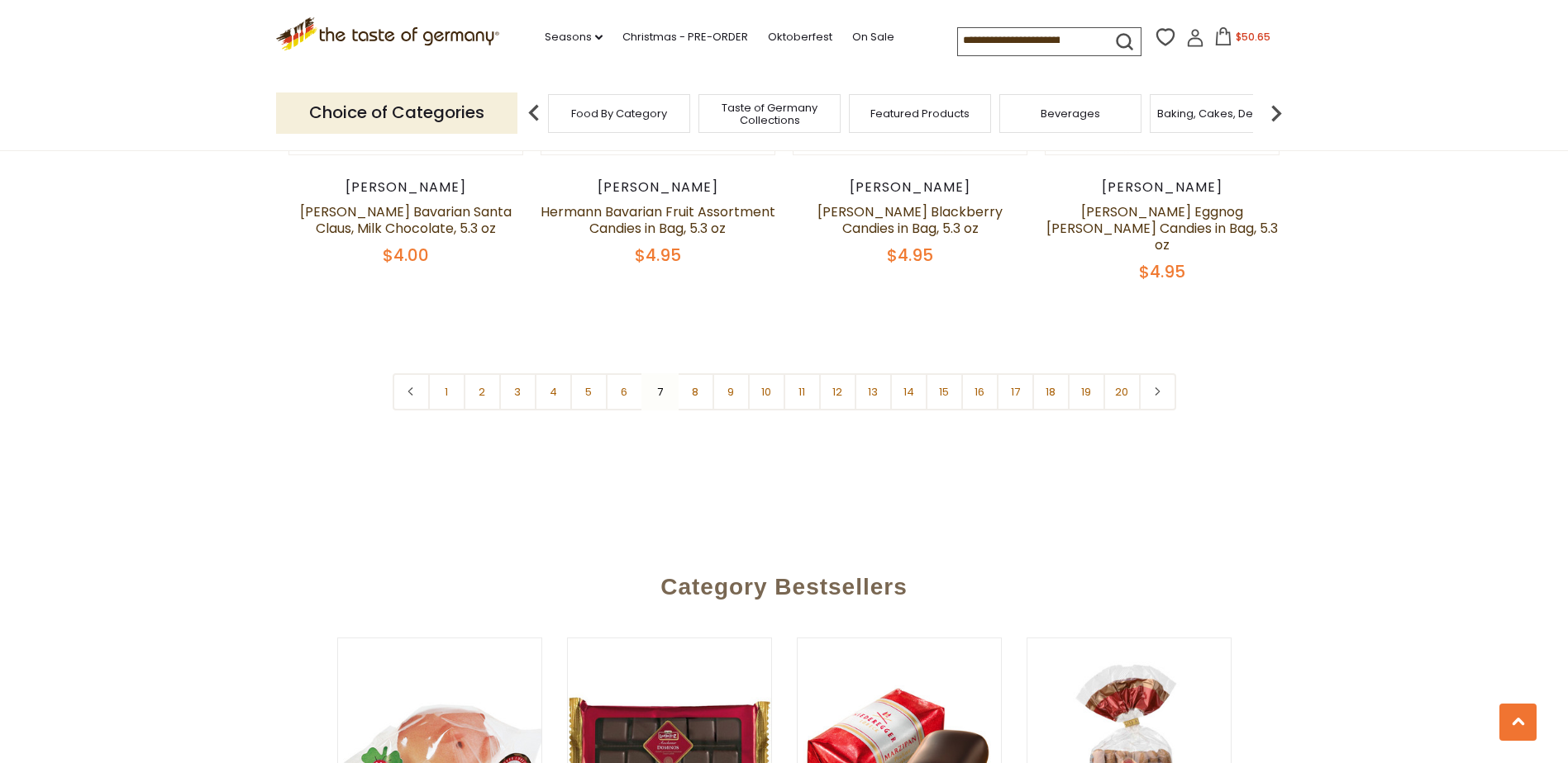
scroll to position [4119, 0]
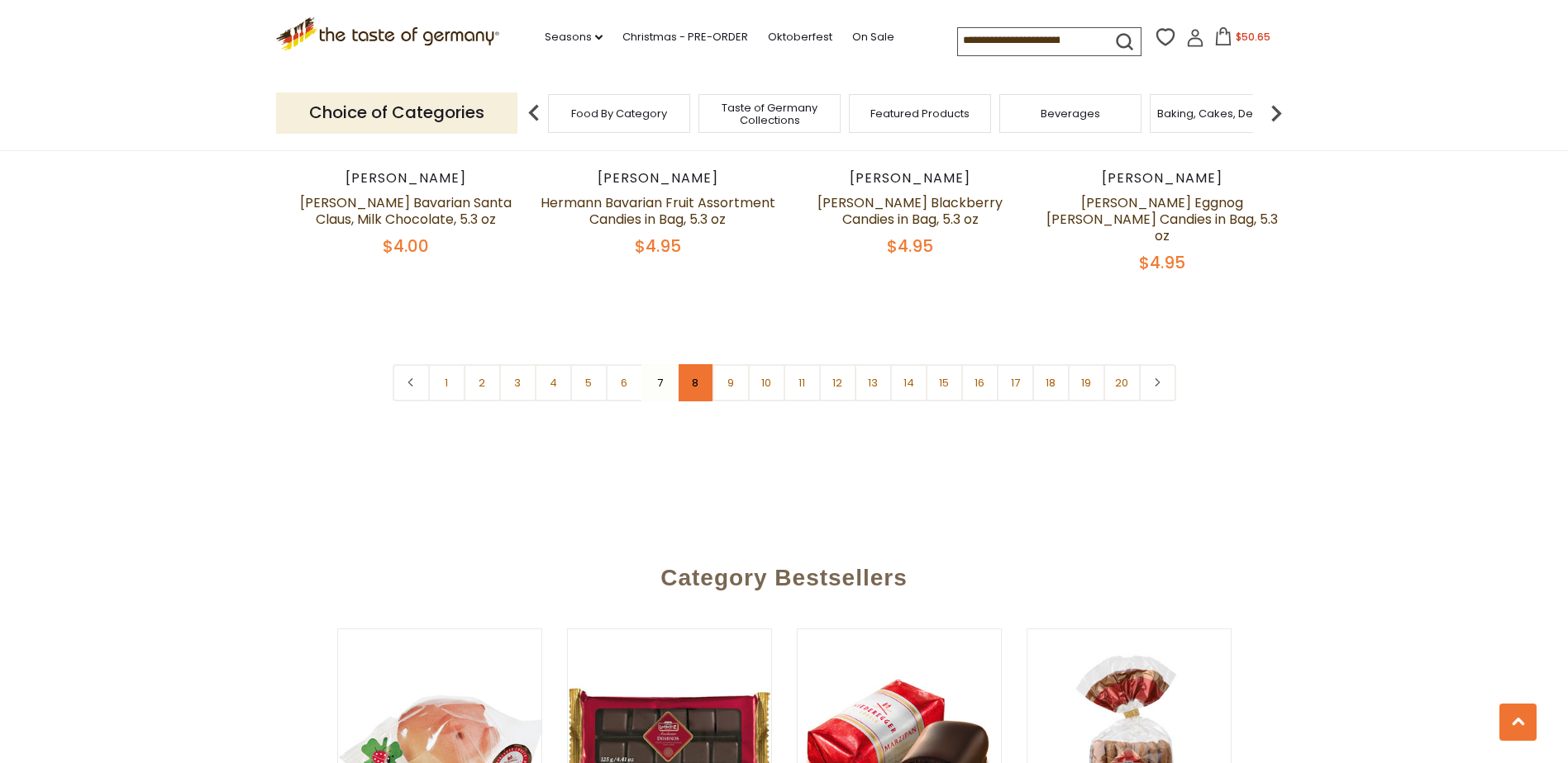
click at [690, 364] on link "8" at bounding box center [695, 382] width 37 height 37
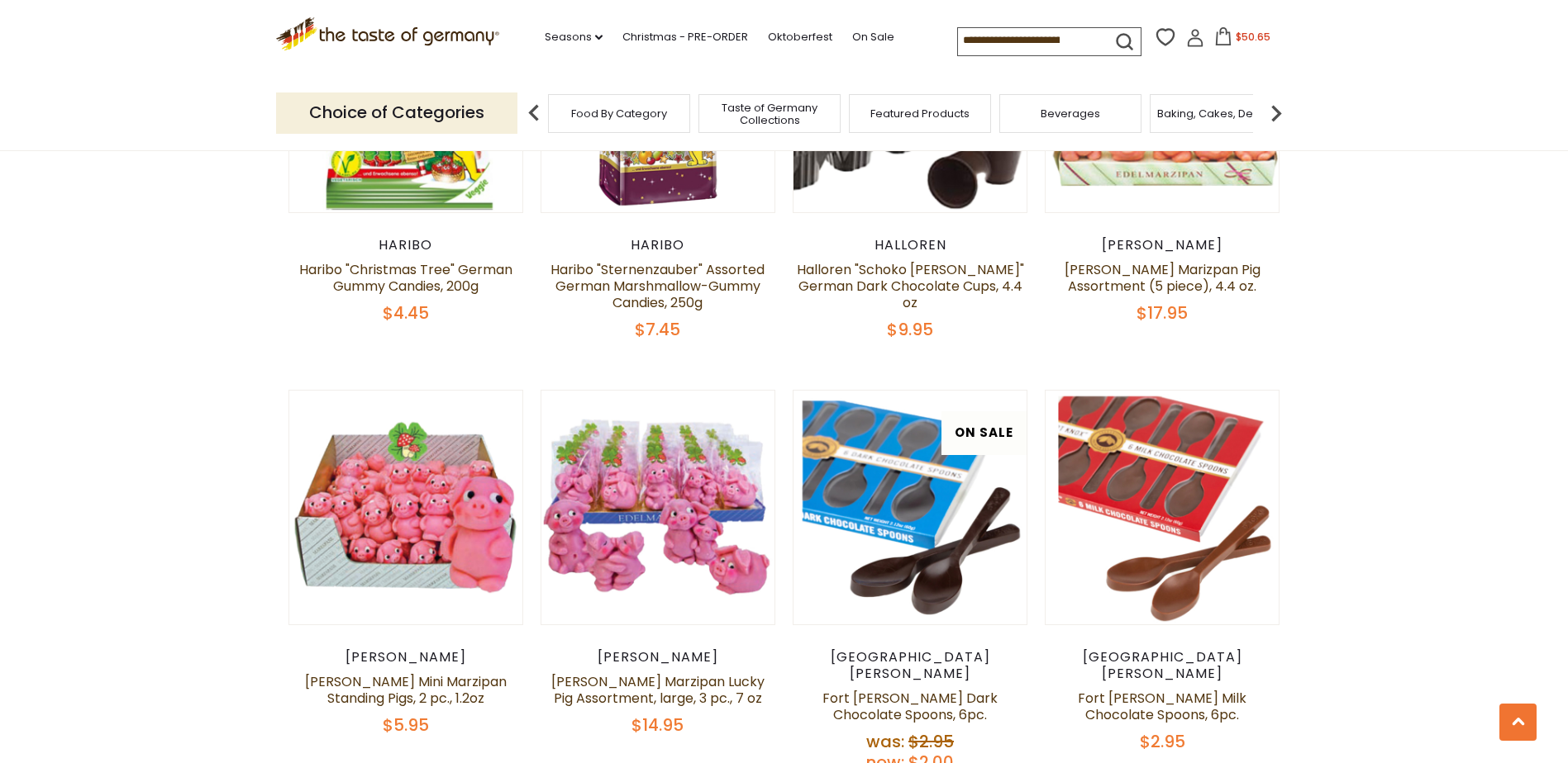
scroll to position [2467, 0]
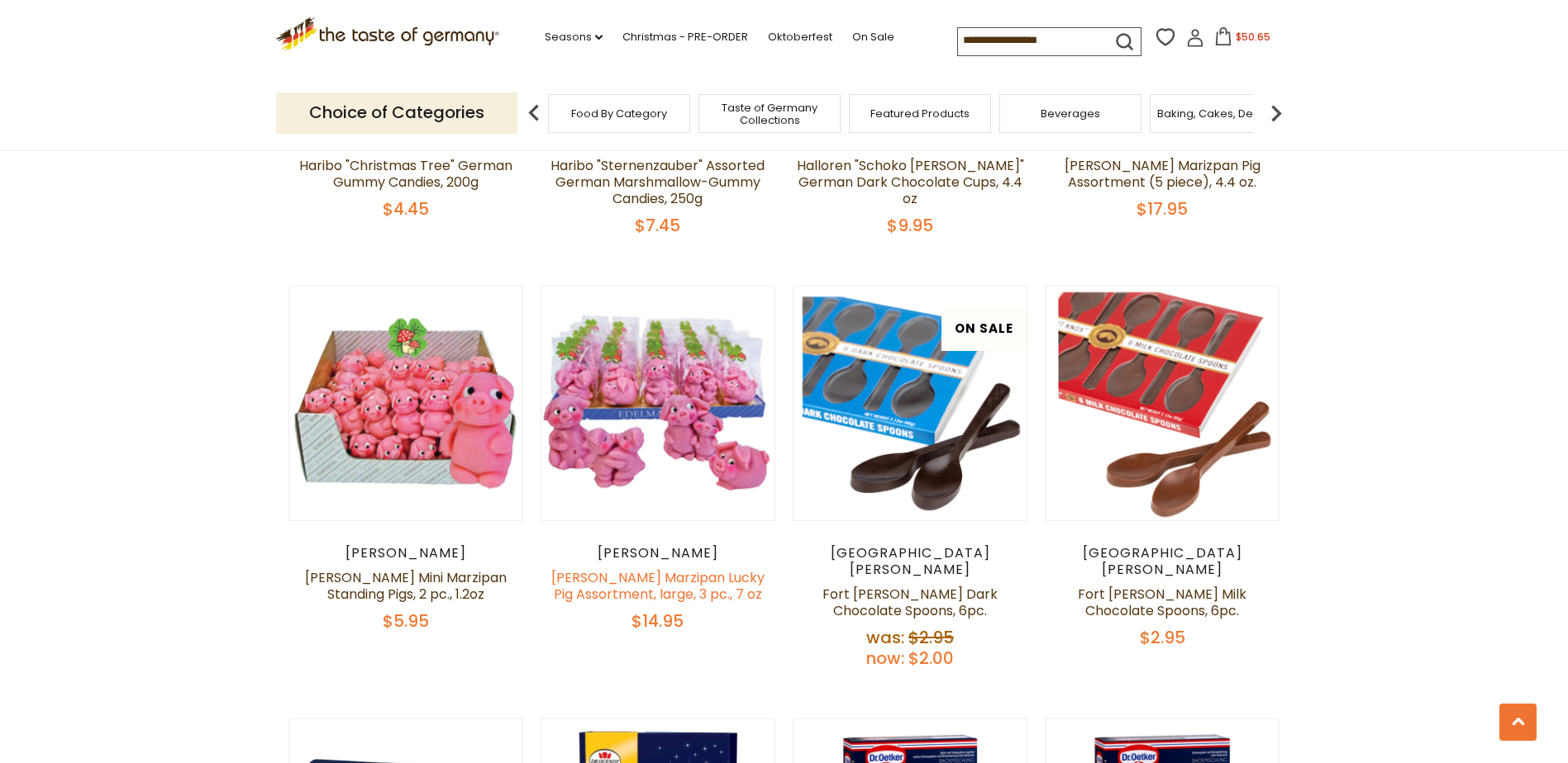
click at [635, 571] on link "[PERSON_NAME] Marzipan Lucky Pig Assortment, large, 3 pc., 7 oz" at bounding box center [658, 586] width 213 height 36
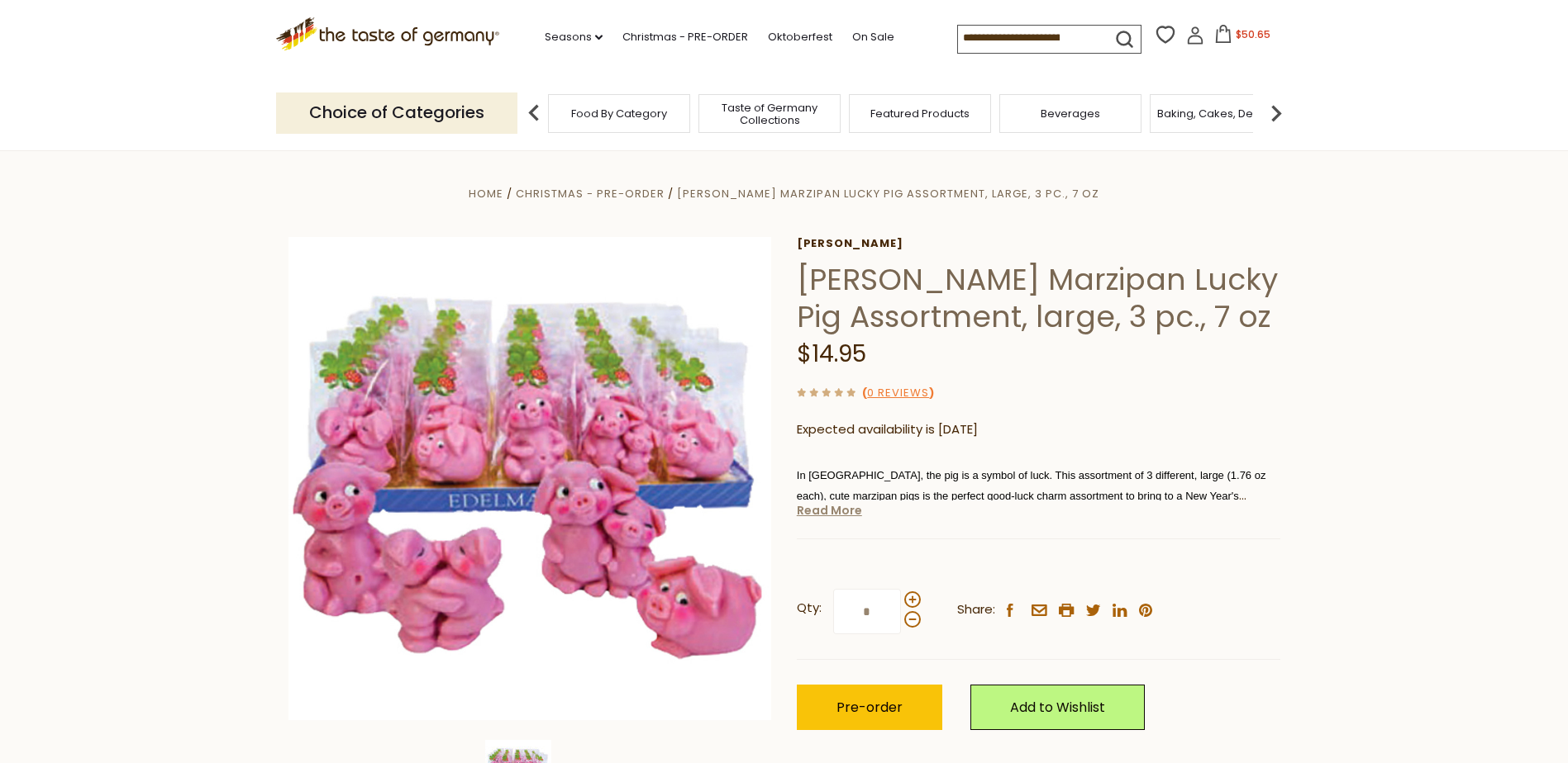
click at [829, 510] on link "Read More" at bounding box center [829, 510] width 65 height 16
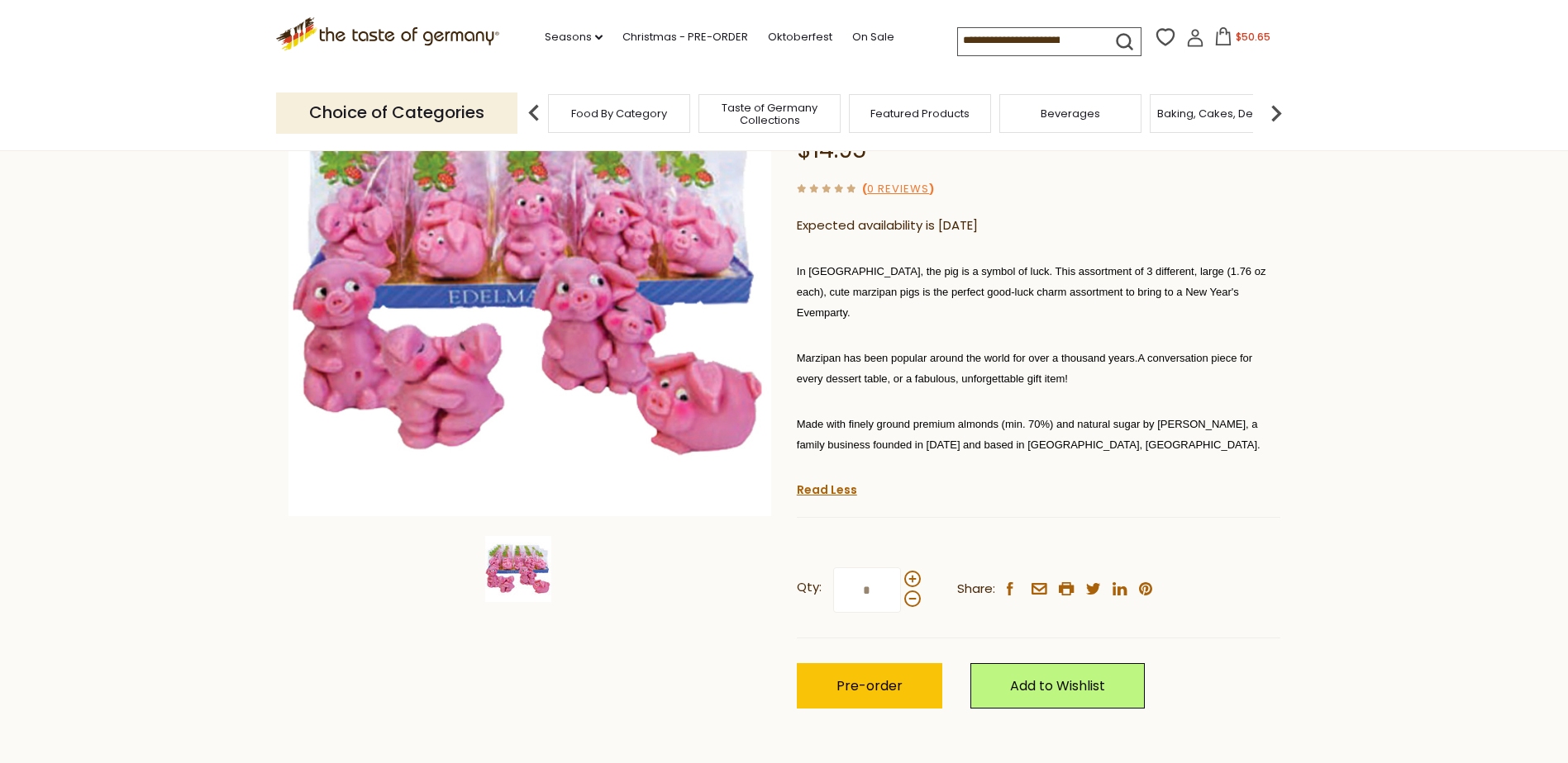
scroll to position [248, 0]
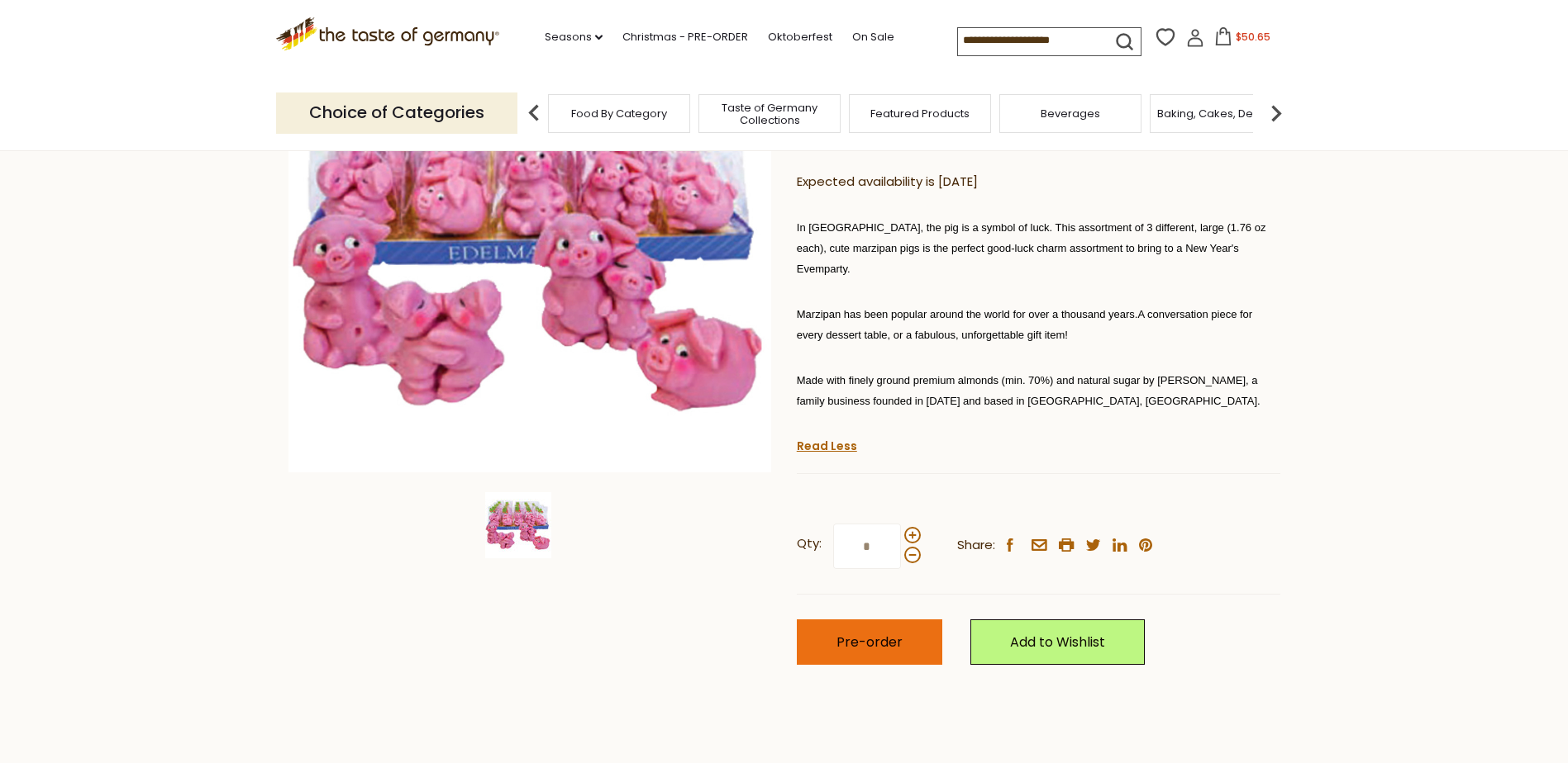
click at [866, 635] on button "Pre-order" at bounding box center [870, 642] width 145 height 46
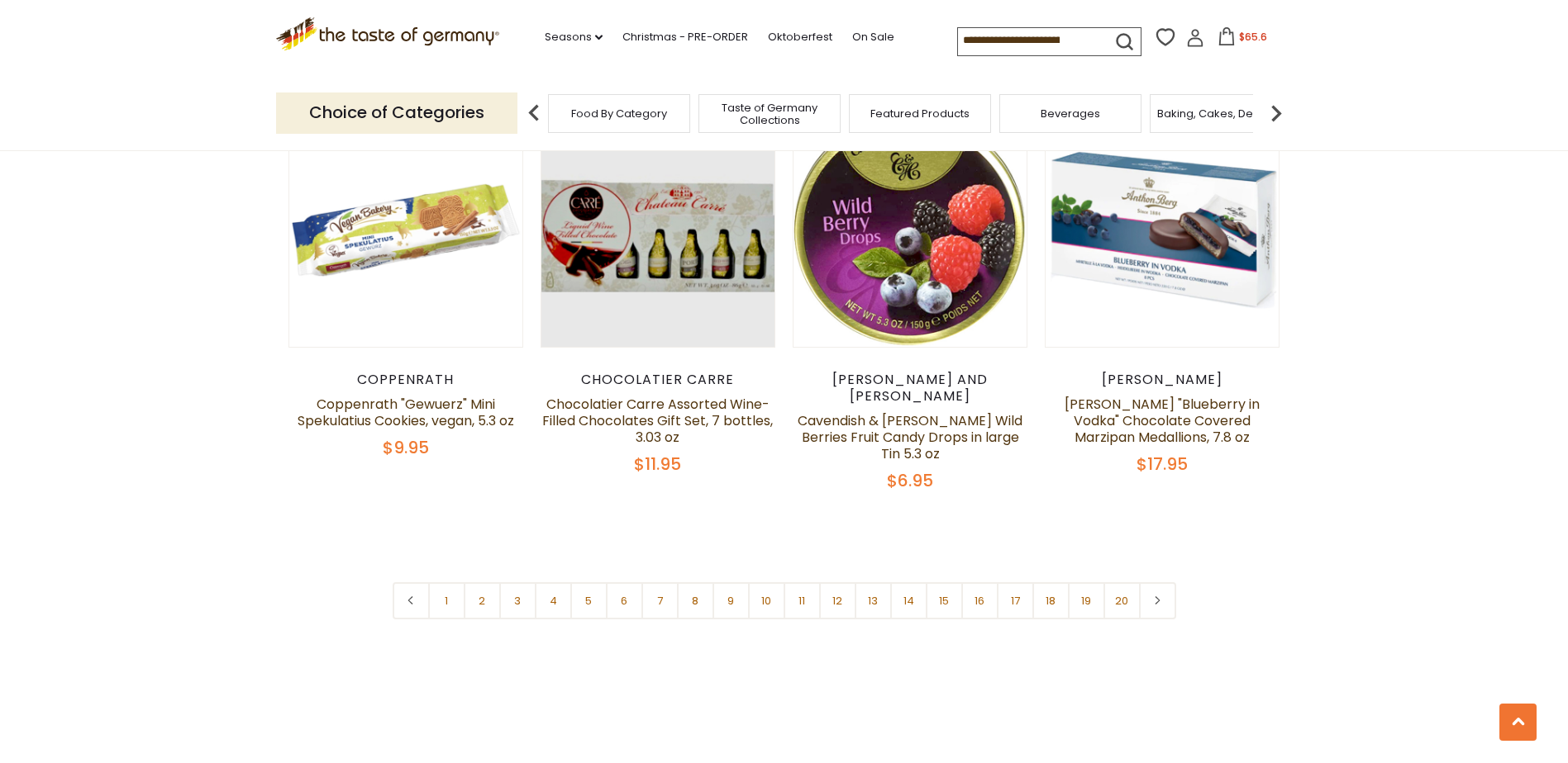
scroll to position [3954, 0]
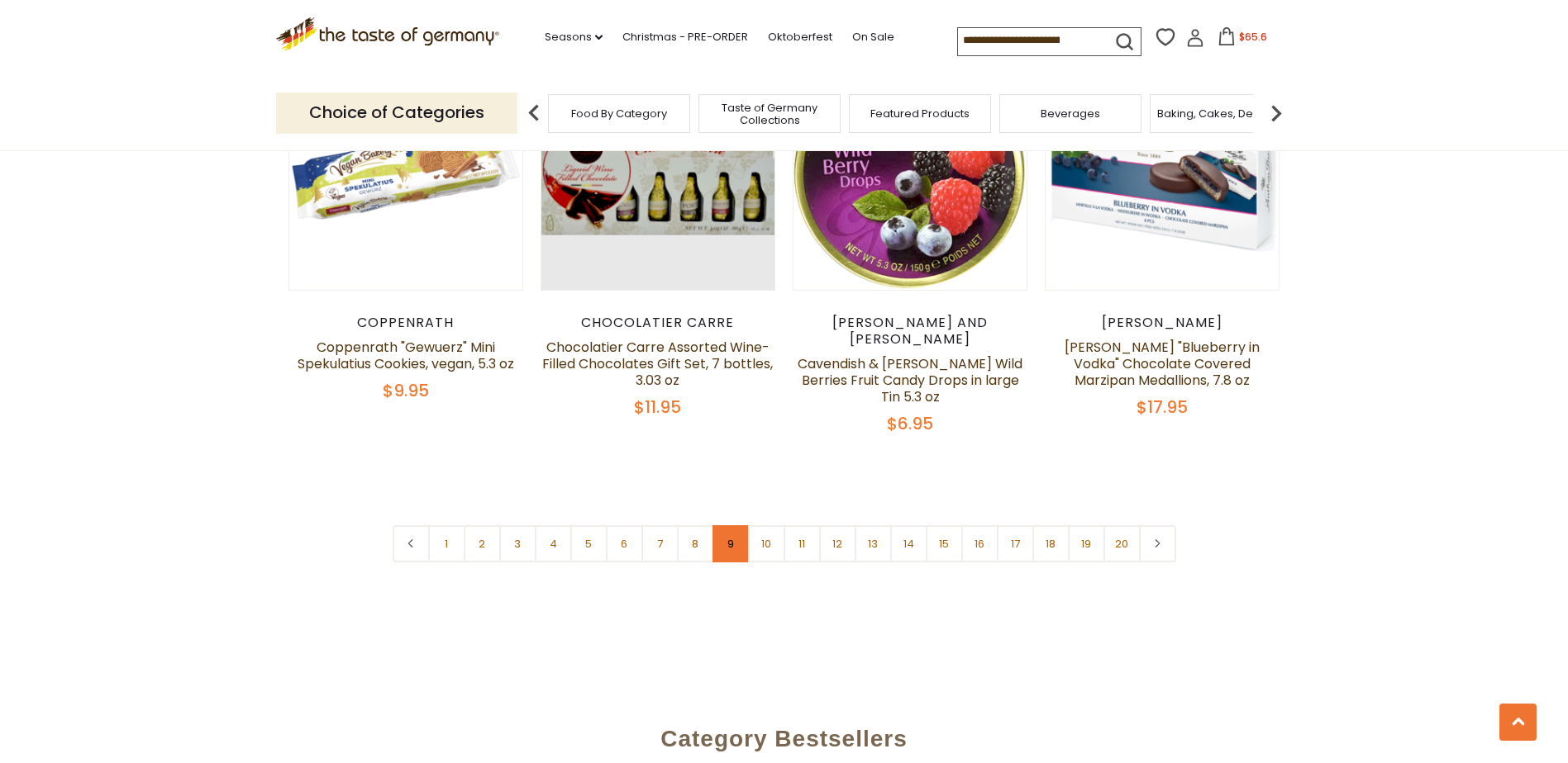
click at [720, 526] on link "9" at bounding box center [731, 544] width 37 height 37
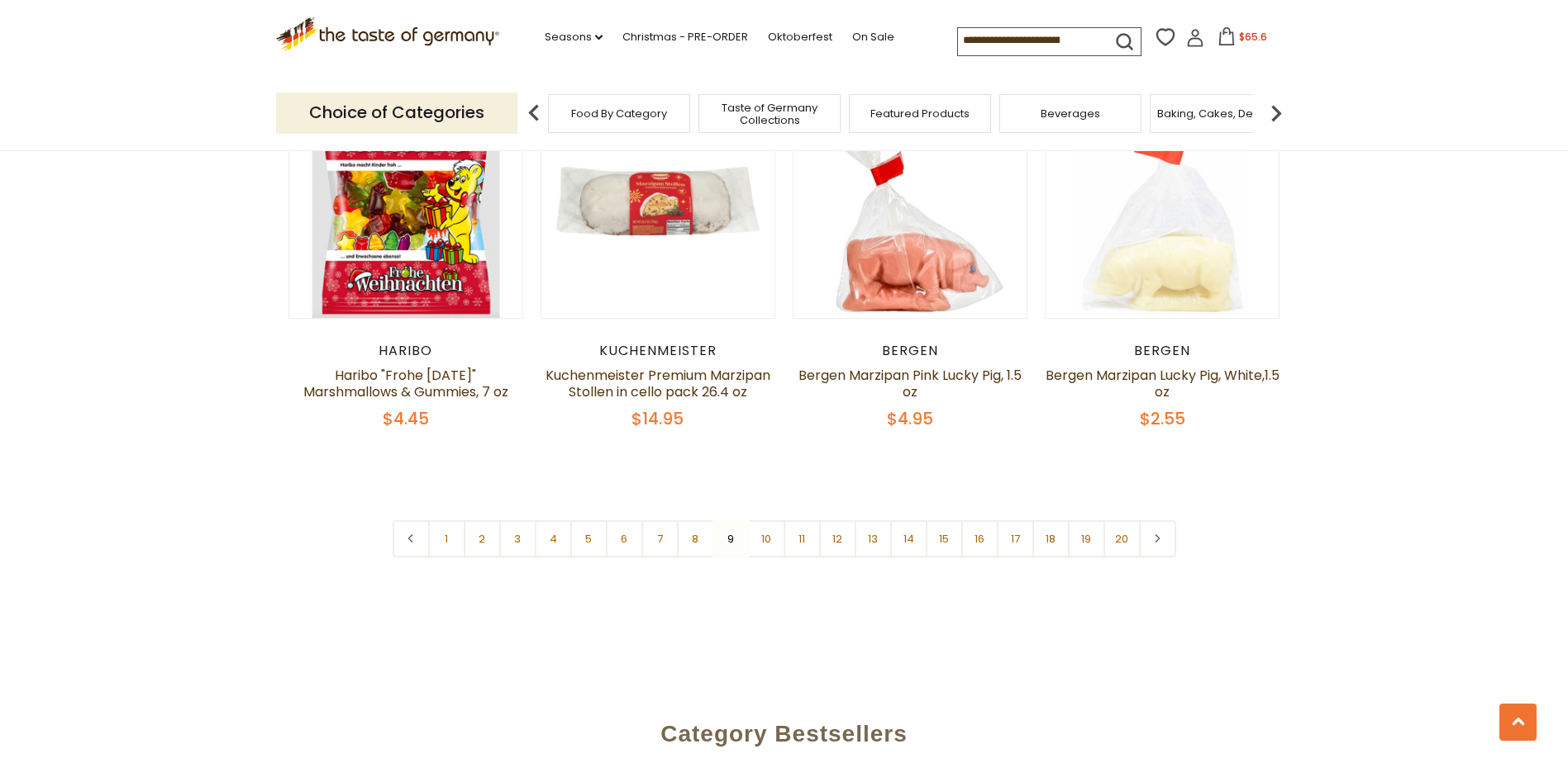
scroll to position [4037, 0]
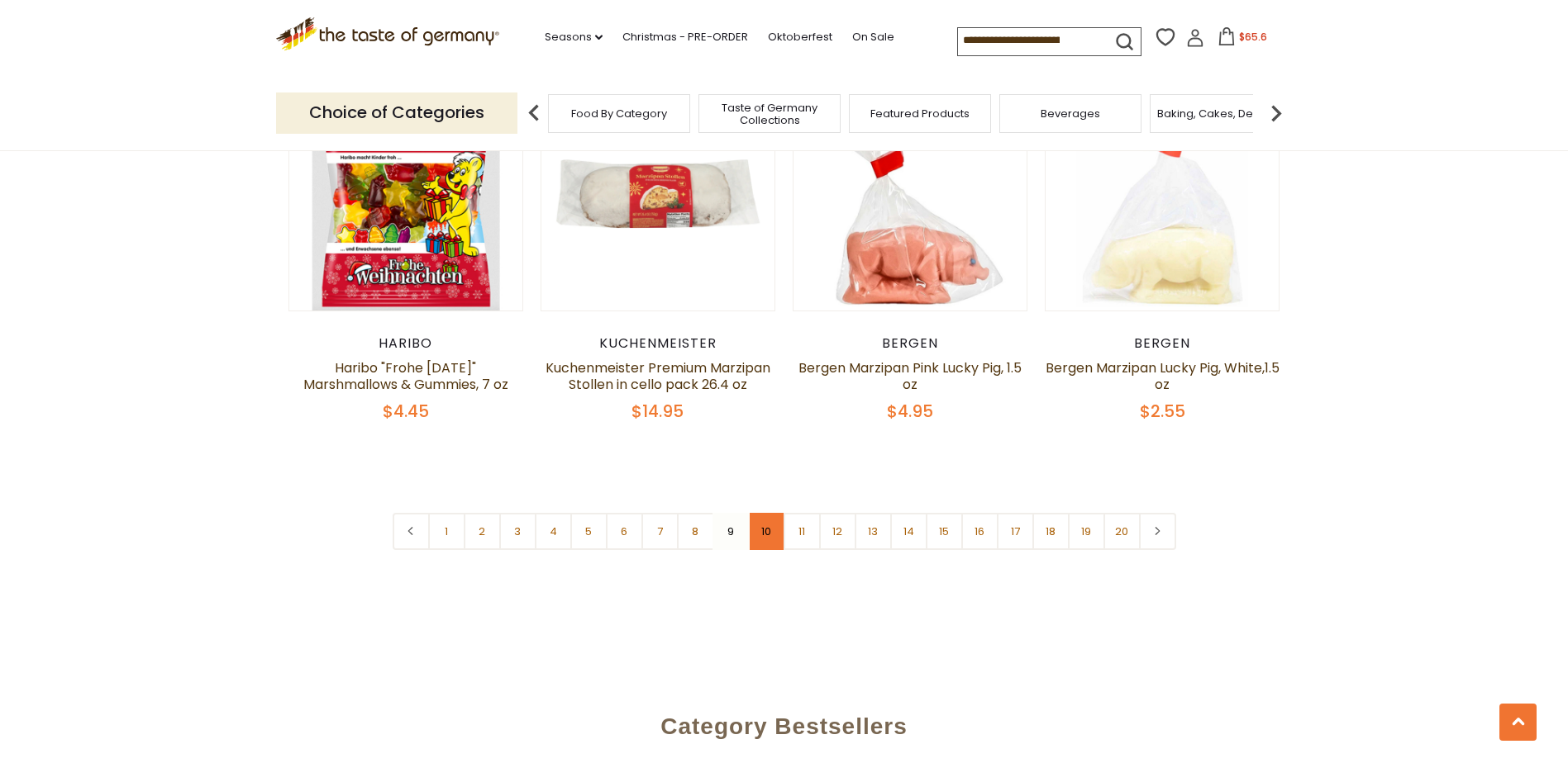
click at [765, 513] on link "10" at bounding box center [766, 532] width 37 height 37
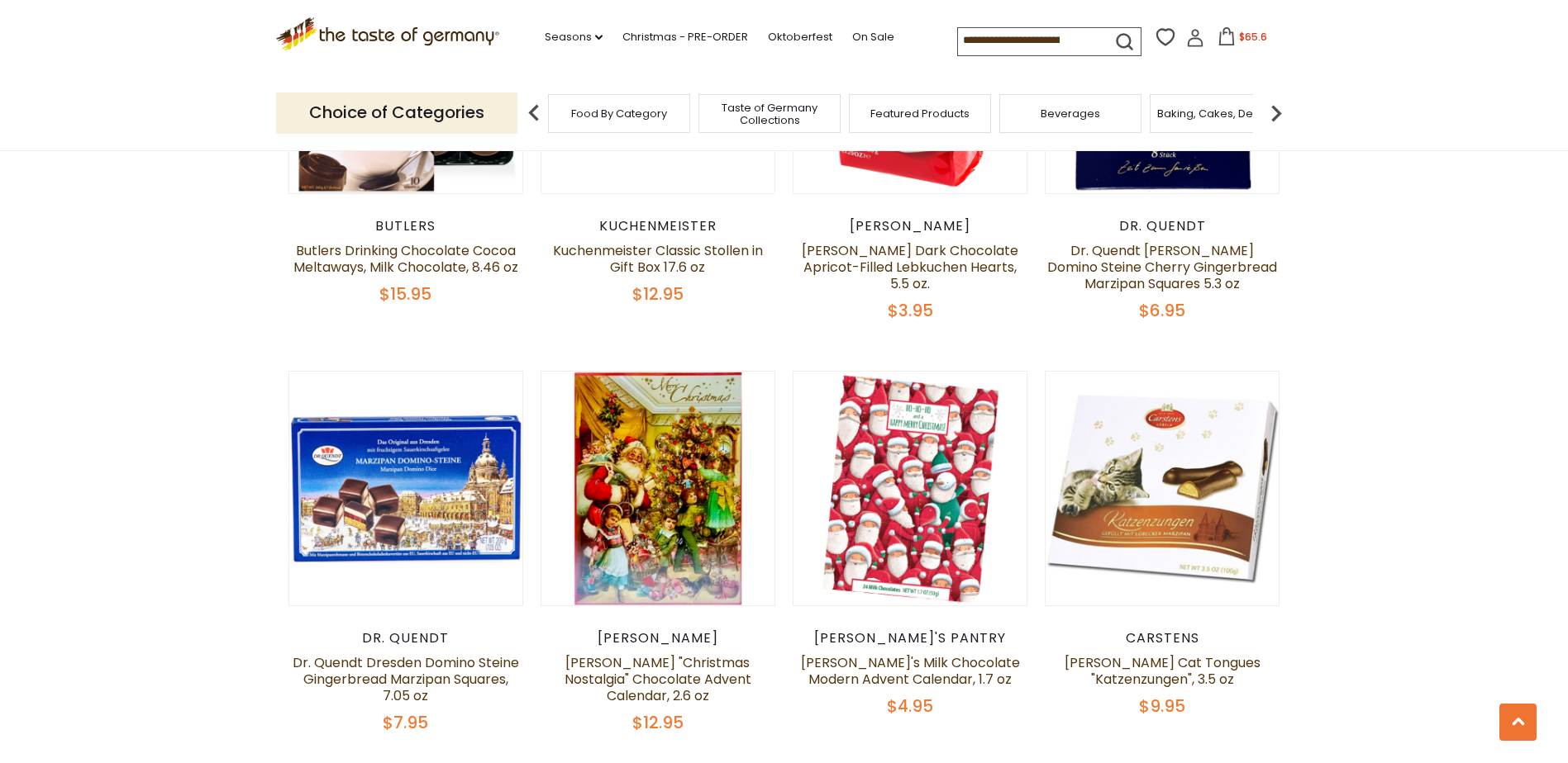
scroll to position [3789, 0]
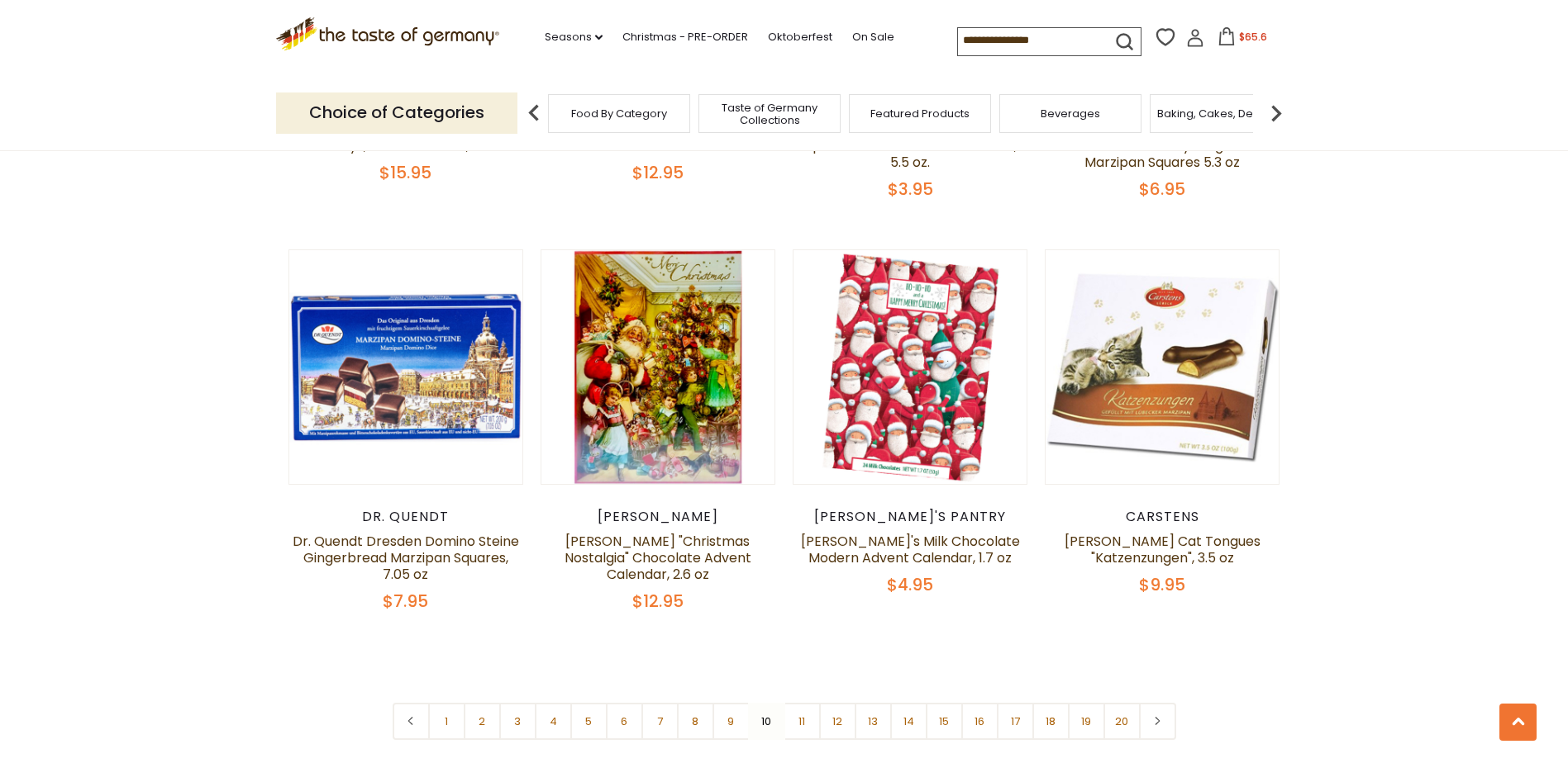
click at [792, 703] on link "11" at bounding box center [802, 721] width 37 height 37
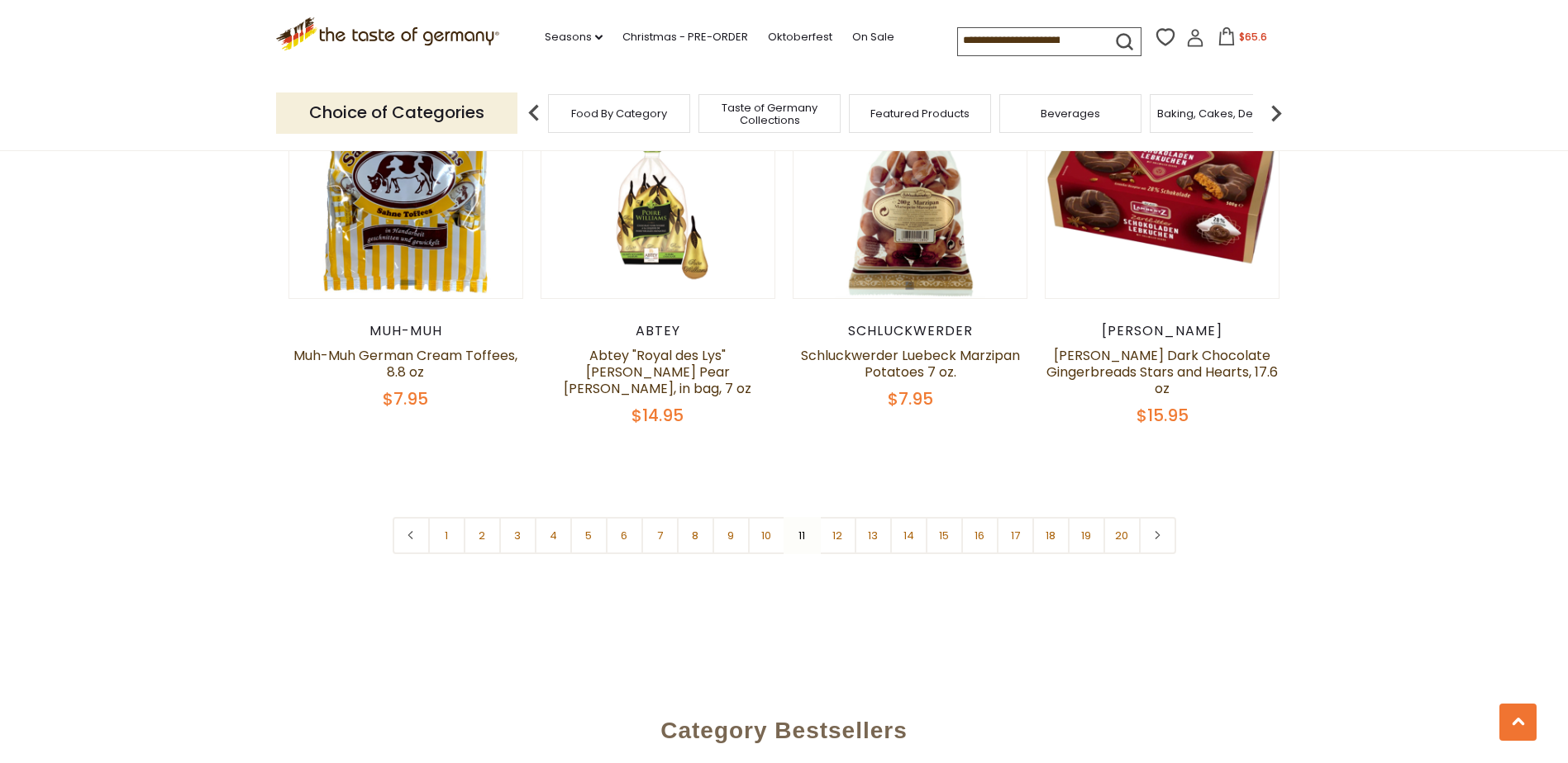
scroll to position [4037, 0]
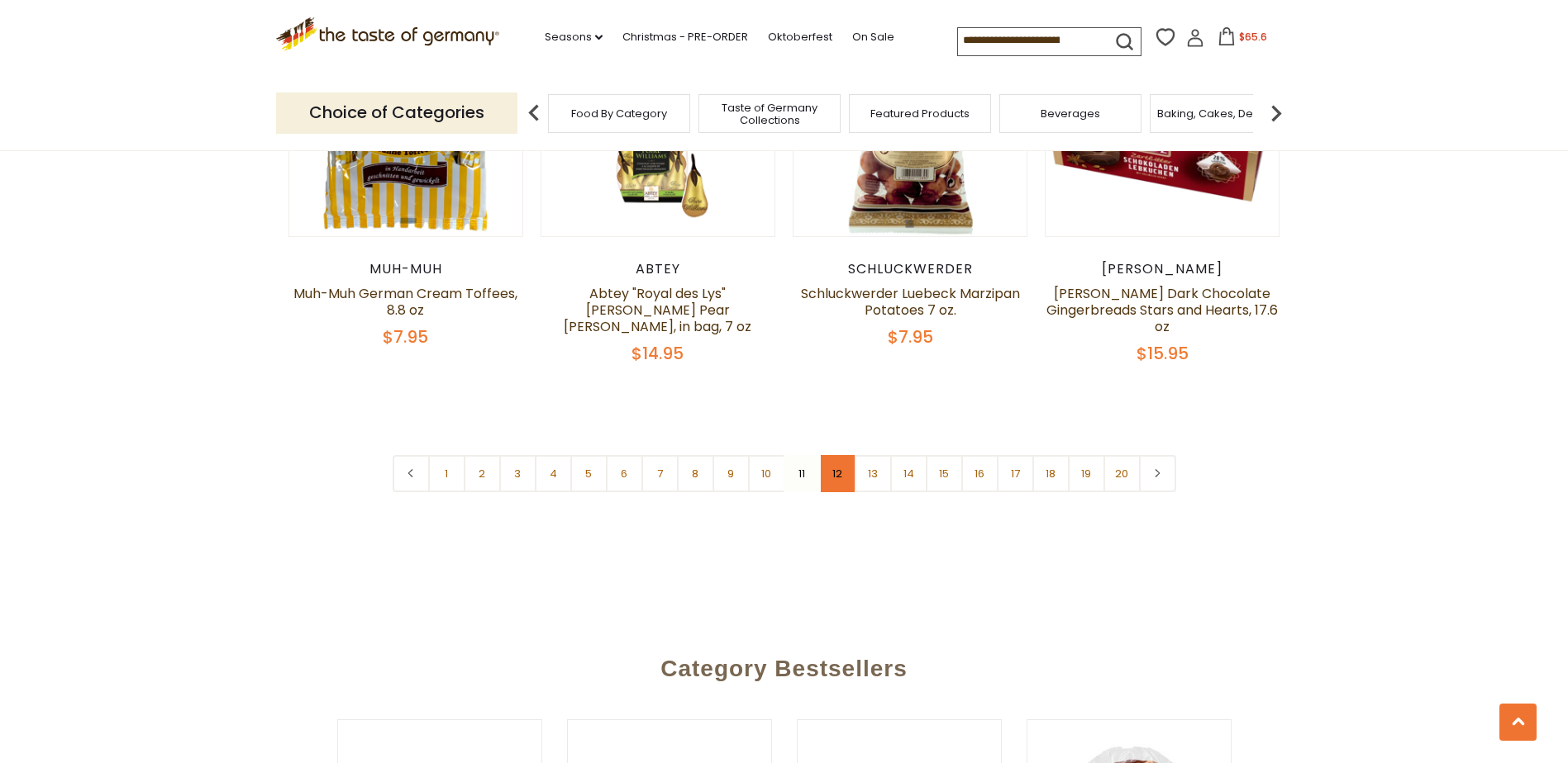
click at [837, 463] on link "12" at bounding box center [838, 473] width 37 height 37
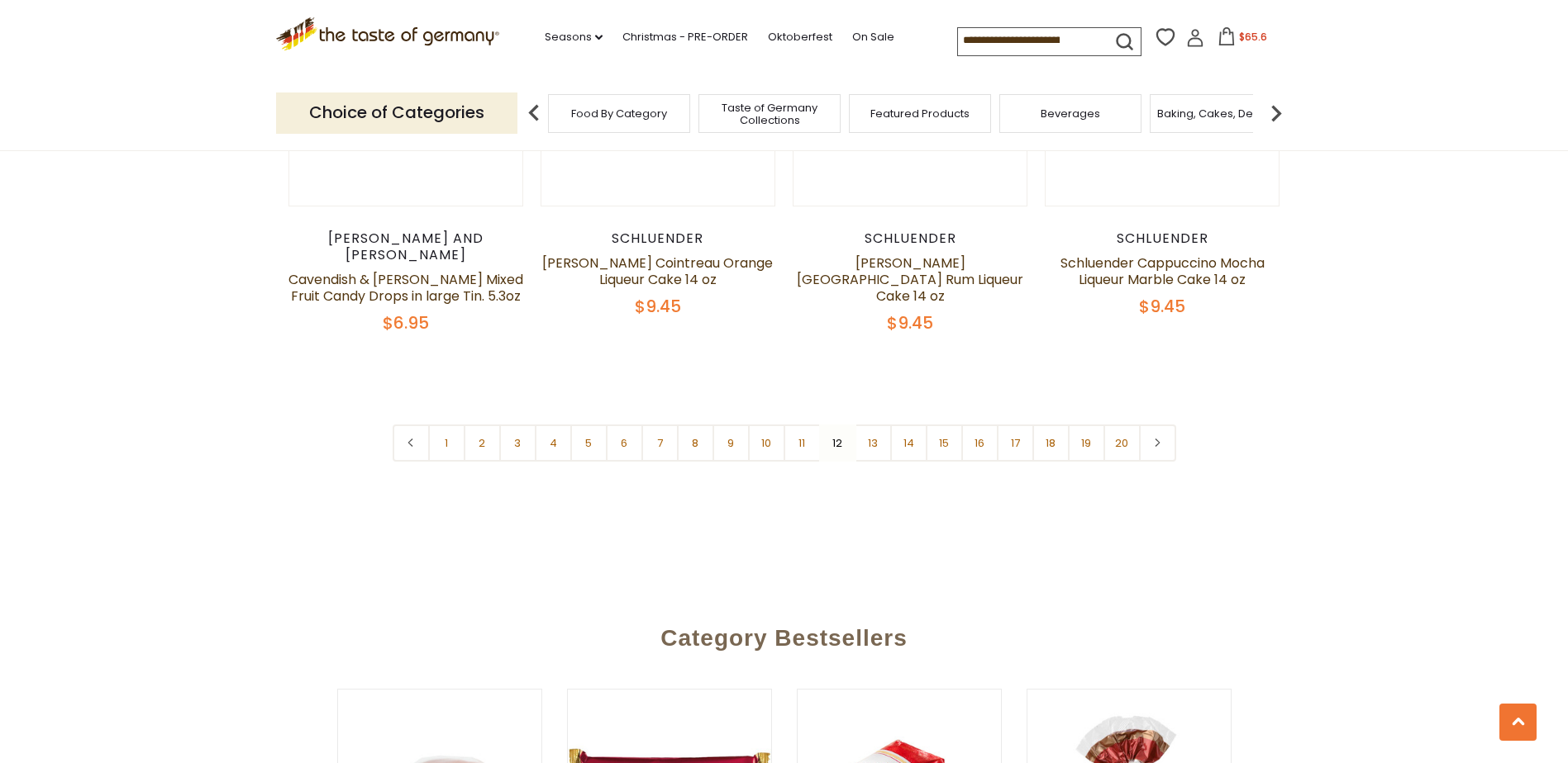
scroll to position [4119, 0]
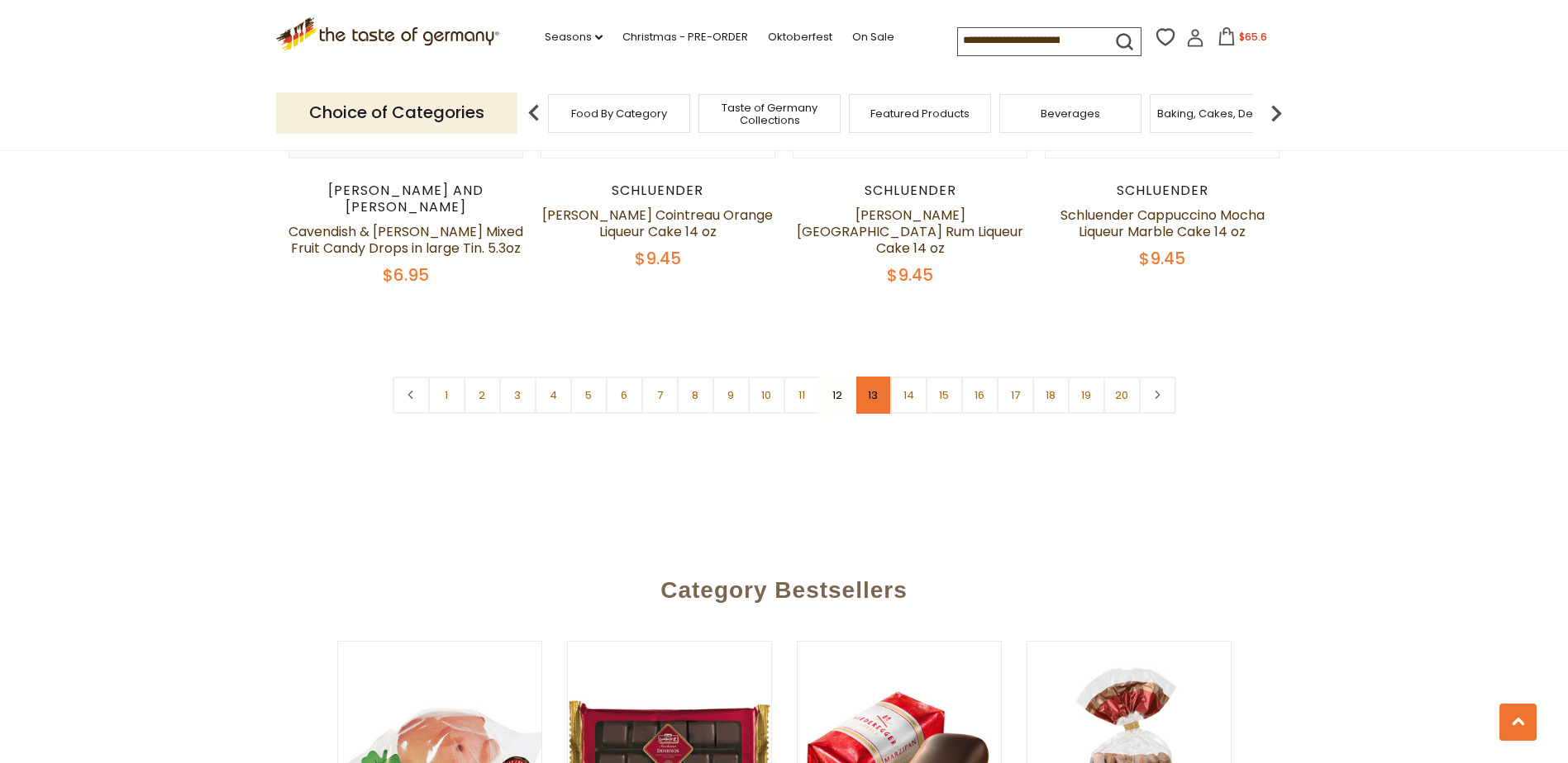
click at [870, 377] on link "13" at bounding box center [873, 395] width 37 height 37
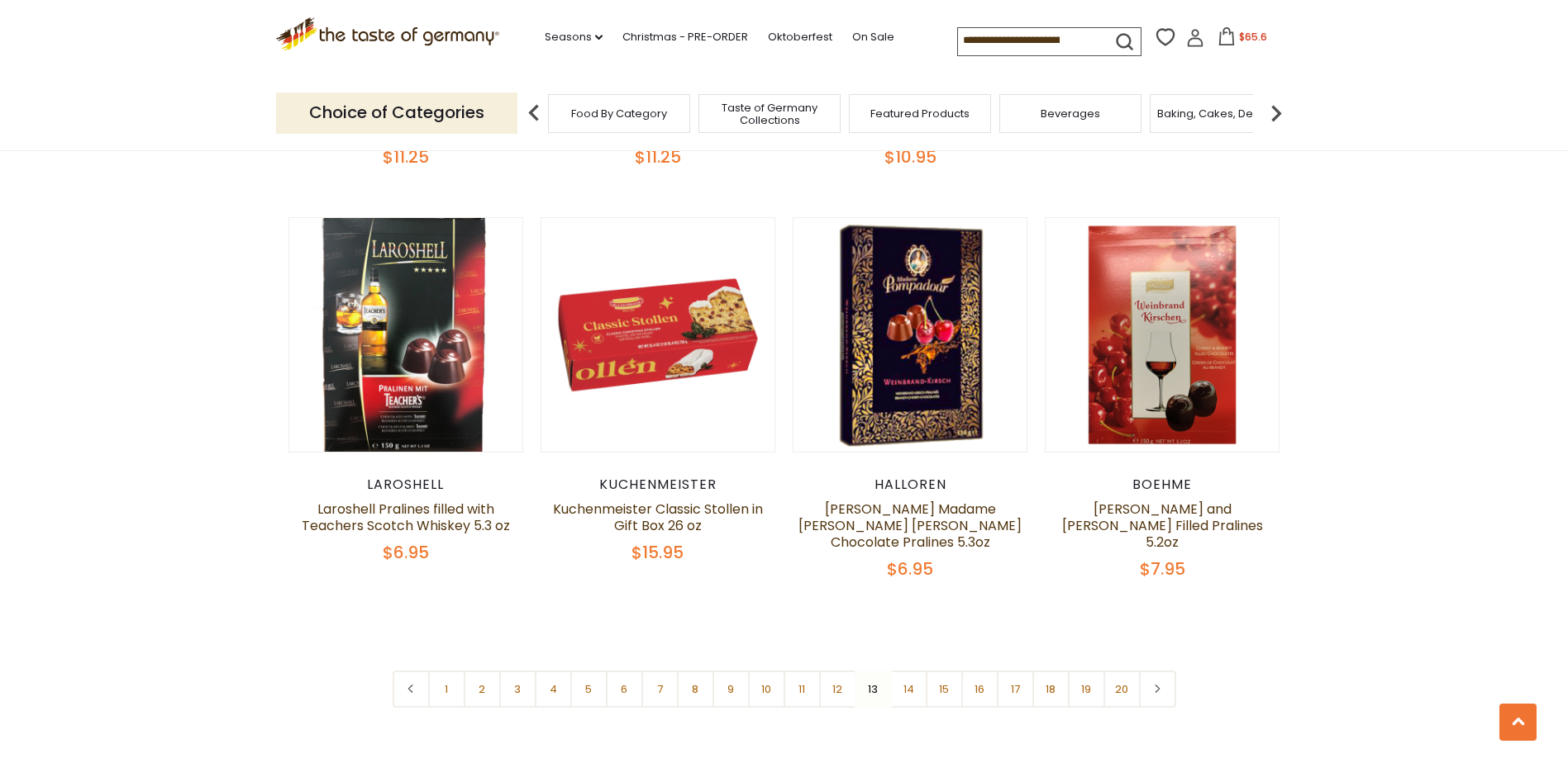
scroll to position [3954, 0]
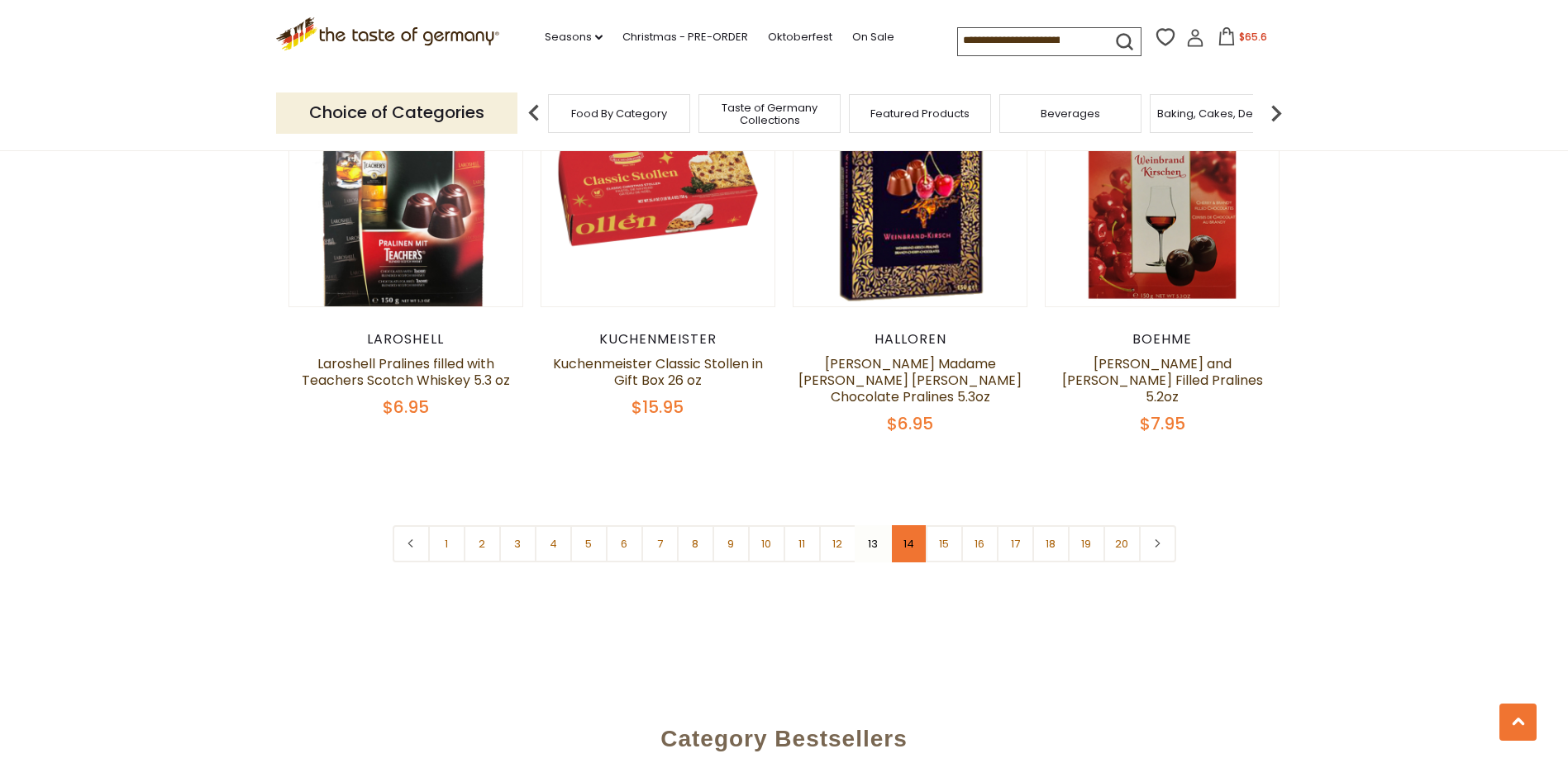
click at [915, 544] on link "14" at bounding box center [908, 544] width 37 height 37
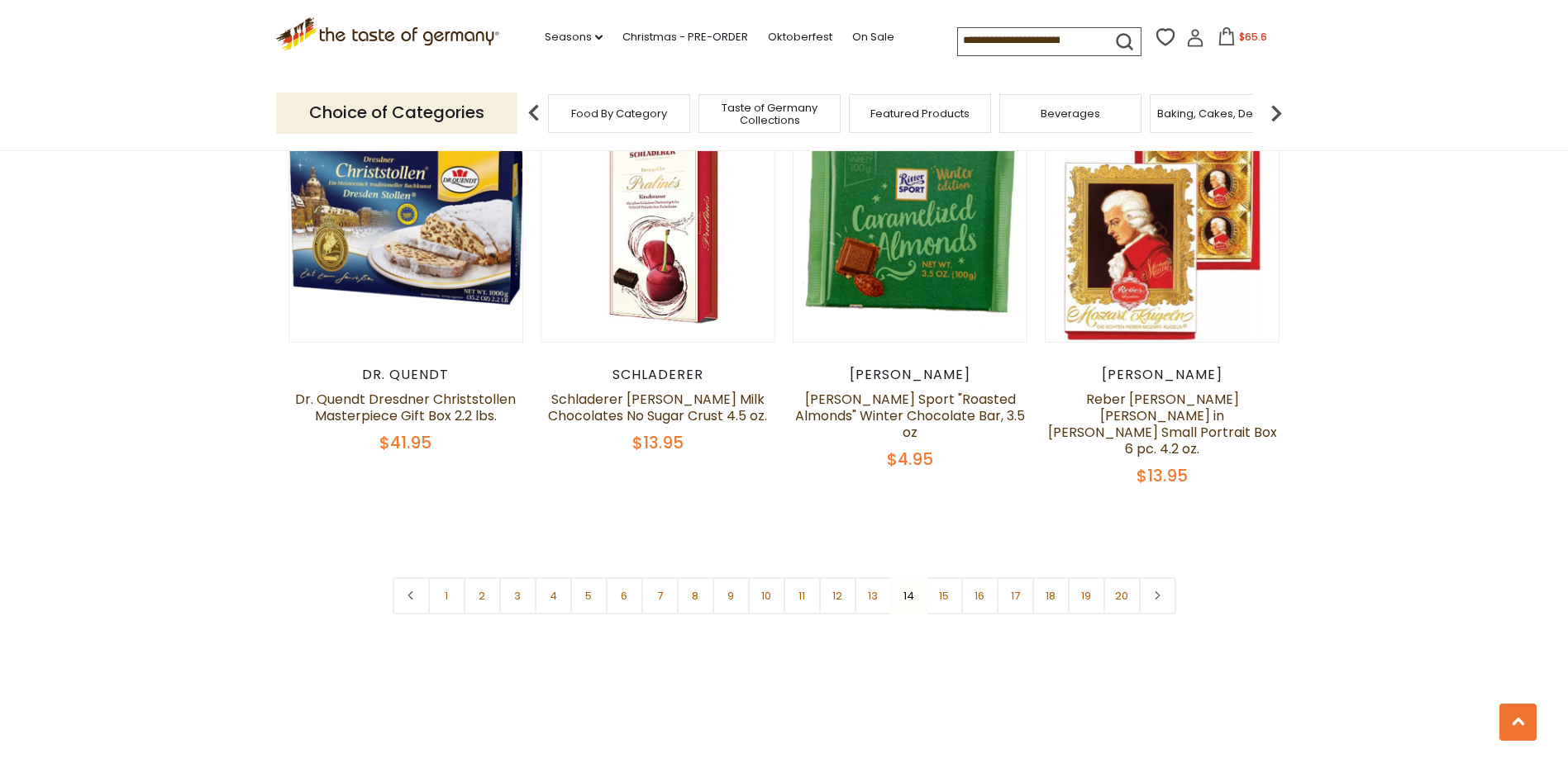
scroll to position [3789, 0]
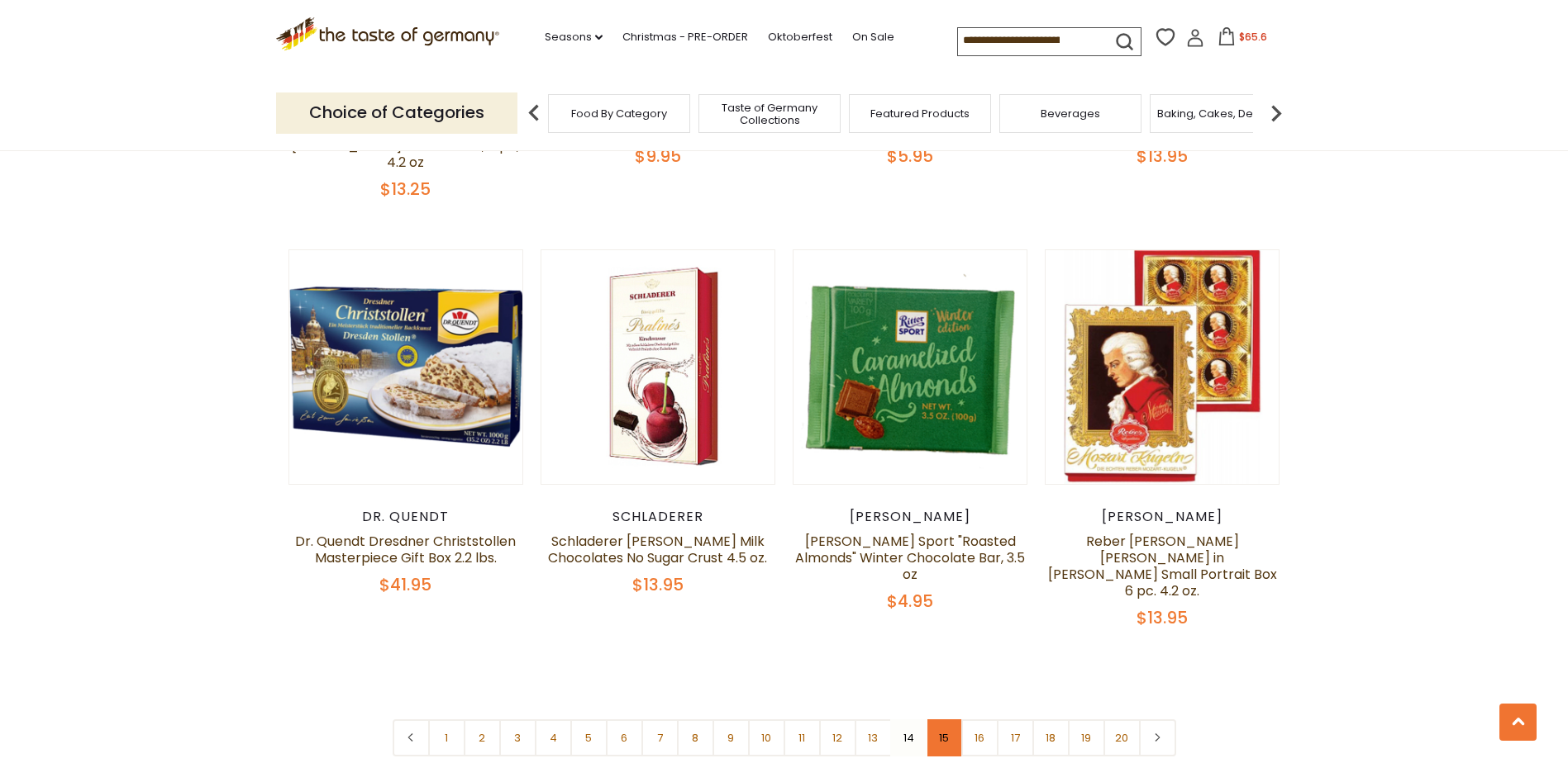
click at [952, 719] on link "15" at bounding box center [944, 738] width 37 height 37
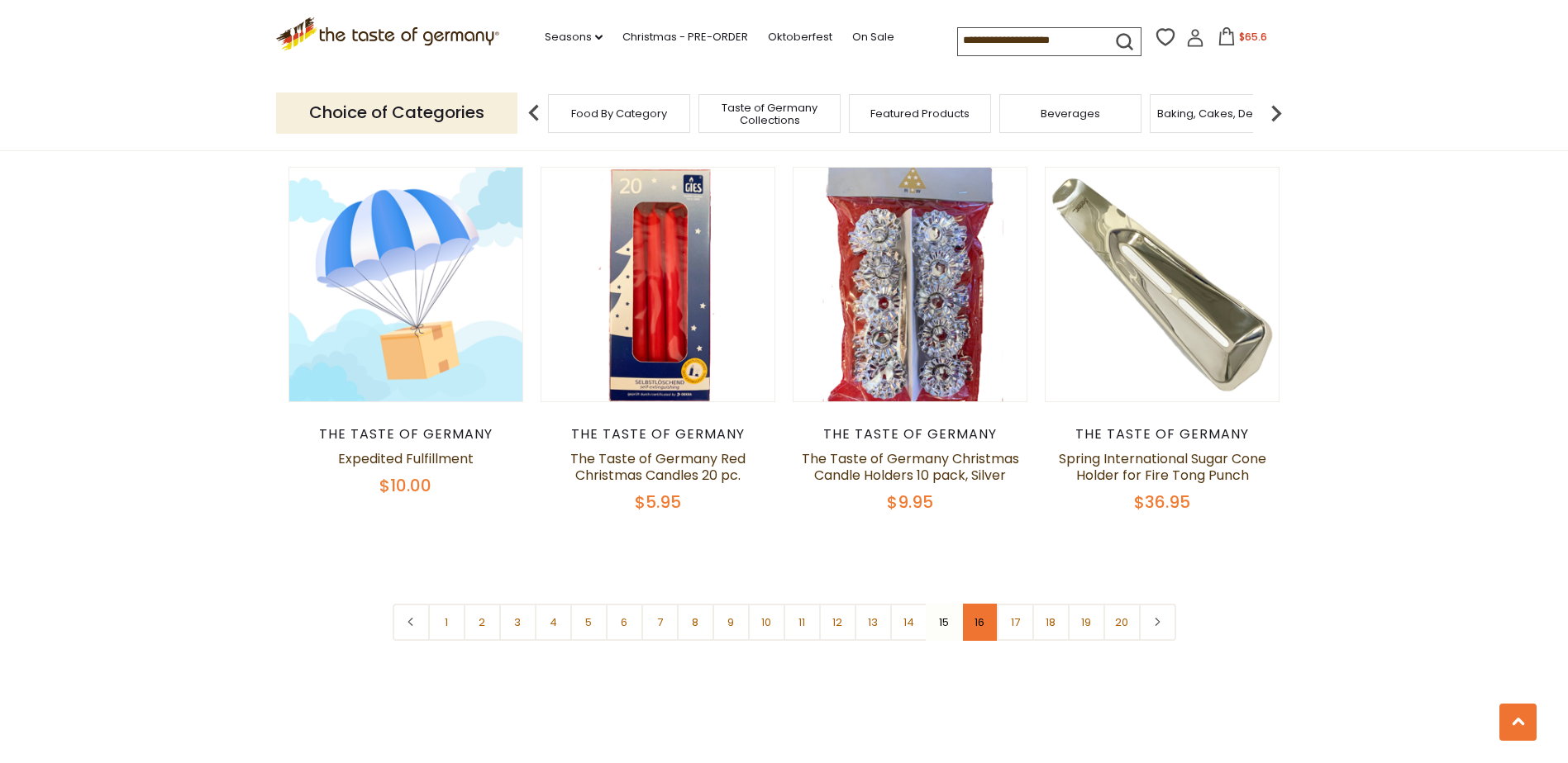
click at [978, 604] on link "16" at bounding box center [979, 623] width 37 height 37
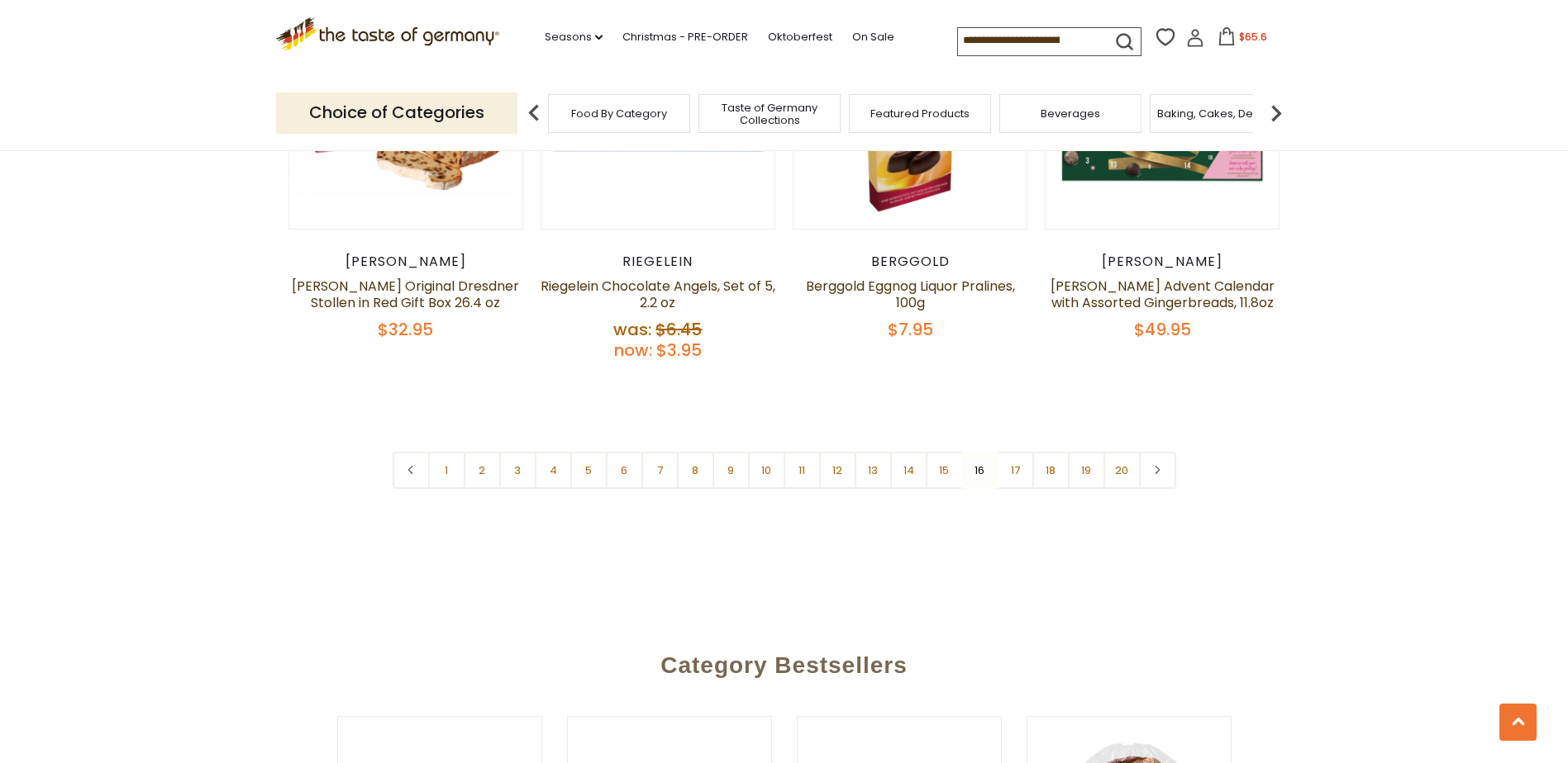
scroll to position [4037, 0]
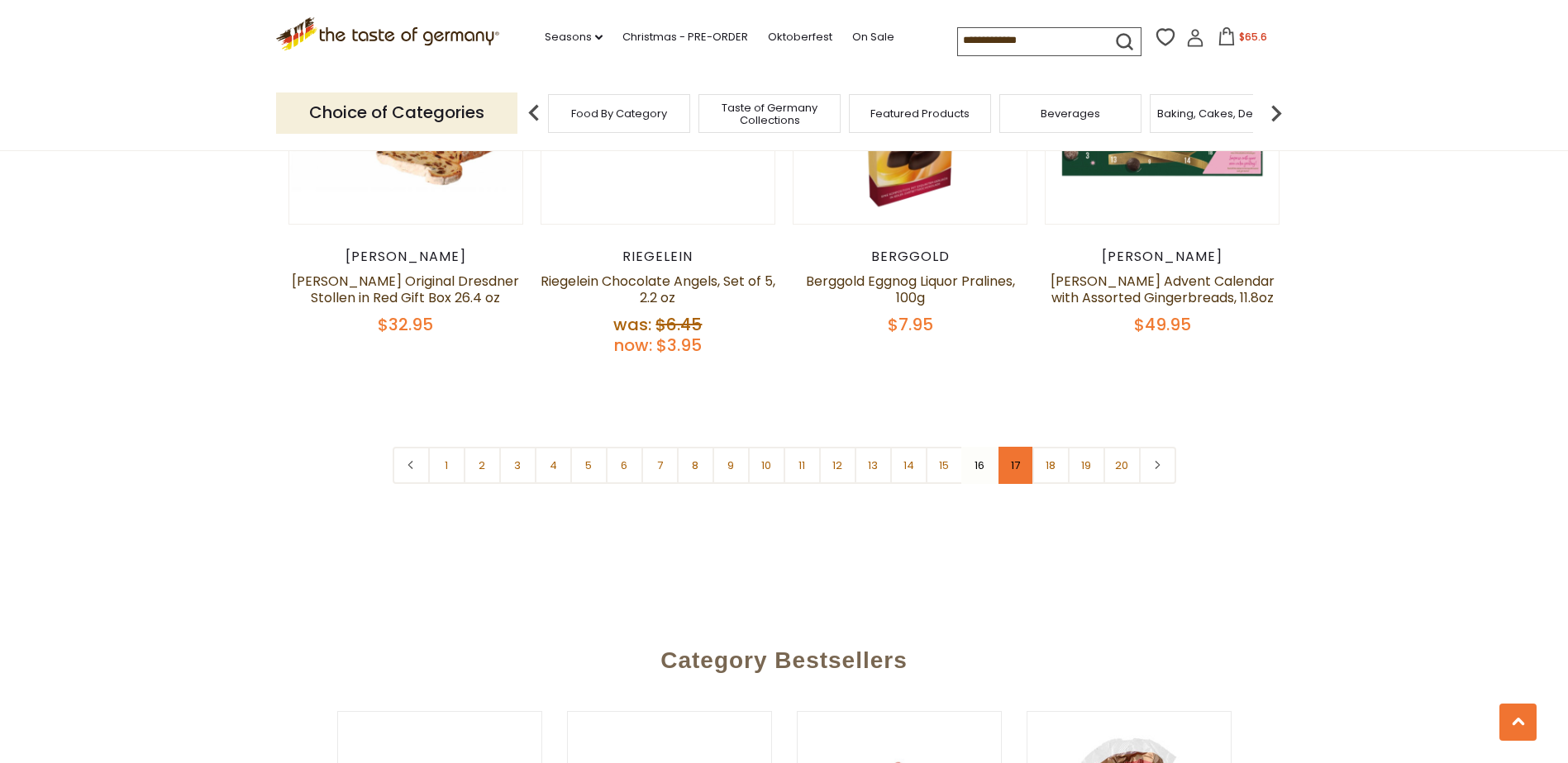
click at [1019, 447] on link "17" at bounding box center [1015, 466] width 37 height 37
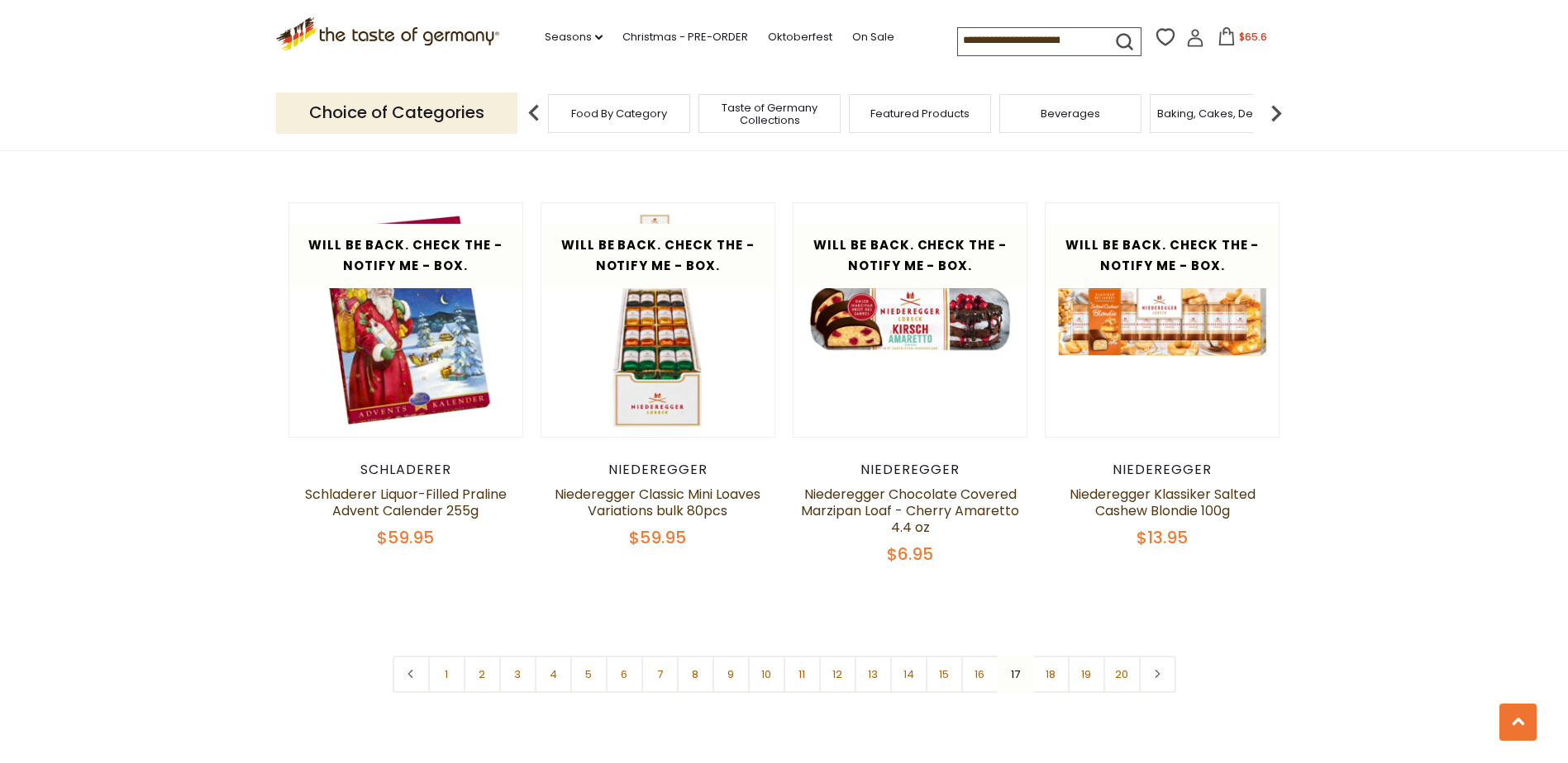
scroll to position [3789, 0]
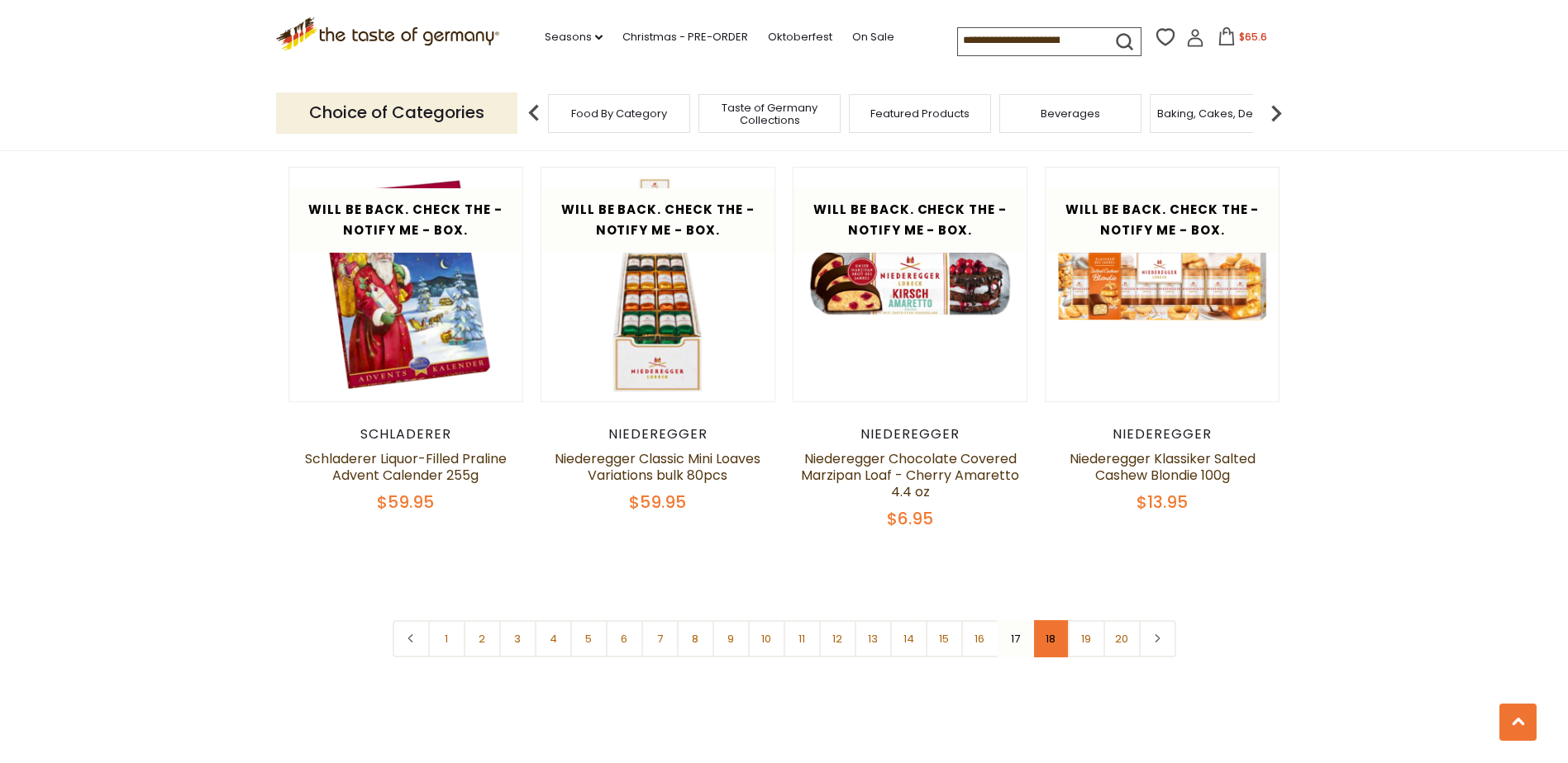
click at [1056, 641] on link "18" at bounding box center [1051, 639] width 37 height 37
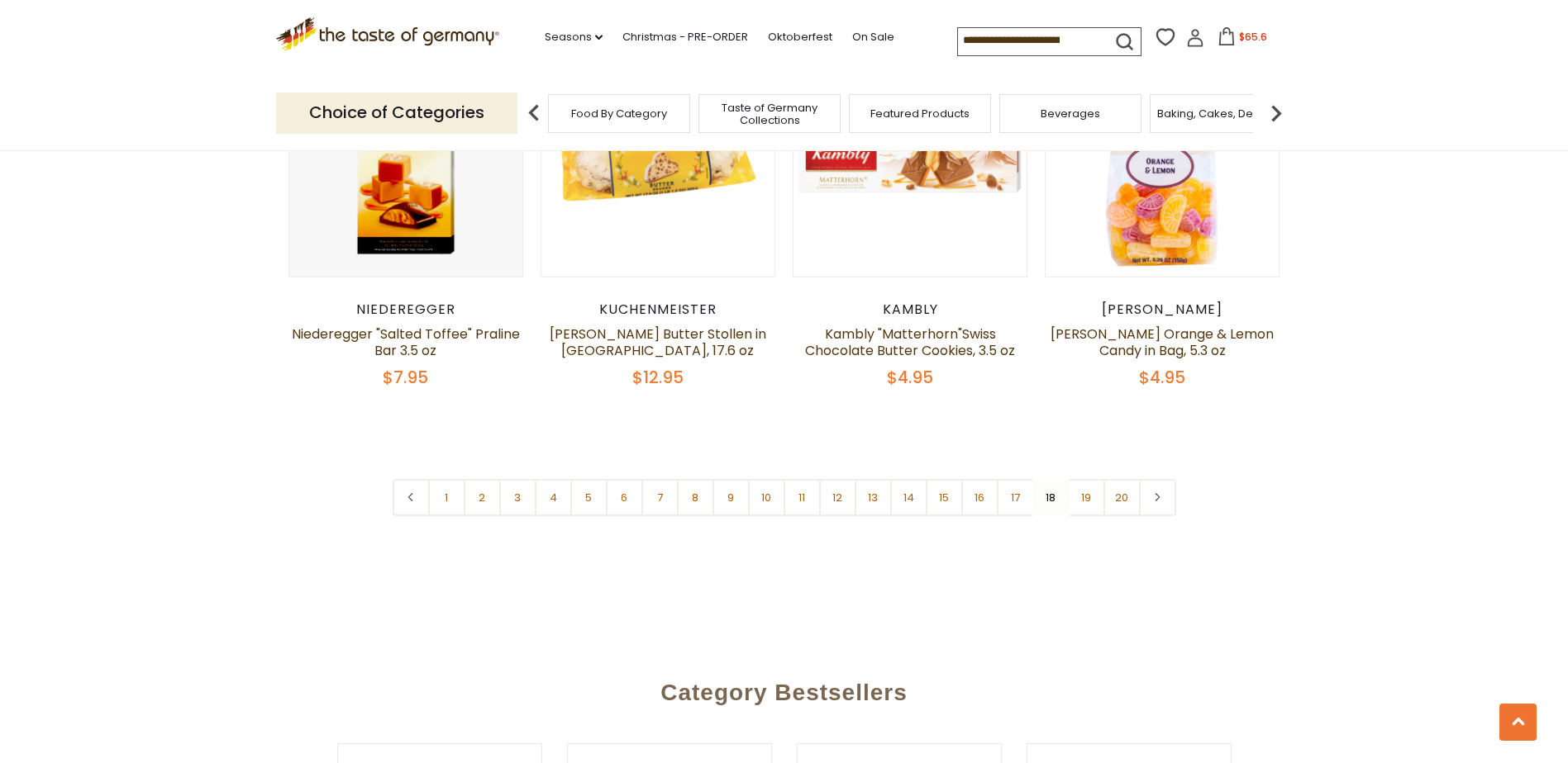
scroll to position [4037, 0]
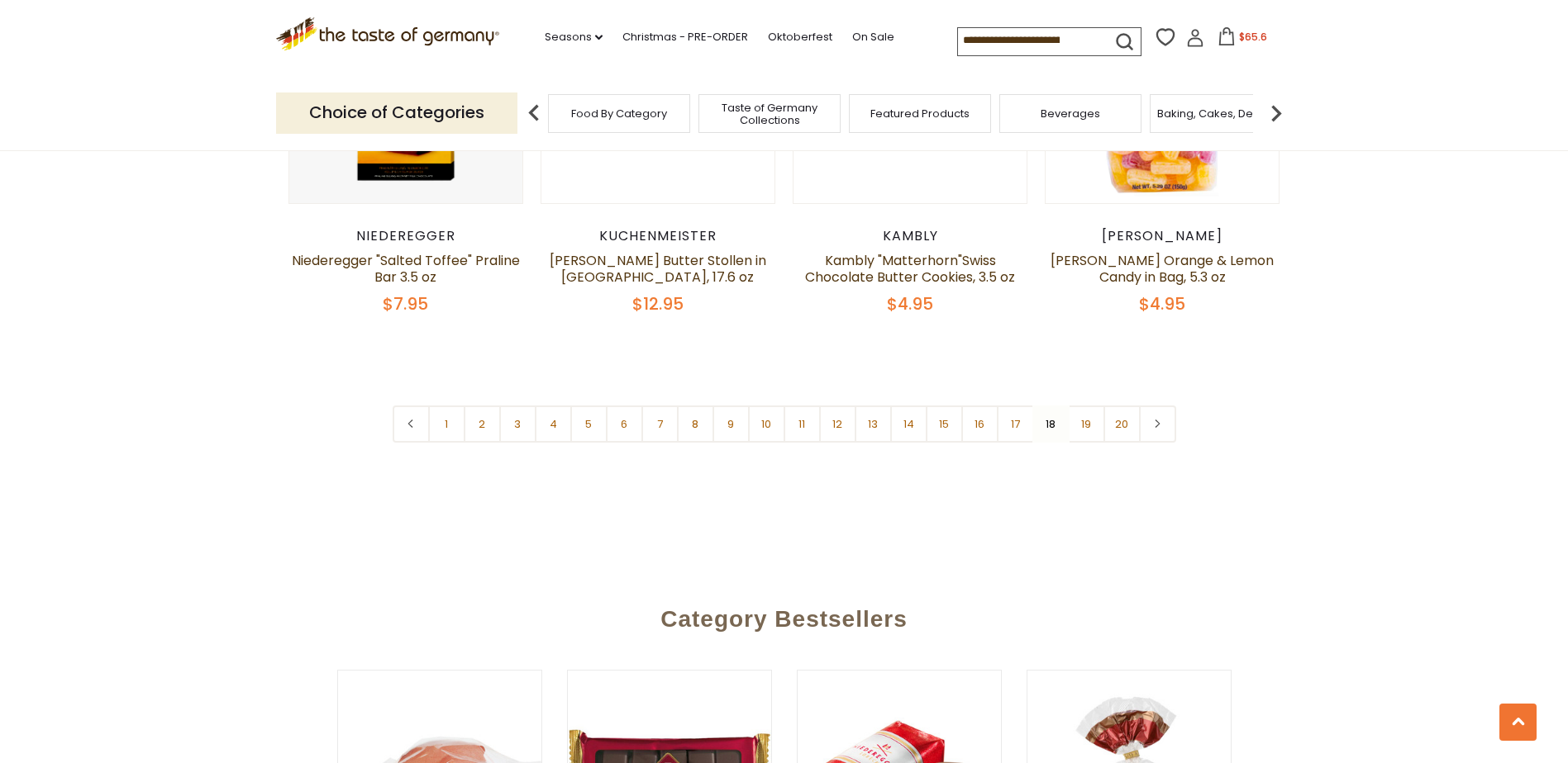
click at [1093, 406] on link "19" at bounding box center [1086, 424] width 37 height 37
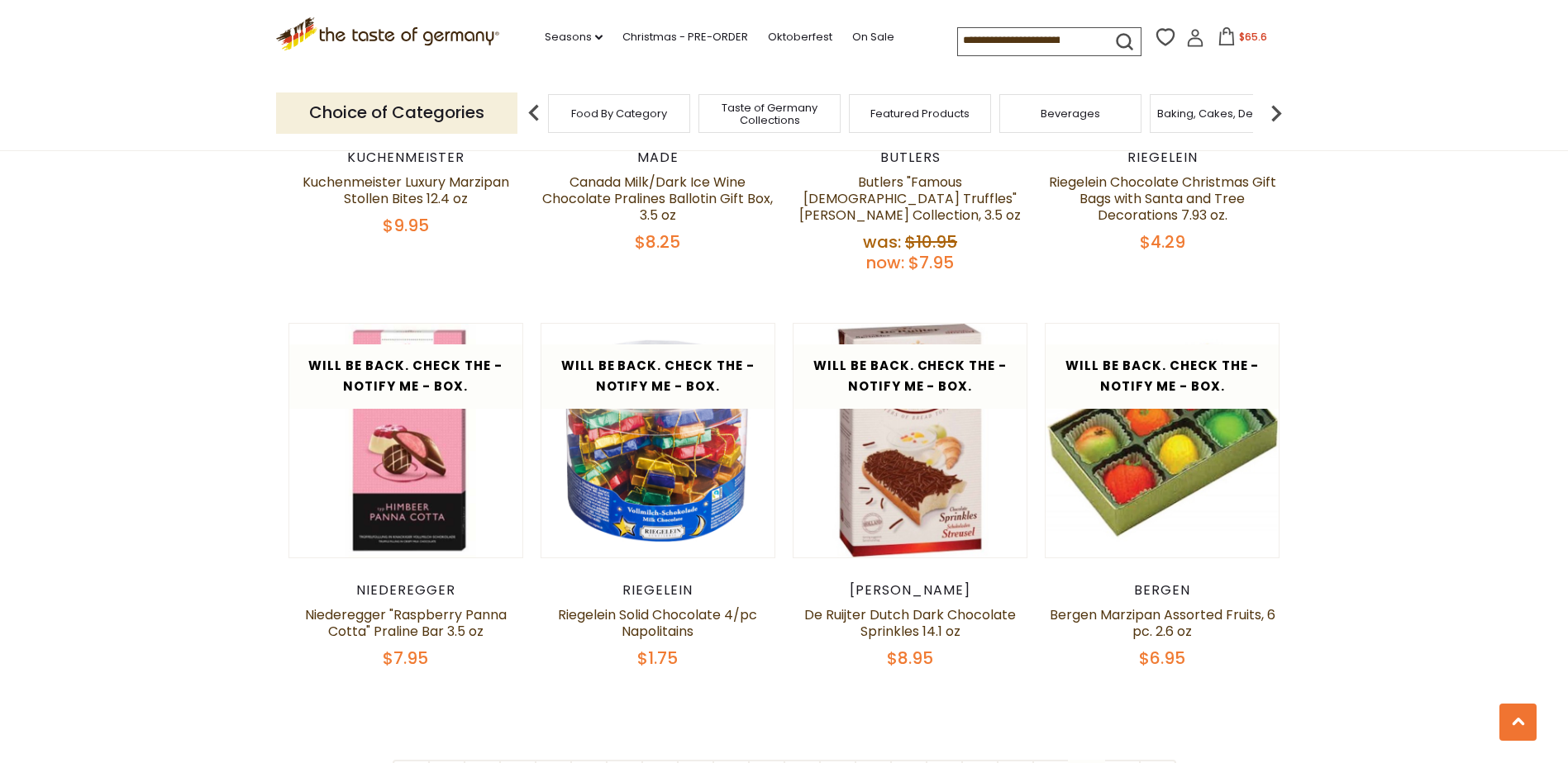
scroll to position [3789, 0]
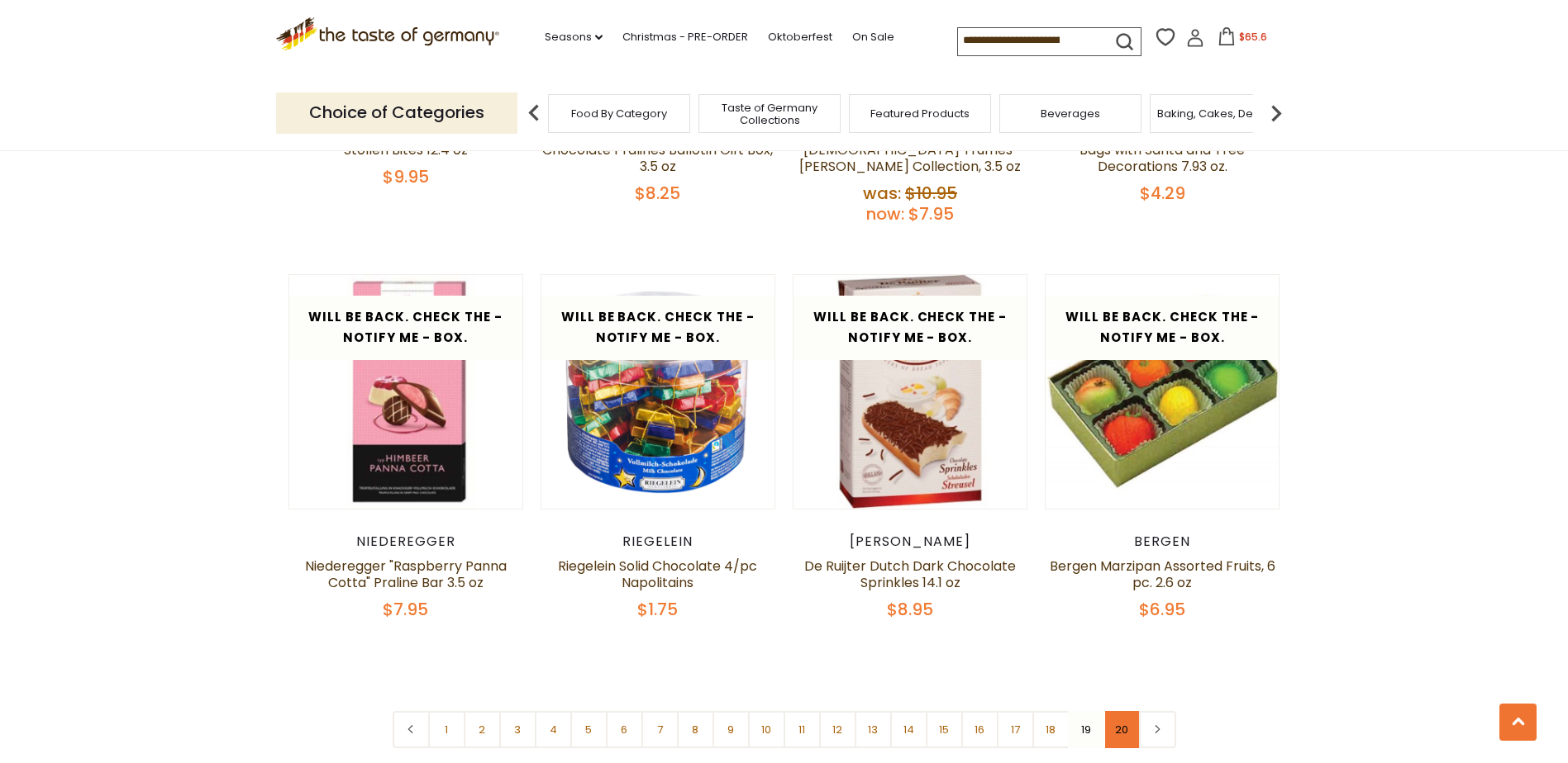
click at [1123, 712] on link "20" at bounding box center [1122, 730] width 37 height 37
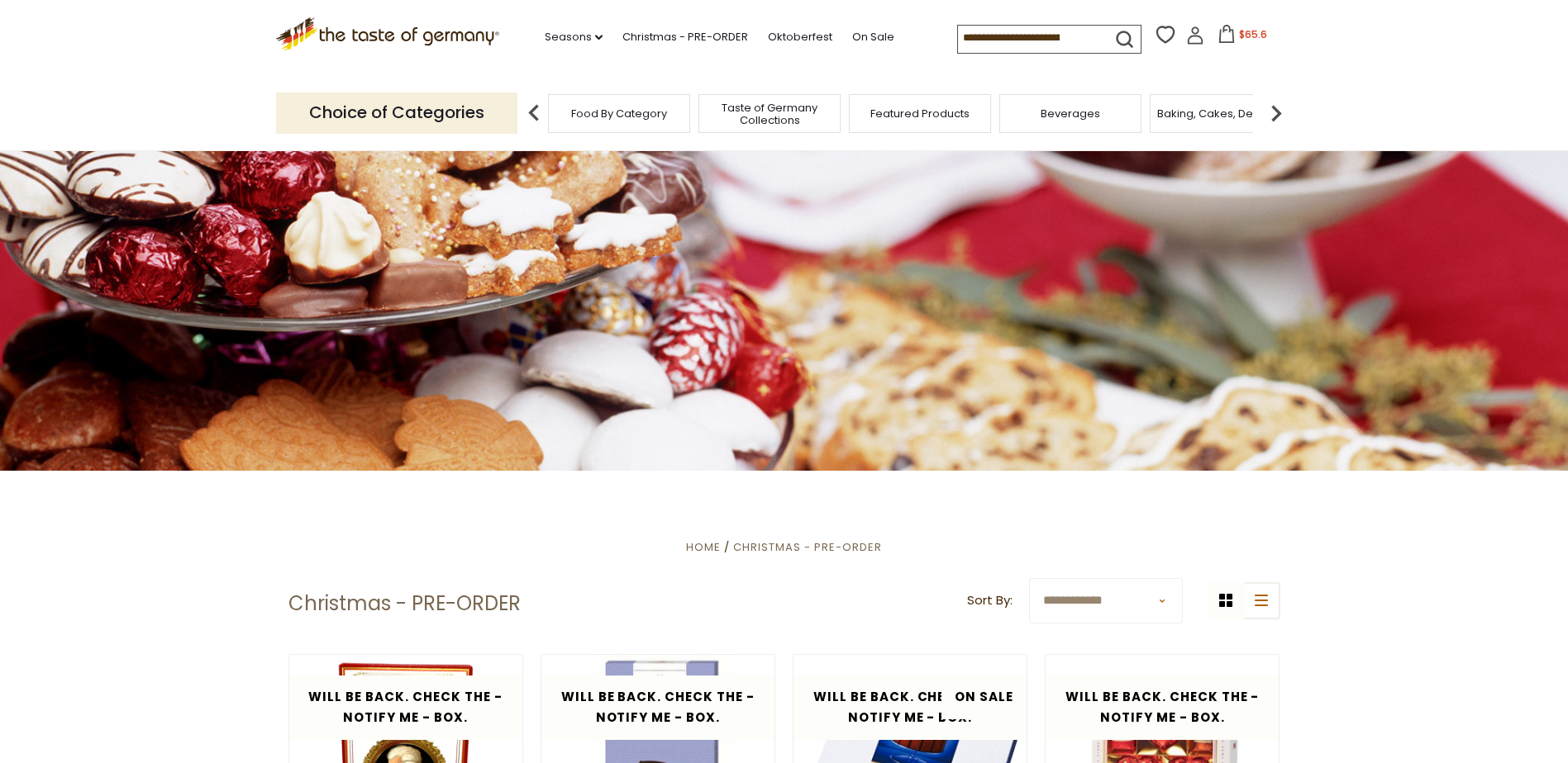
scroll to position [0, 0]
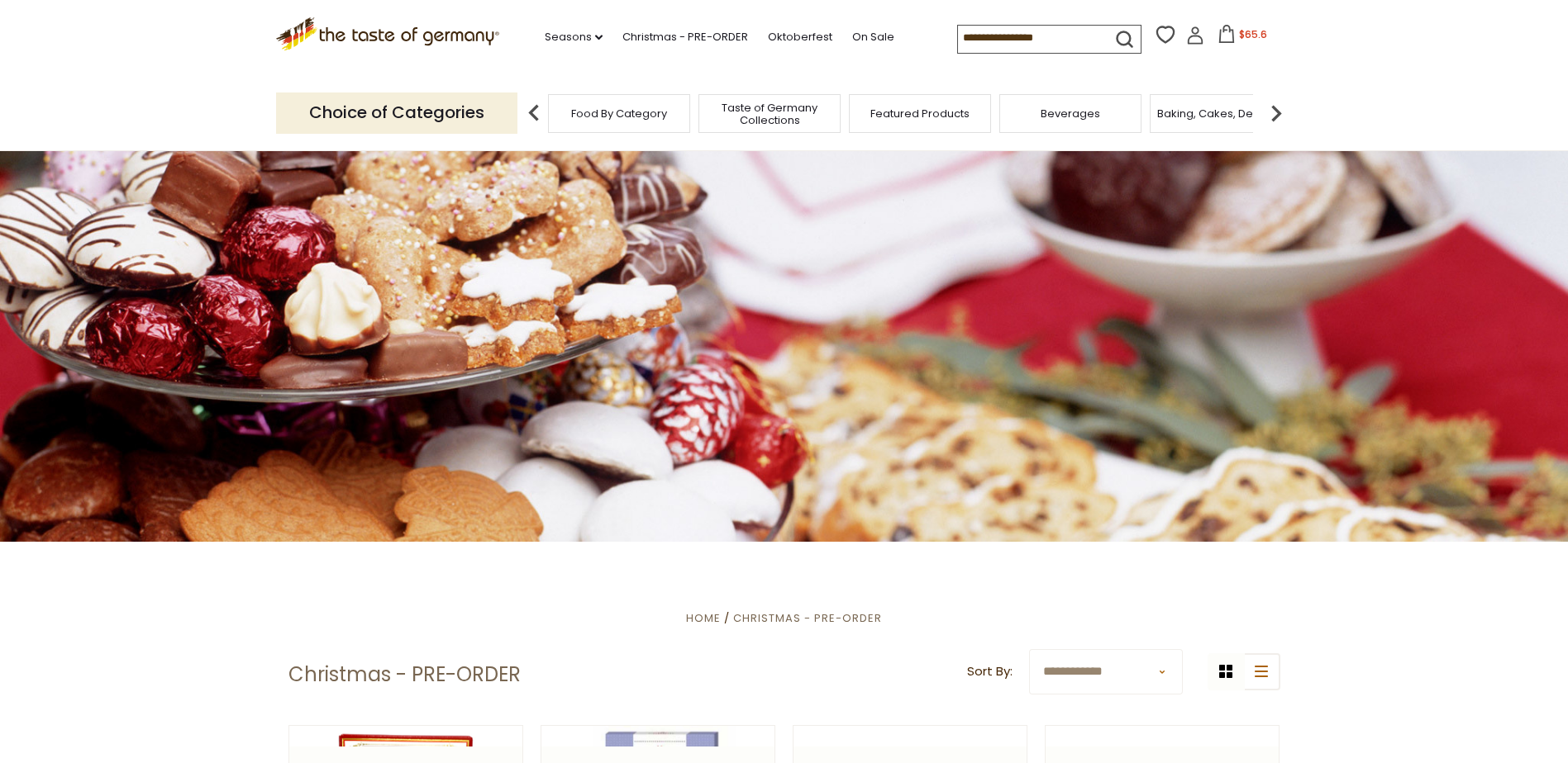
click at [1044, 37] on input at bounding box center [1028, 37] width 139 height 23
type input "*******"
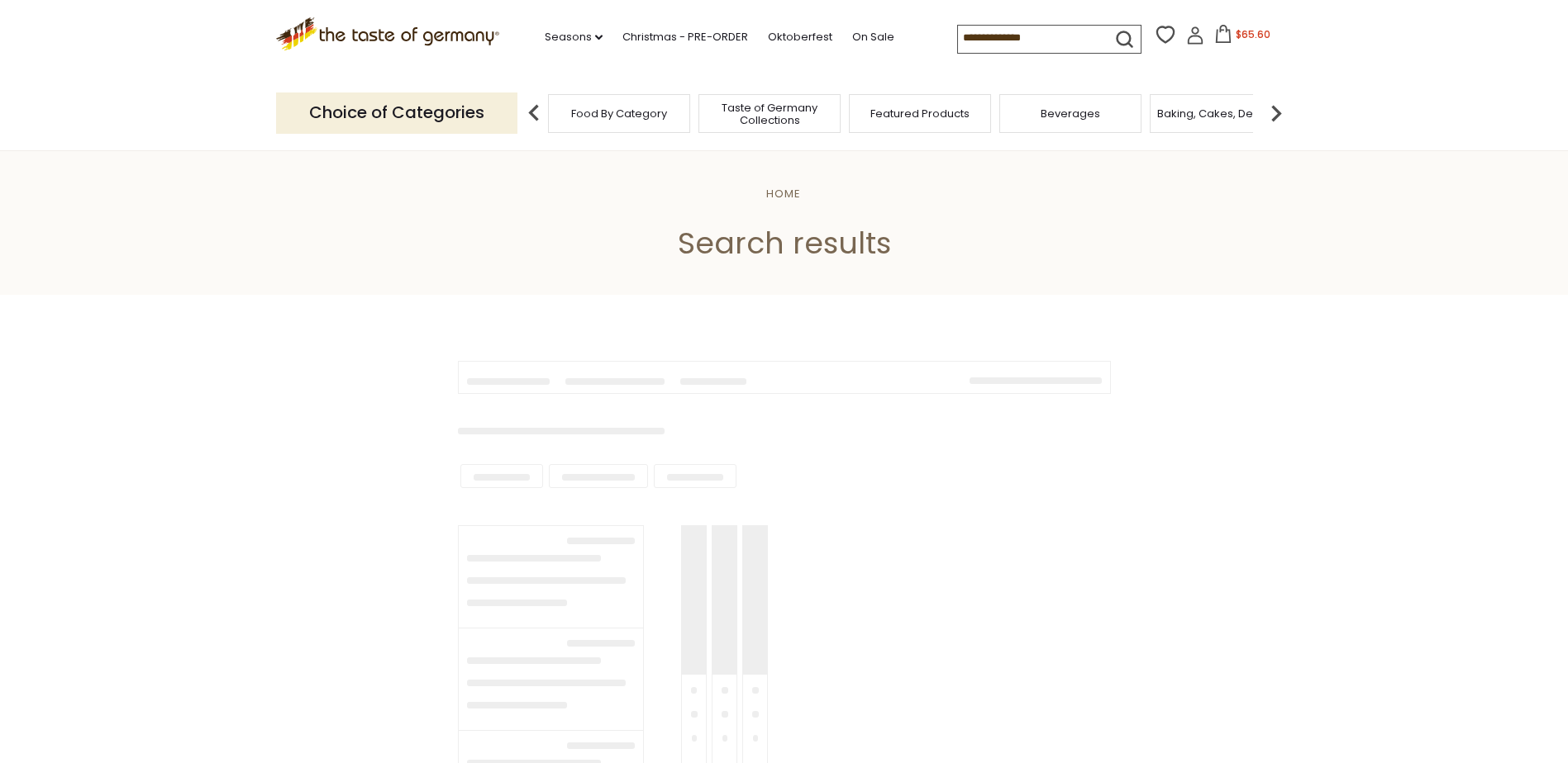
type input "*******"
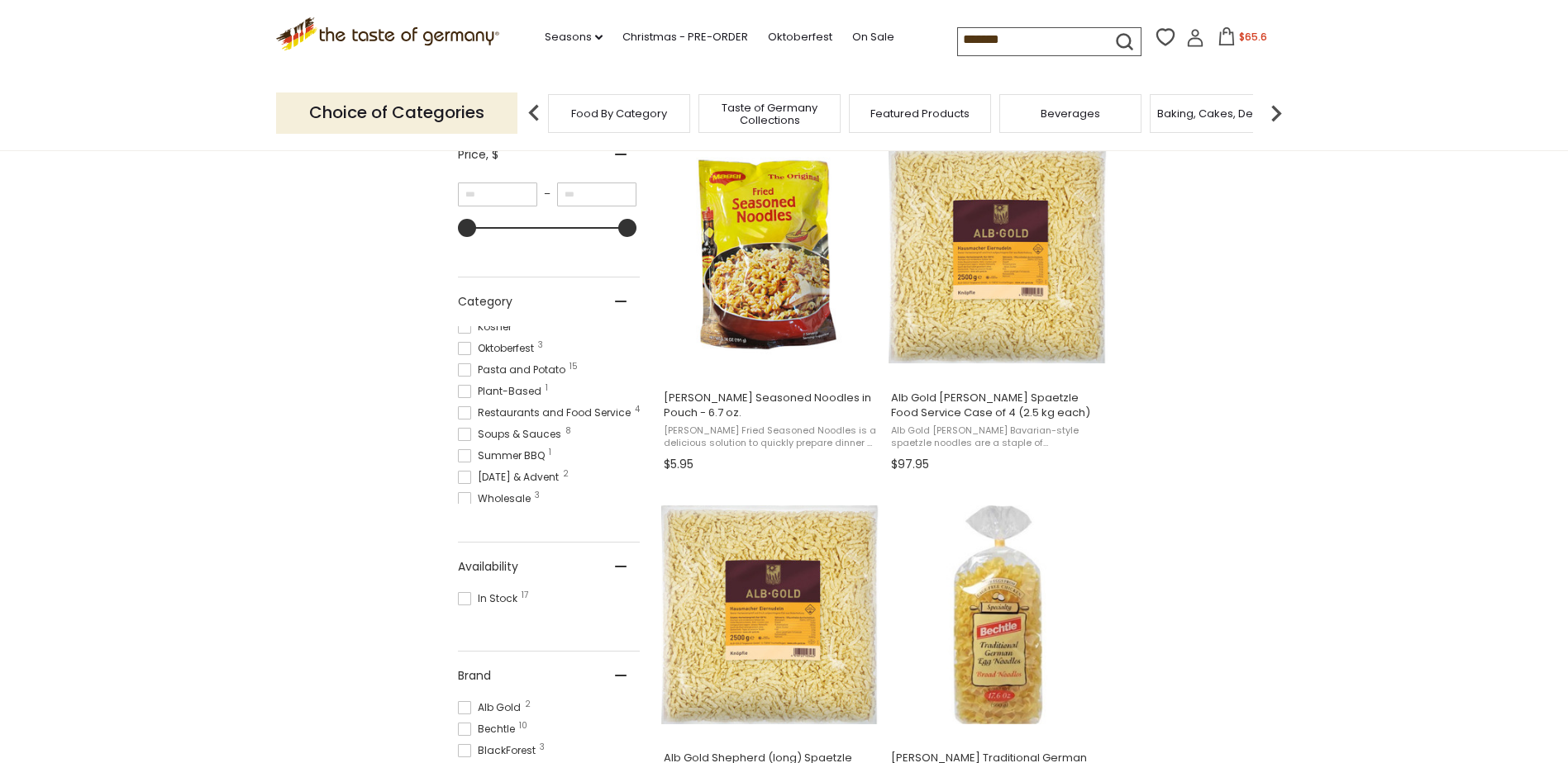
scroll to position [55, 0]
click at [512, 341] on span "Feature Sale 1" at bounding box center [502, 342] width 87 height 15
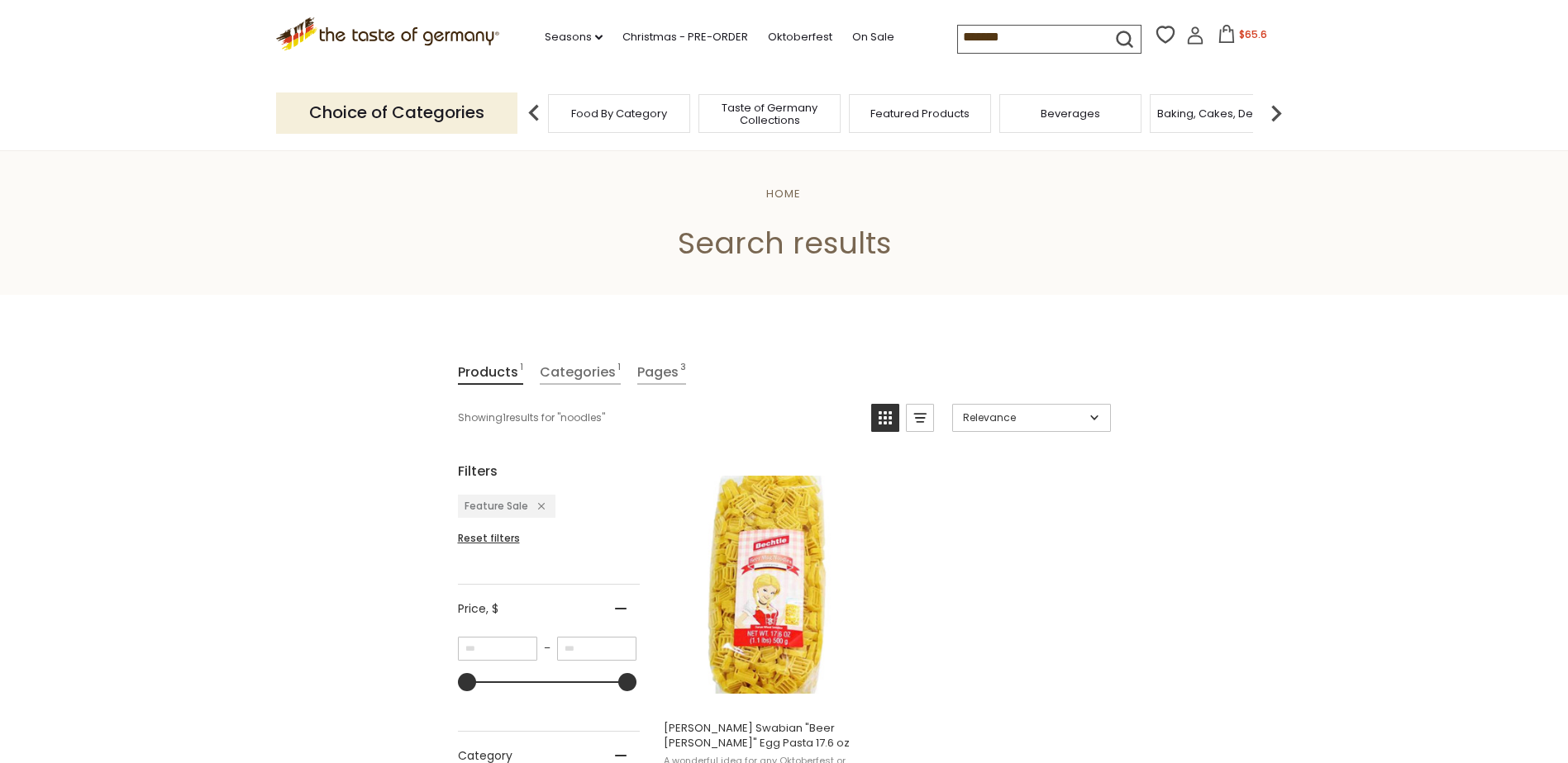
click at [611, 123] on div "Food By Category" at bounding box center [619, 113] width 142 height 39
click at [592, 108] on span "Food By Category" at bounding box center [619, 113] width 96 height 13
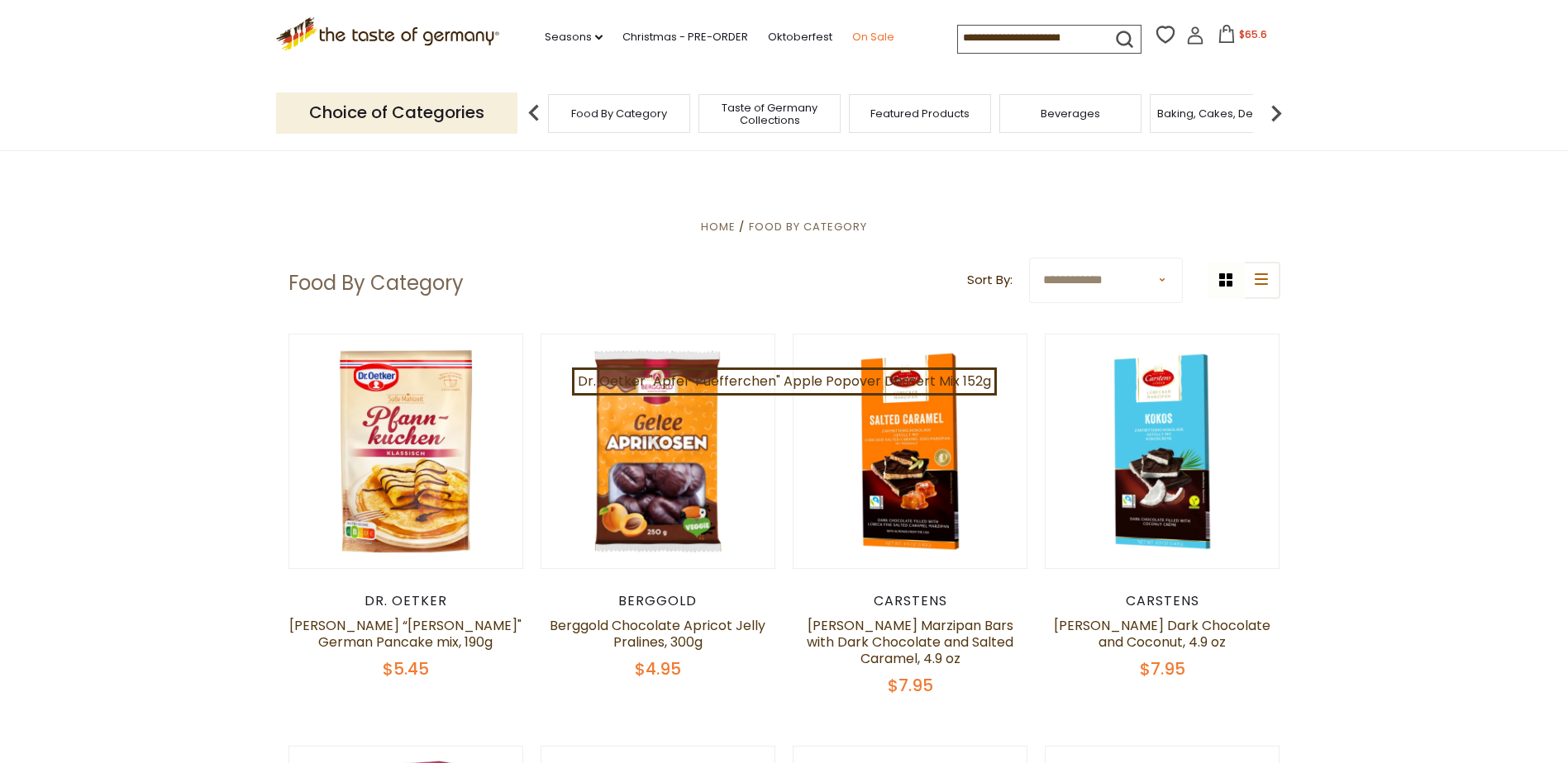
click at [867, 36] on link "On Sale" at bounding box center [874, 37] width 43 height 18
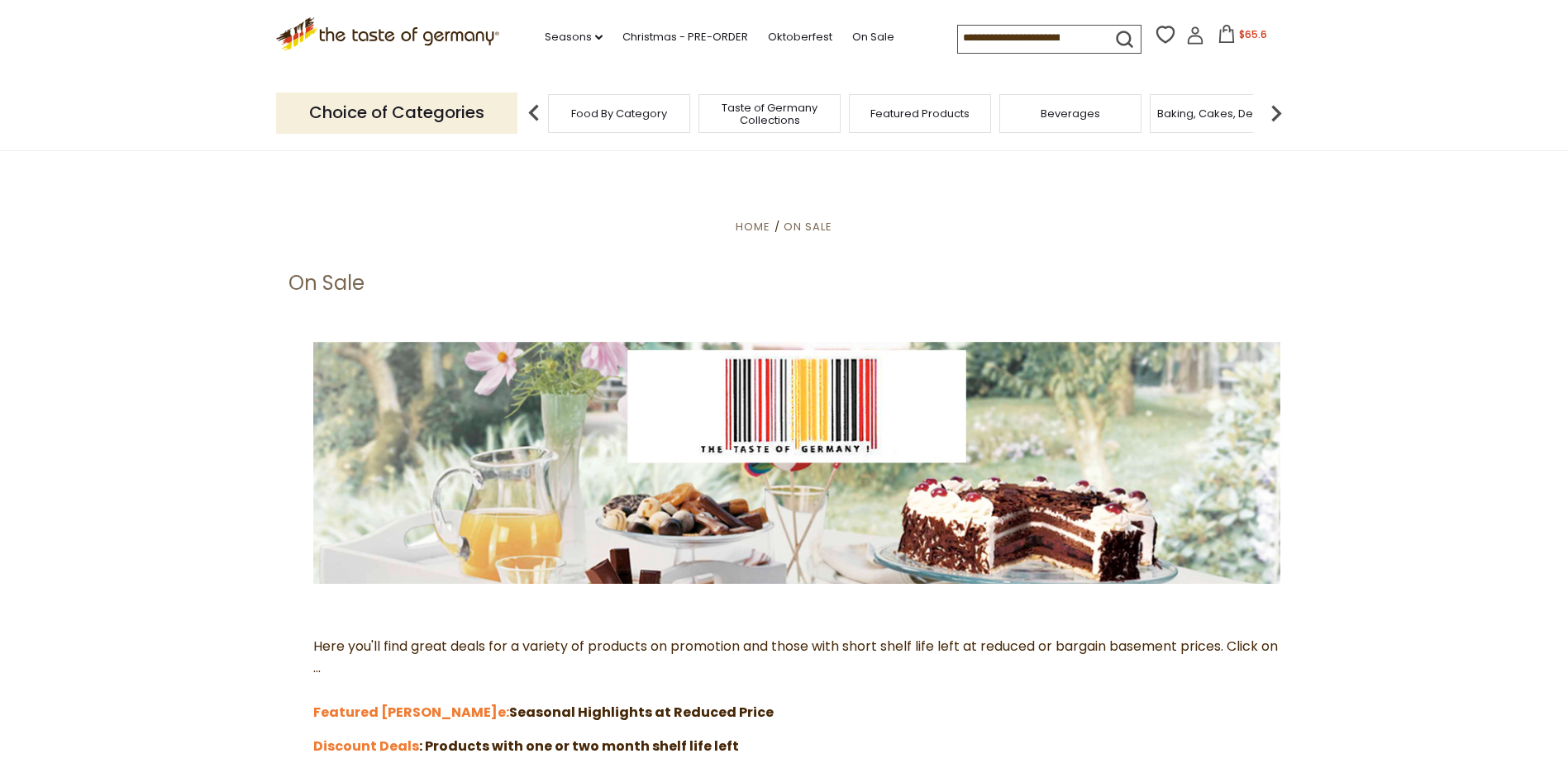
click at [1231, 37] on button "$65.6" at bounding box center [1243, 38] width 71 height 25
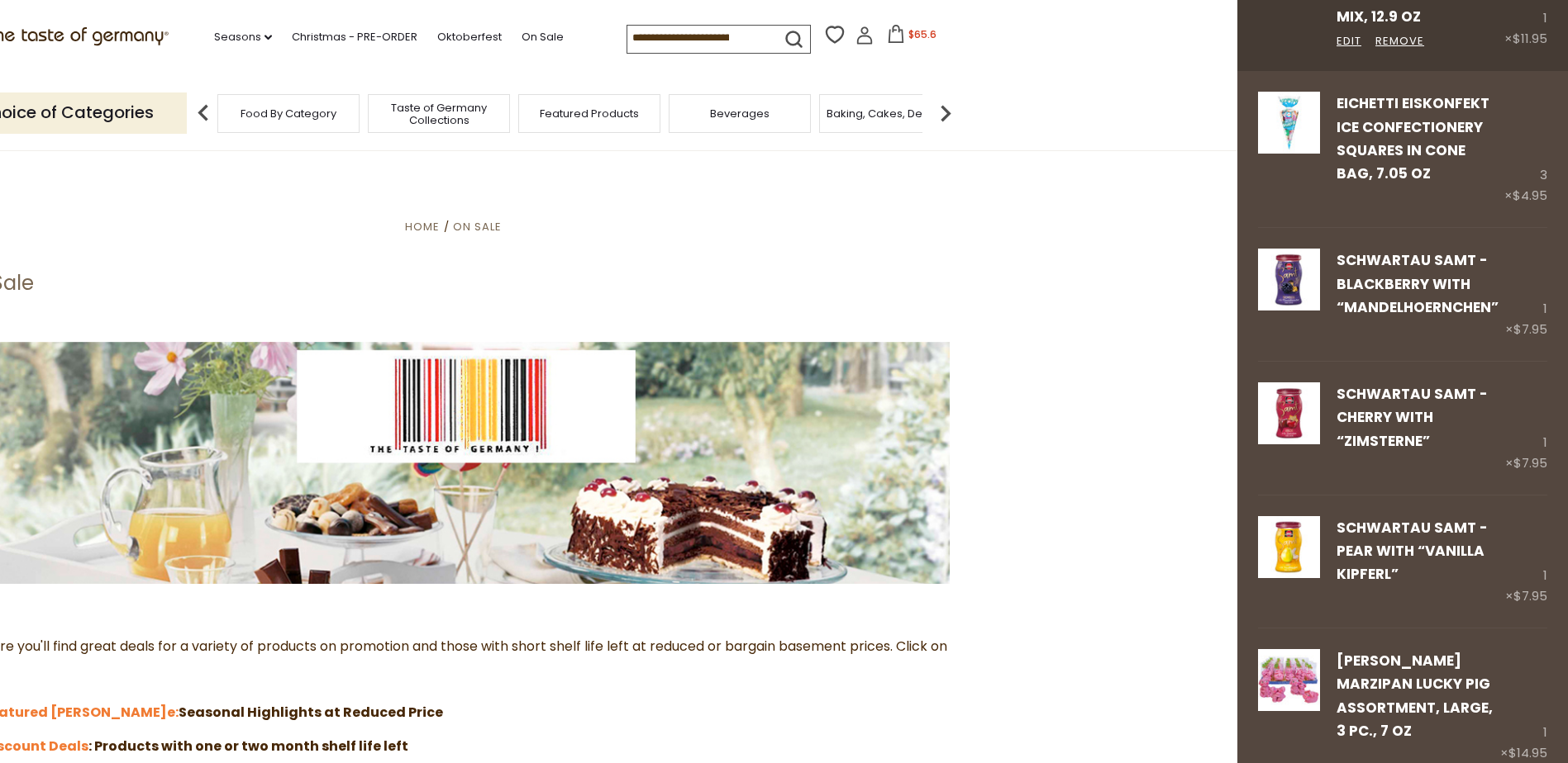
scroll to position [166, 0]
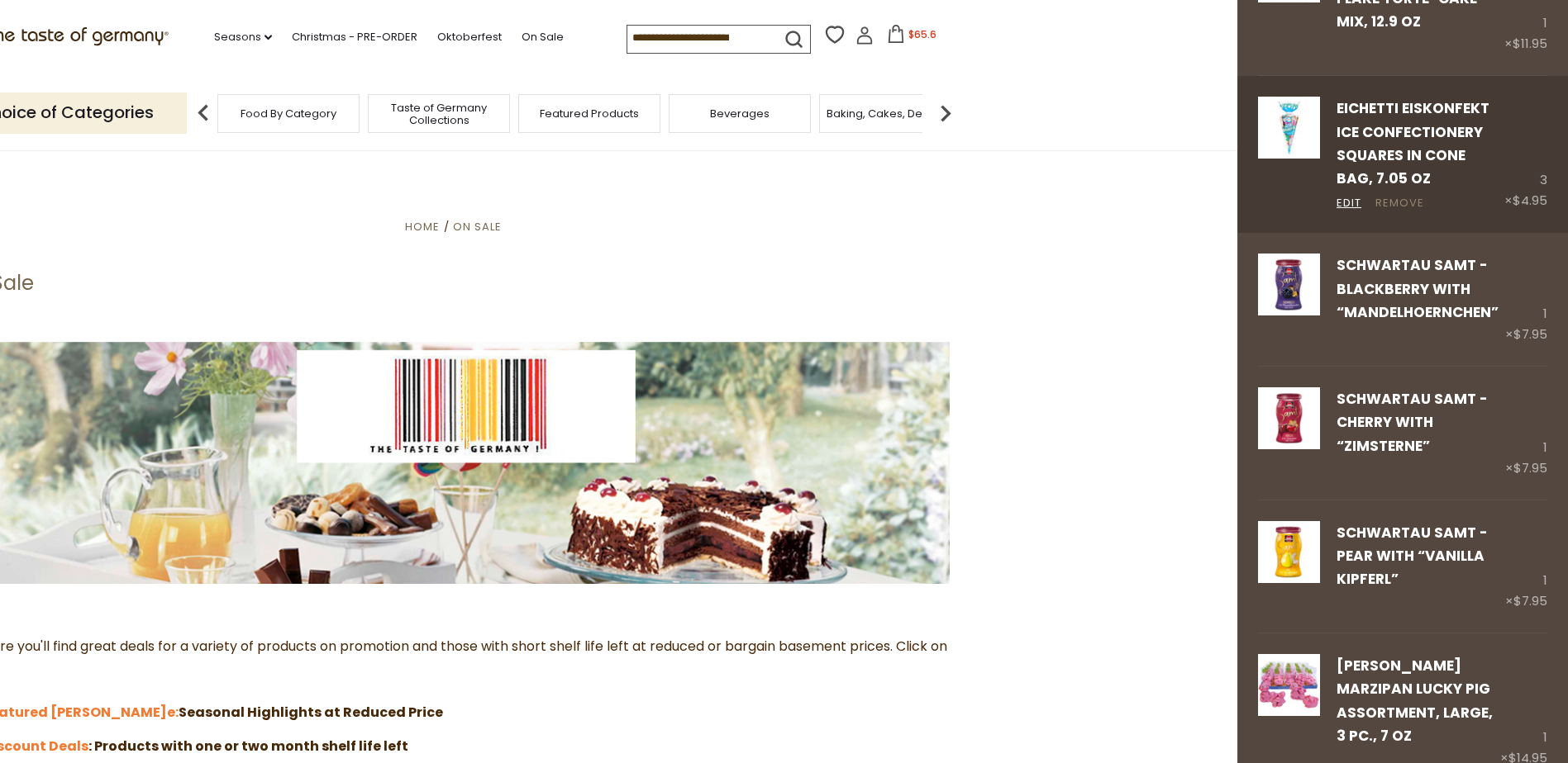
click at [1393, 200] on link "Remove" at bounding box center [1399, 203] width 48 height 17
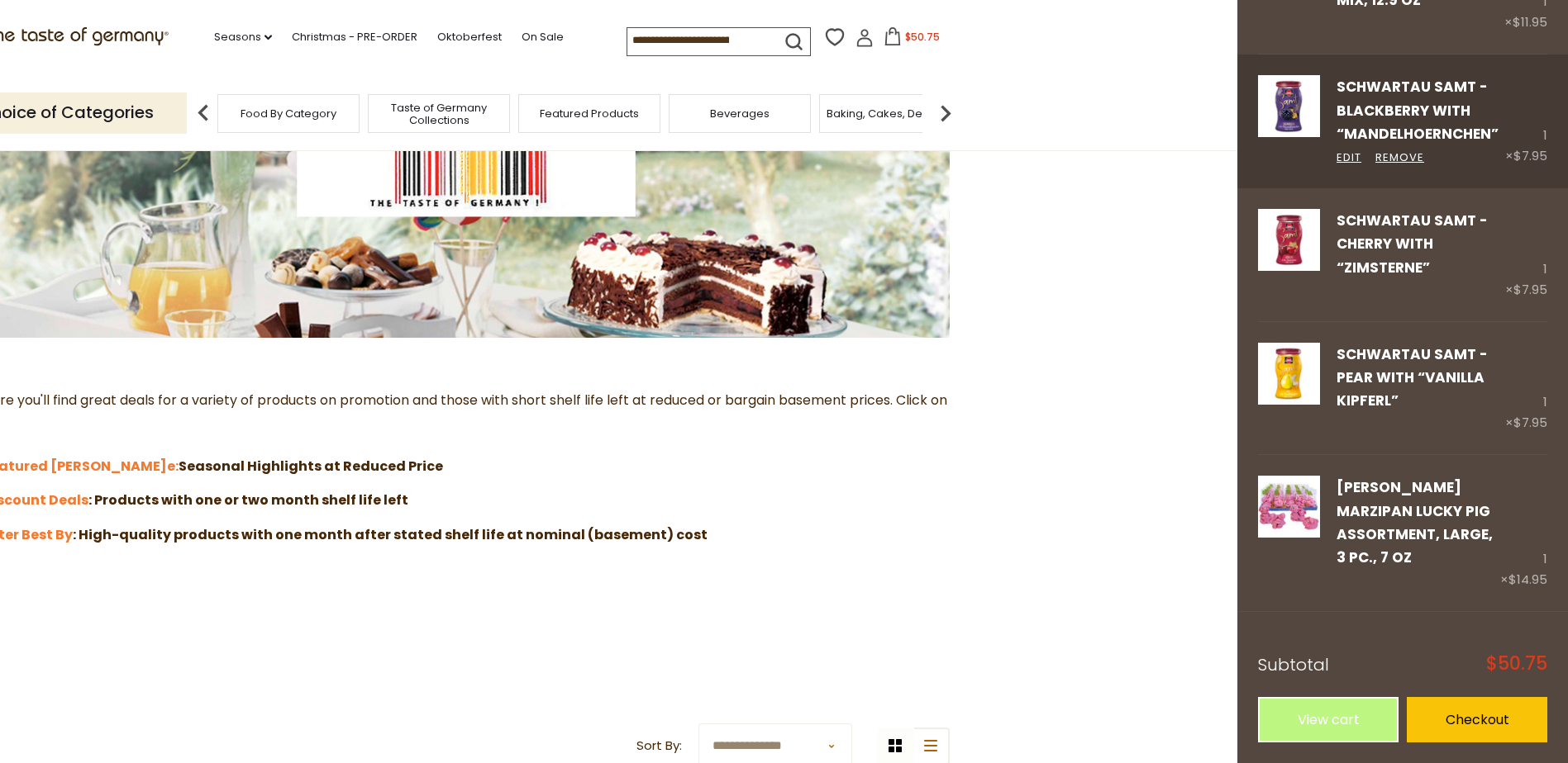
scroll to position [248, 0]
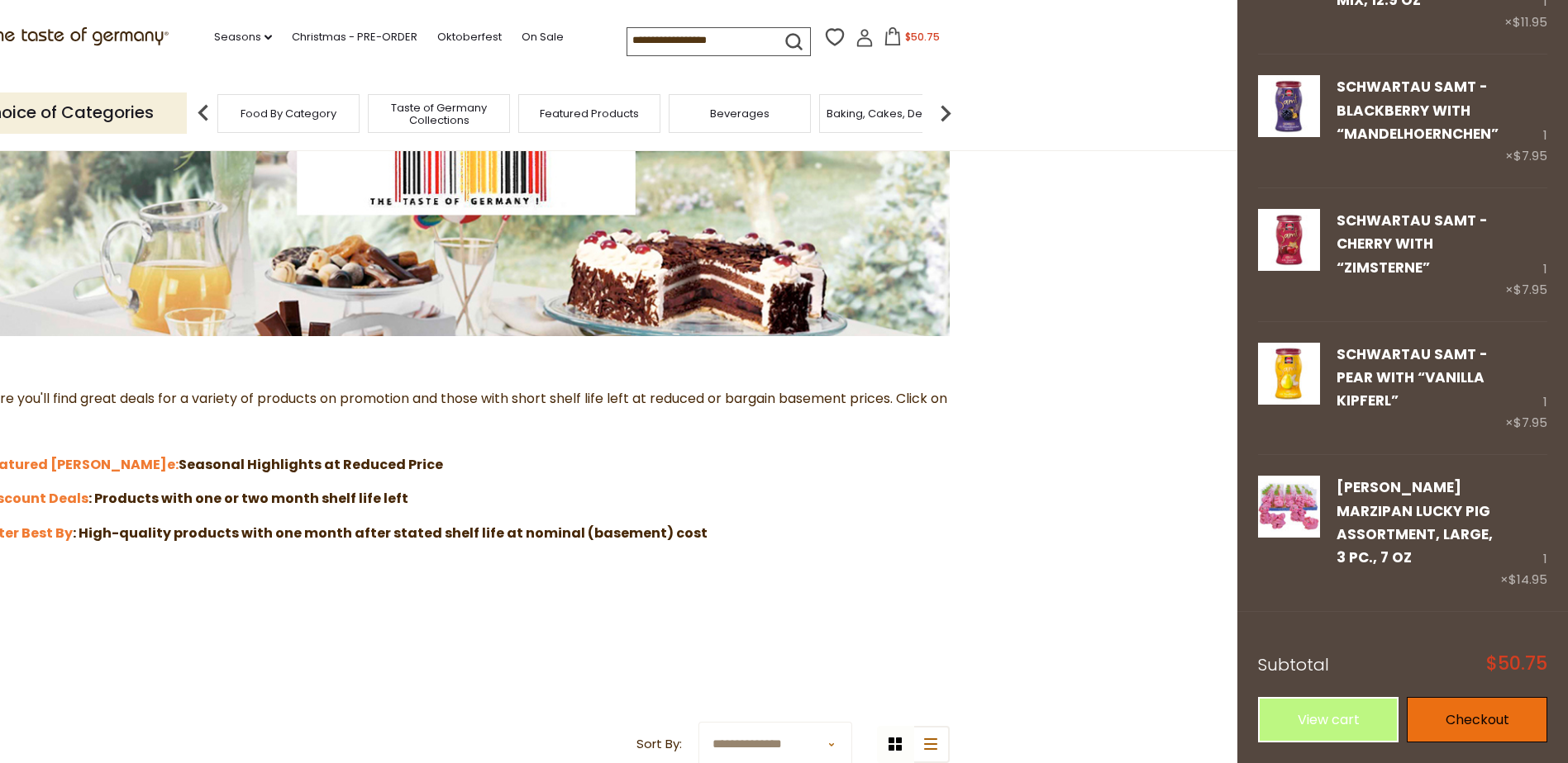
click at [1461, 712] on link "Checkout" at bounding box center [1476, 719] width 140 height 46
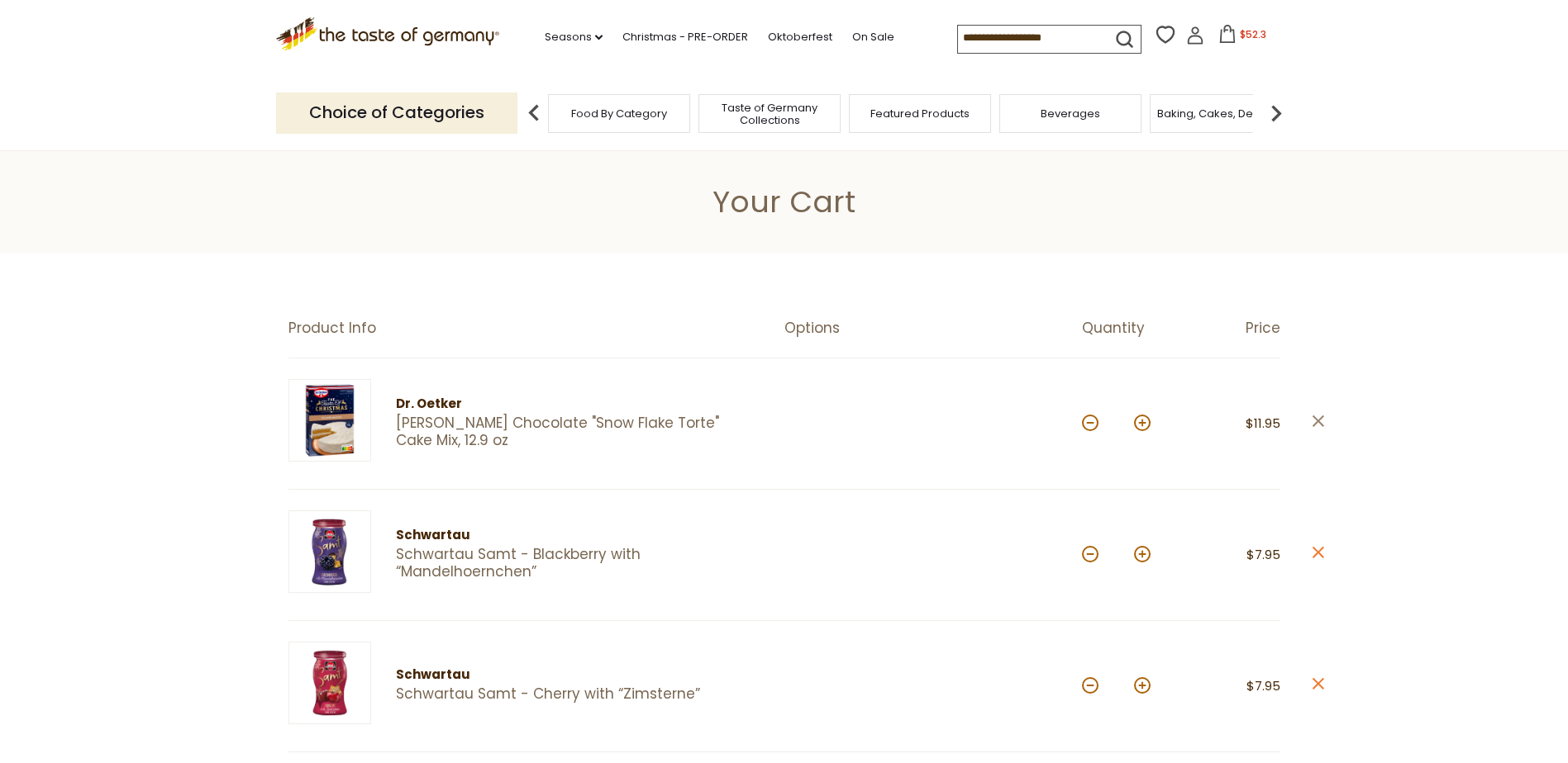
click at [1315, 417] on icon "close" at bounding box center [1317, 421] width 13 height 13
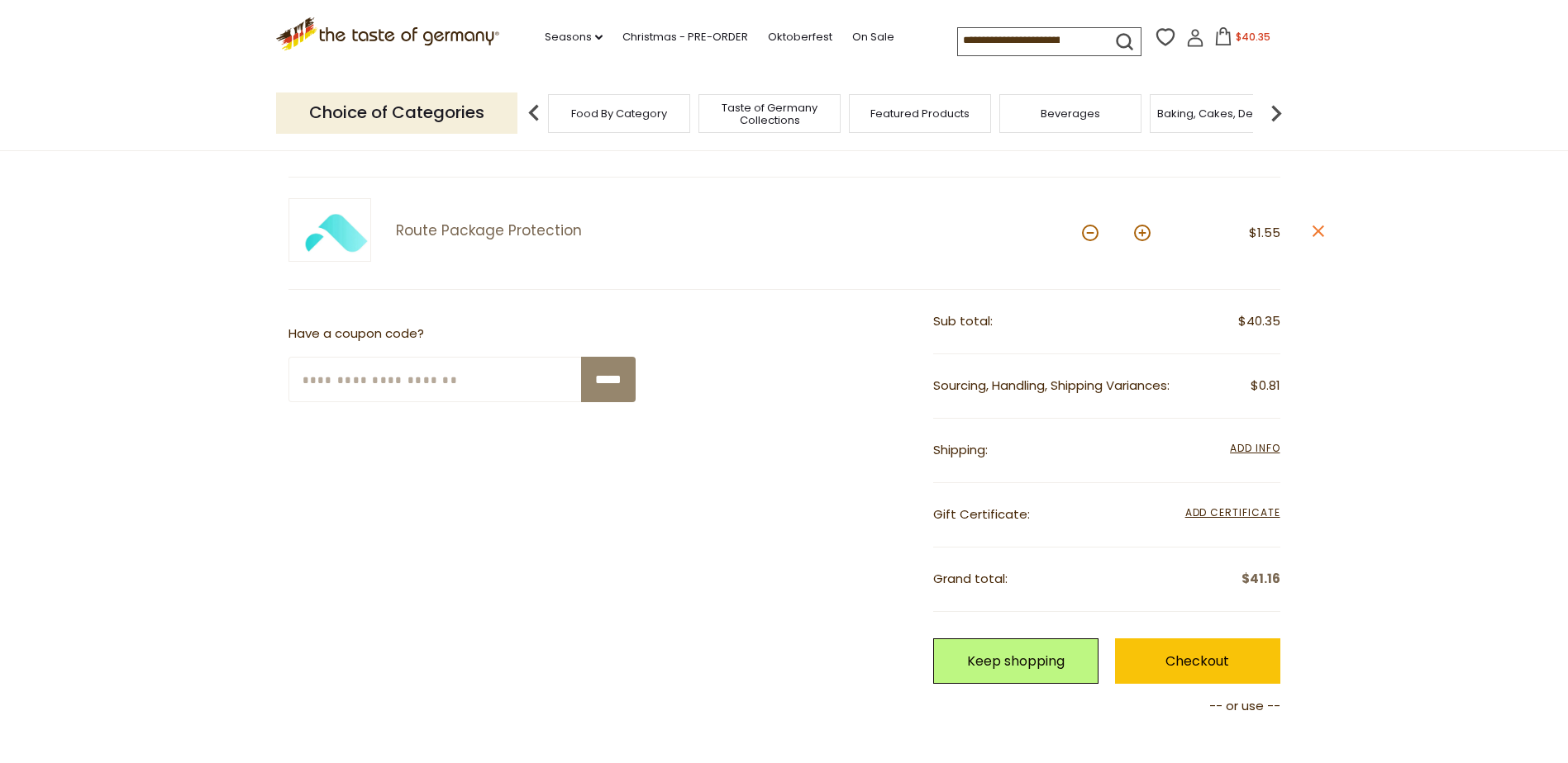
scroll to position [744, 0]
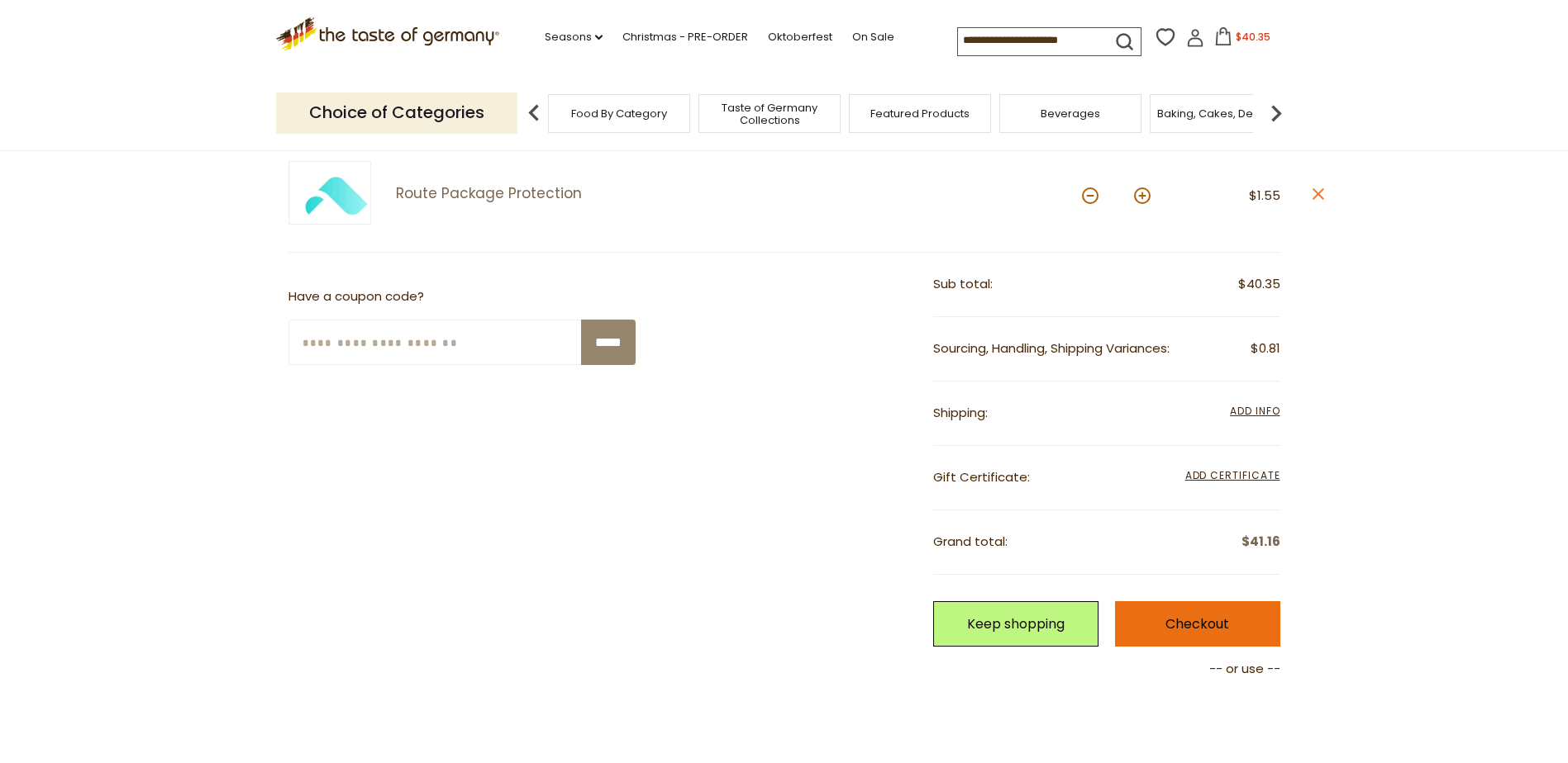
click at [1190, 625] on link "Checkout" at bounding box center [1197, 624] width 166 height 46
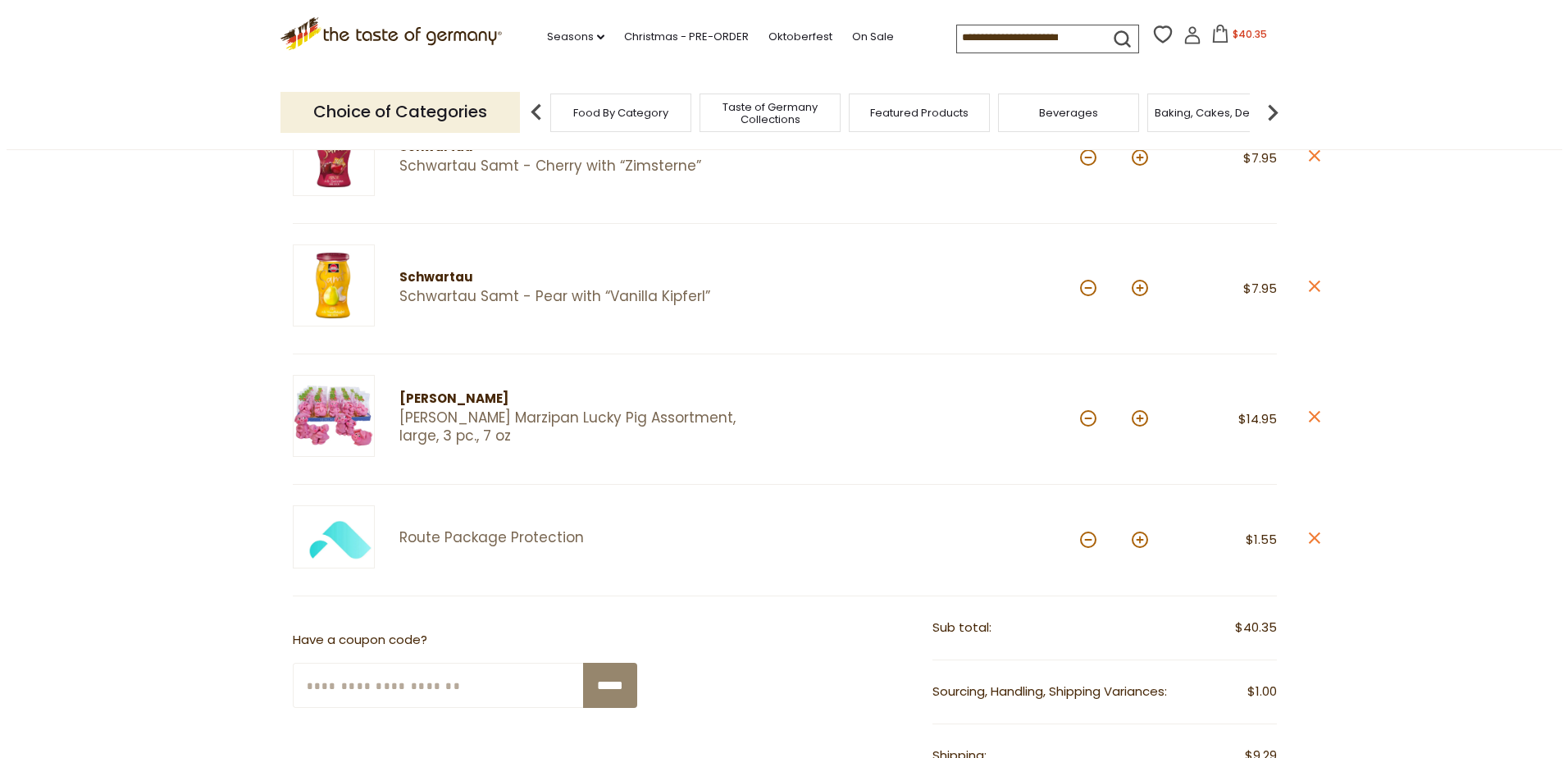
scroll to position [411, 0]
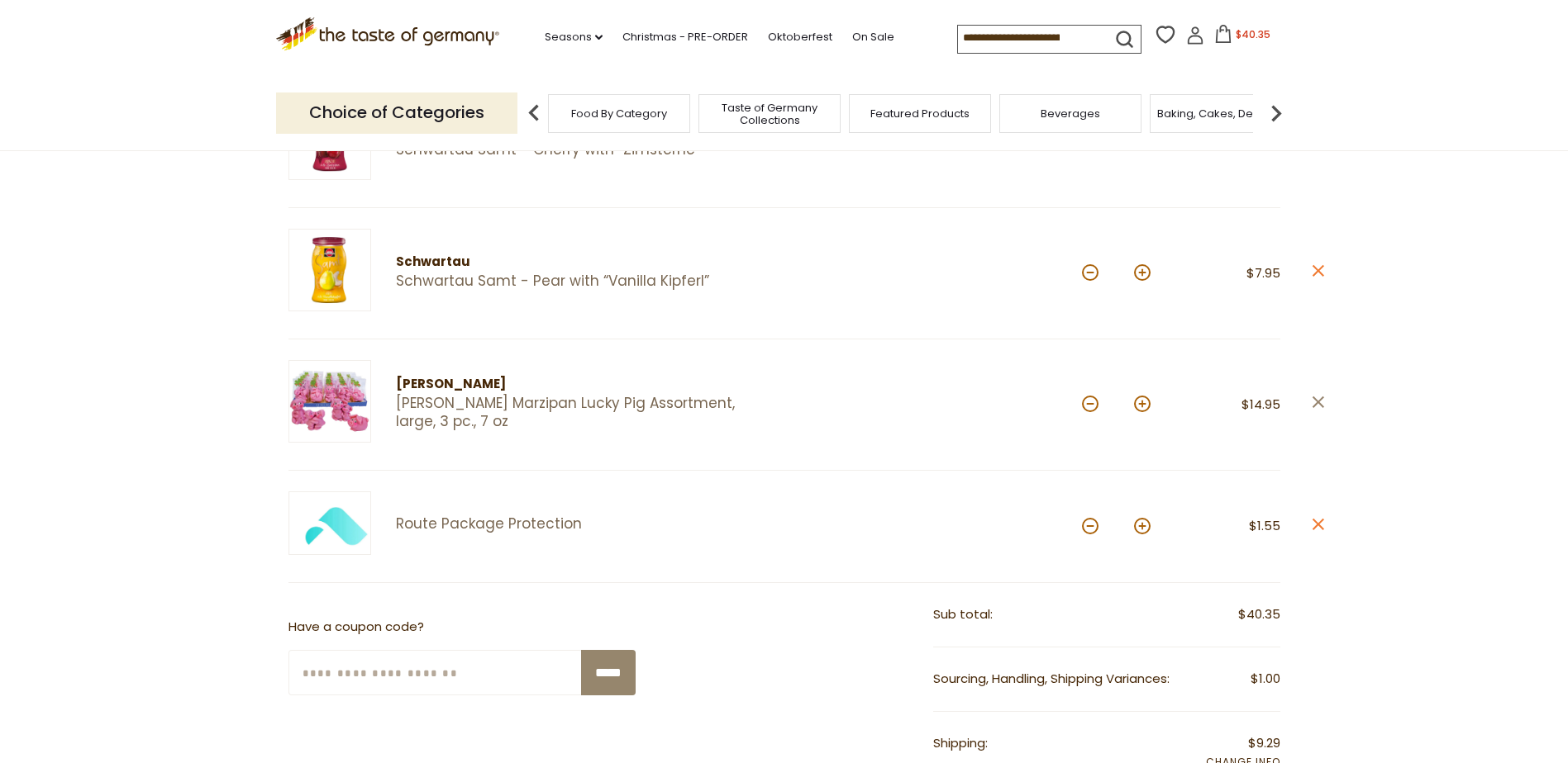
click at [1316, 402] on icon at bounding box center [1317, 403] width 12 height 12
